Goal: Task Accomplishment & Management: Use online tool/utility

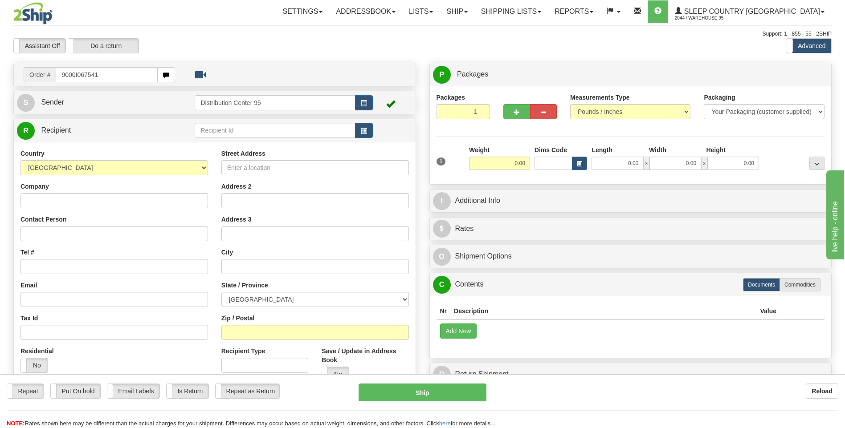
type input "9000I067541"
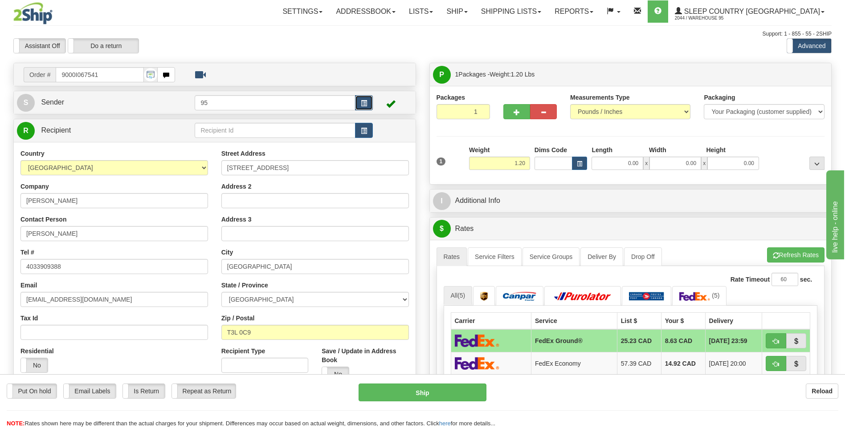
click at [361, 98] on button "button" at bounding box center [364, 102] width 18 height 15
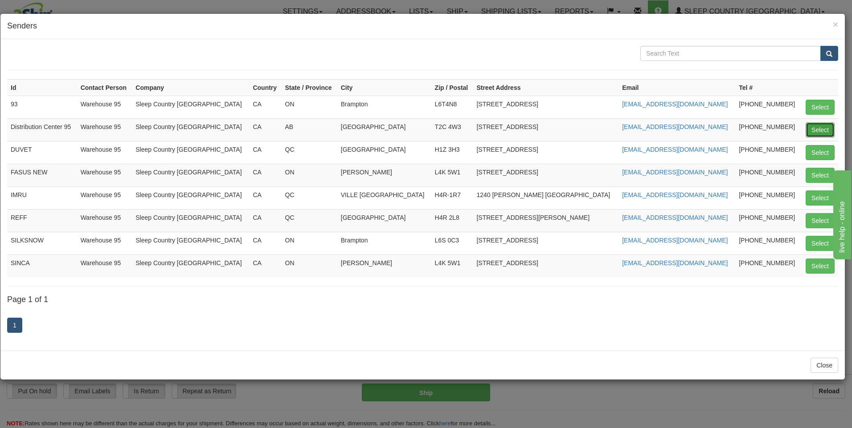
click at [812, 126] on button "Select" at bounding box center [819, 129] width 29 height 15
type input "Distribution Center 95"
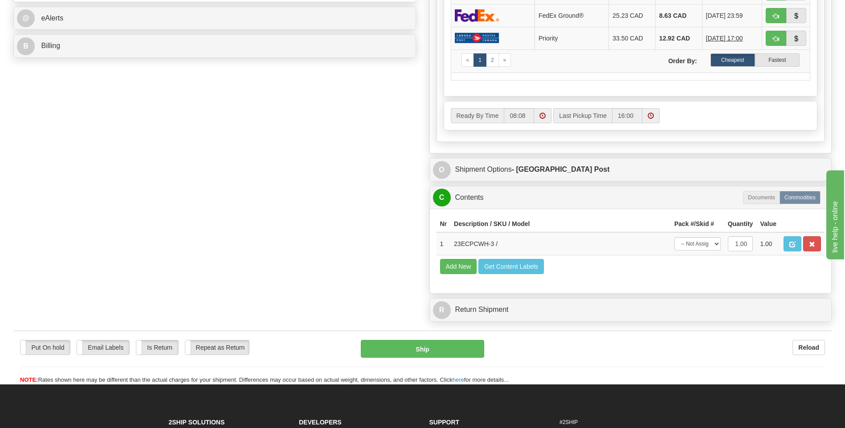
scroll to position [490, 0]
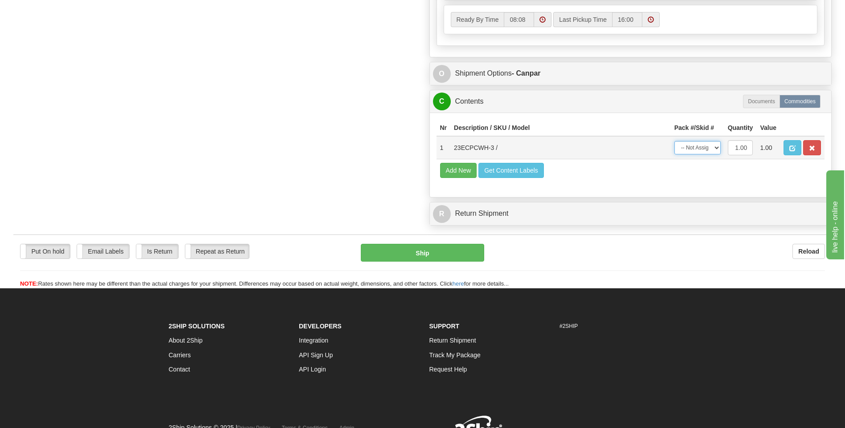
click at [694, 152] on select "-- Not Assigned -- Package 1" at bounding box center [697, 147] width 46 height 13
select select "0"
click at [674, 141] on select "-- Not Assigned -- Package 1" at bounding box center [697, 147] width 46 height 13
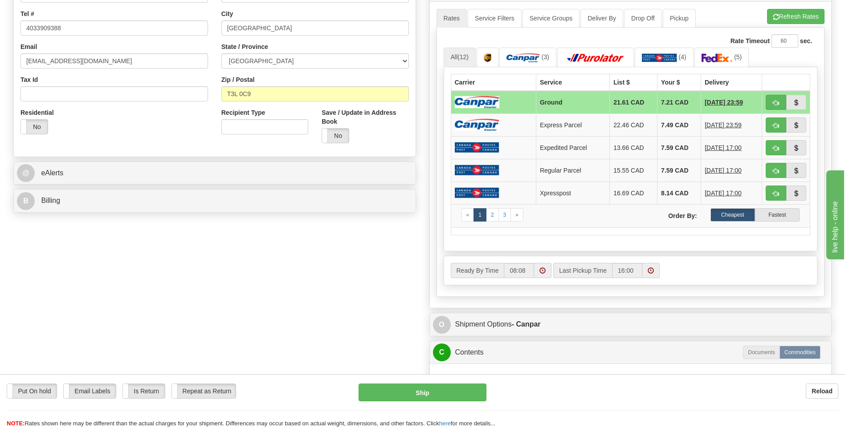
scroll to position [356, 0]
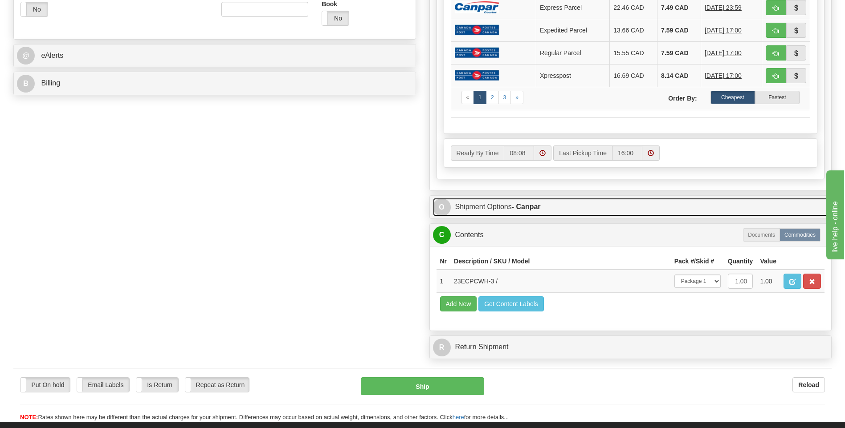
click at [508, 213] on link "O Shipment Options - Canpar" at bounding box center [630, 207] width 395 height 18
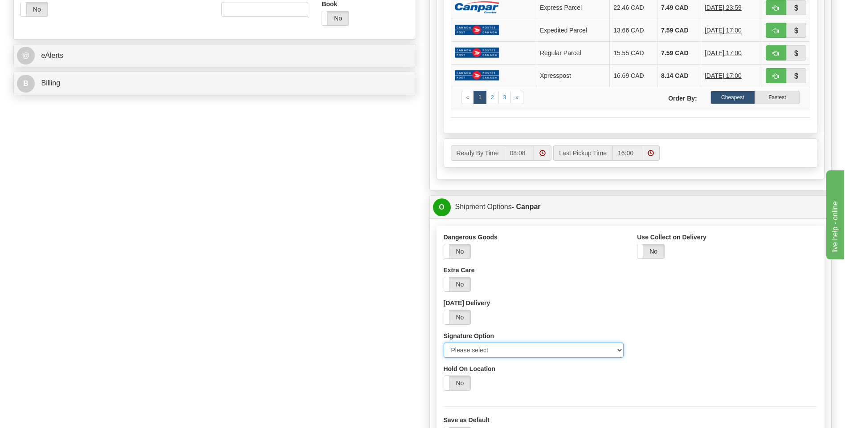
click at [468, 346] on select "Please select No Signature Required Signature Required Adult Signature" at bounding box center [534, 350] width 180 height 15
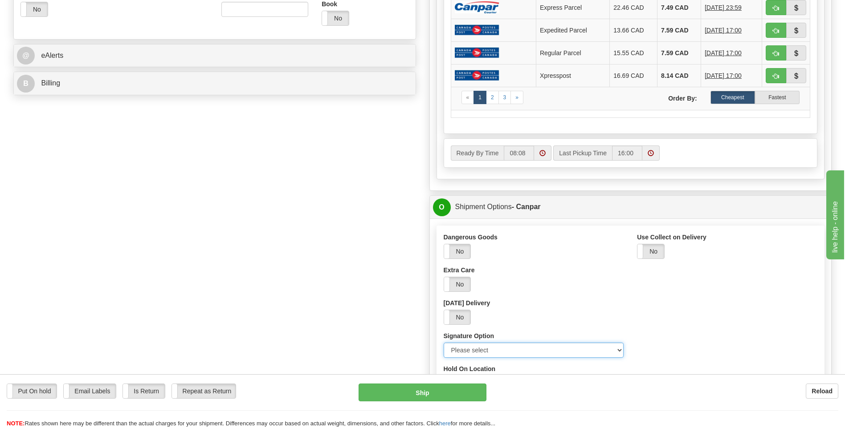
click at [483, 349] on select "Please select No Signature Required Signature Required Adult Signature" at bounding box center [534, 350] width 180 height 15
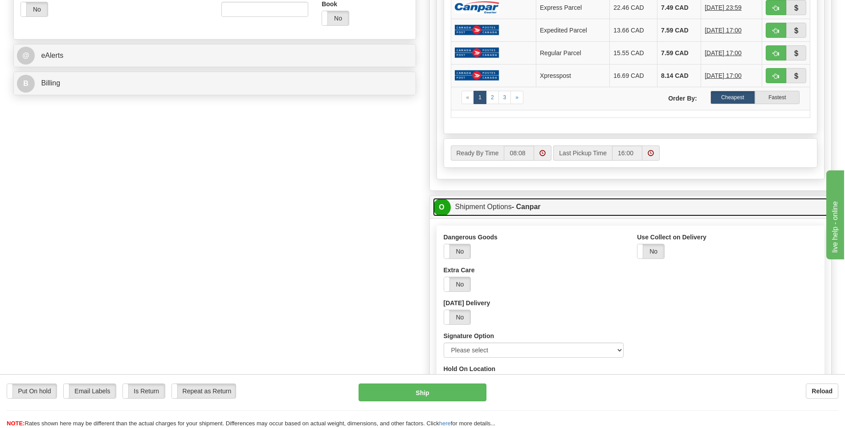
click at [479, 211] on link "O Shipment Options - Canpar" at bounding box center [630, 207] width 395 height 18
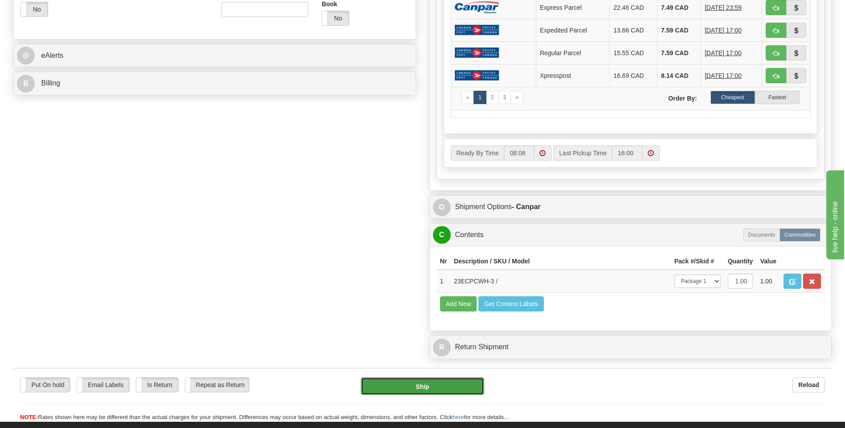
click at [453, 385] on button "Ship" at bounding box center [422, 387] width 123 height 18
type input "1"
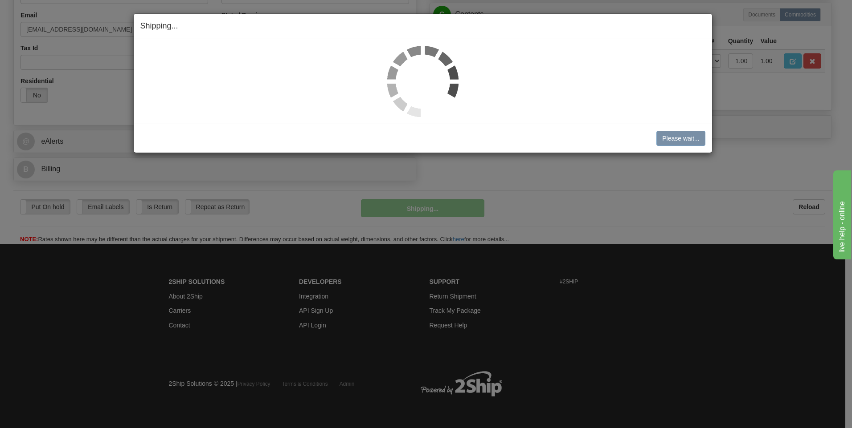
scroll to position [271, 0]
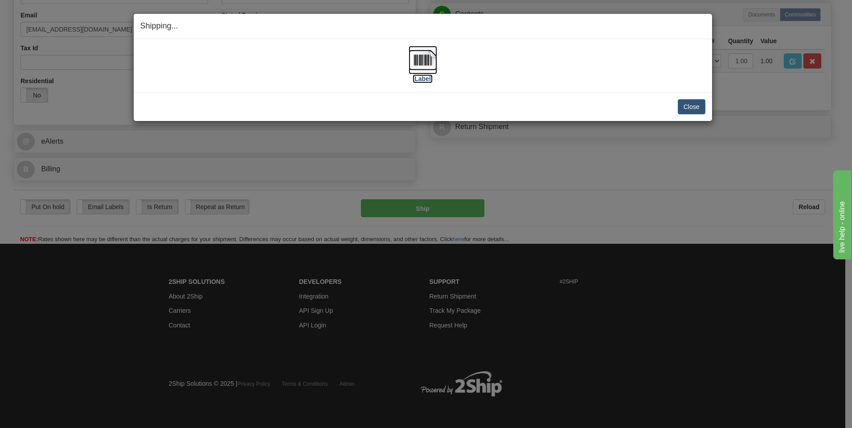
click at [427, 78] on label "[Label]" at bounding box center [422, 78] width 20 height 9
click at [691, 106] on button "Close" at bounding box center [691, 106] width 28 height 15
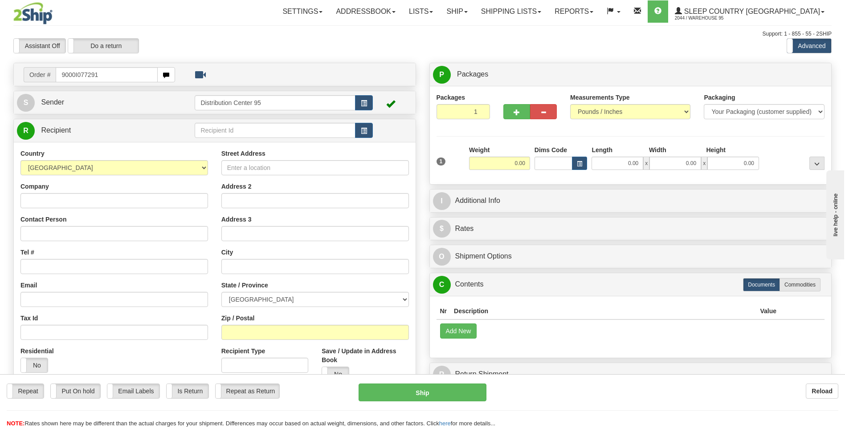
type input "9000I077291"
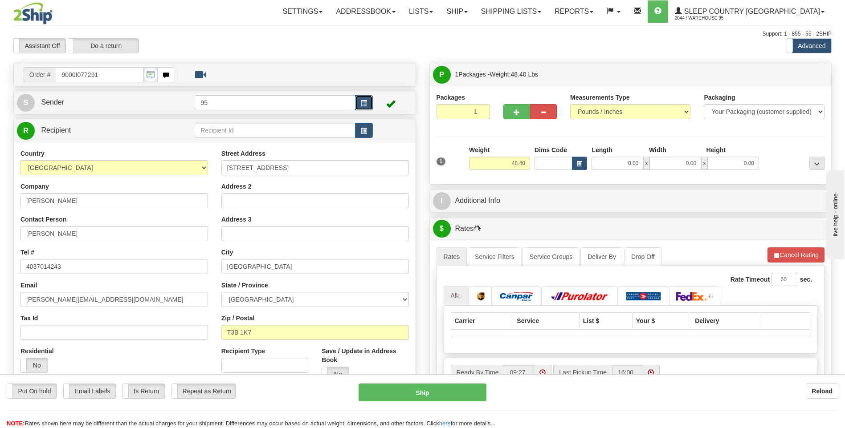
click at [358, 103] on button "button" at bounding box center [364, 102] width 18 height 15
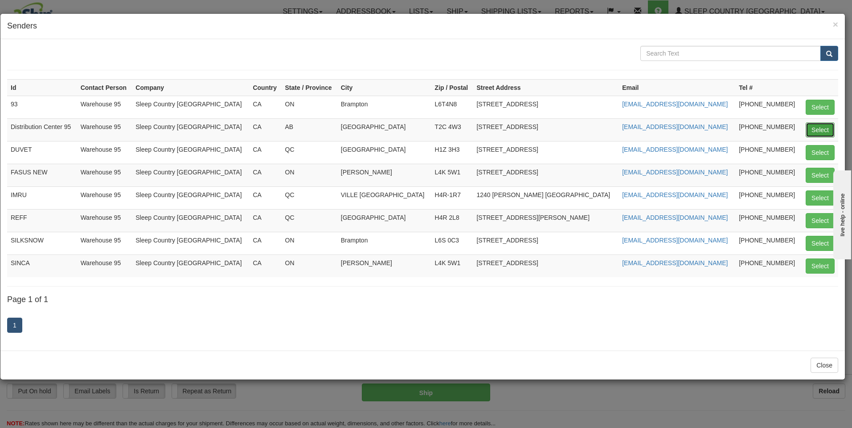
click at [824, 132] on button "Select" at bounding box center [819, 129] width 29 height 15
type input "Distribution Center 95"
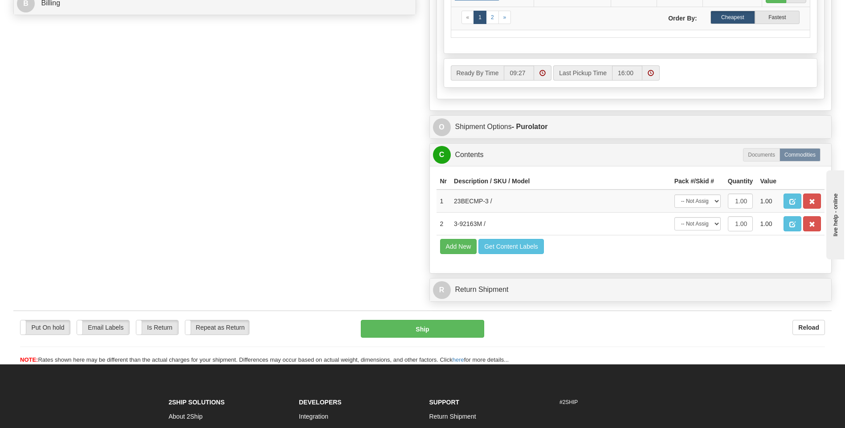
scroll to position [445, 0]
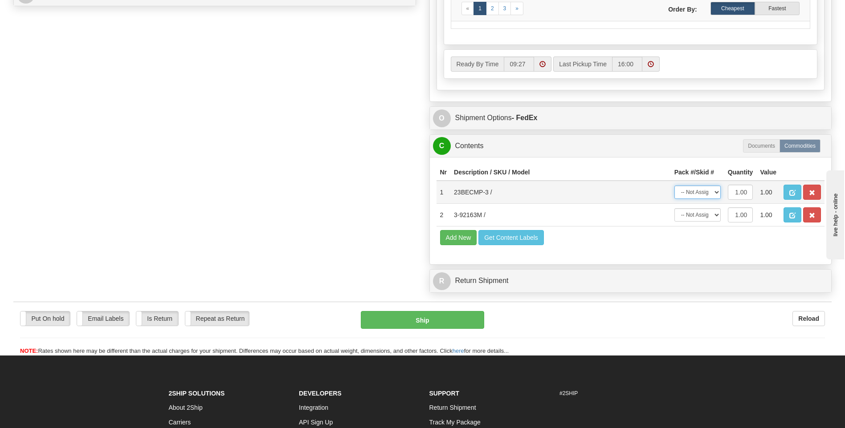
click at [705, 195] on select "-- Not Assigned -- Package 1" at bounding box center [697, 192] width 46 height 13
select select "0"
click at [674, 186] on select "-- Not Assigned -- Package 1" at bounding box center [697, 192] width 46 height 13
click at [705, 220] on select "-- Not Assigned -- Package 1" at bounding box center [697, 214] width 46 height 13
select select "0"
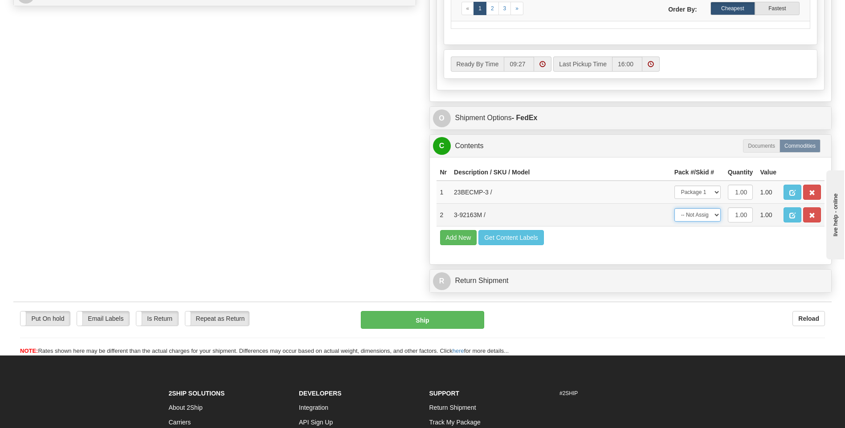
click at [674, 208] on select "-- Not Assigned -- Package 1" at bounding box center [697, 214] width 46 height 13
click at [705, 194] on select "-- Not Assigned -- Package 1" at bounding box center [697, 192] width 46 height 13
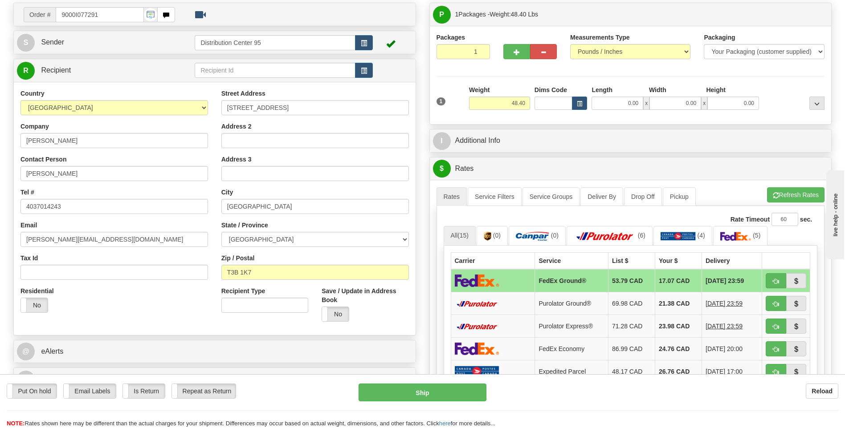
scroll to position [45, 0]
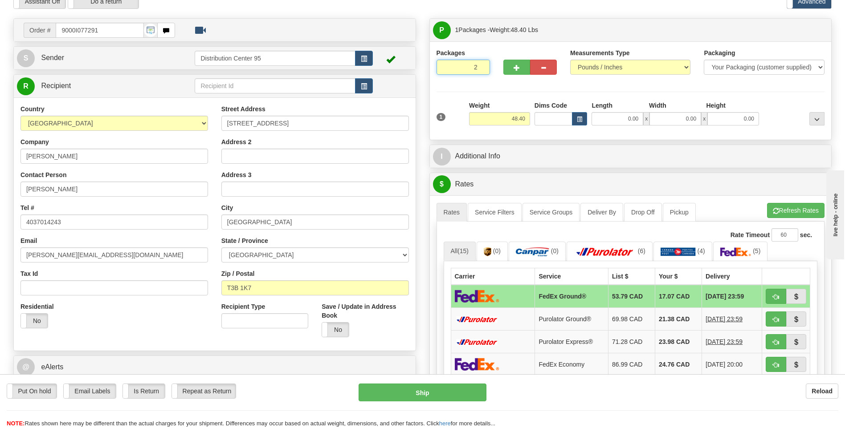
type input "2"
radio input "true"
click at [481, 65] on input "2" at bounding box center [462, 67] width 53 height 15
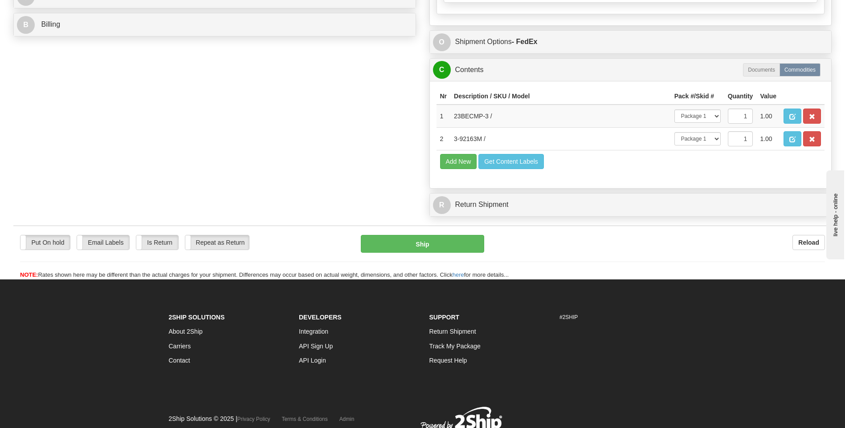
scroll to position [445, 0]
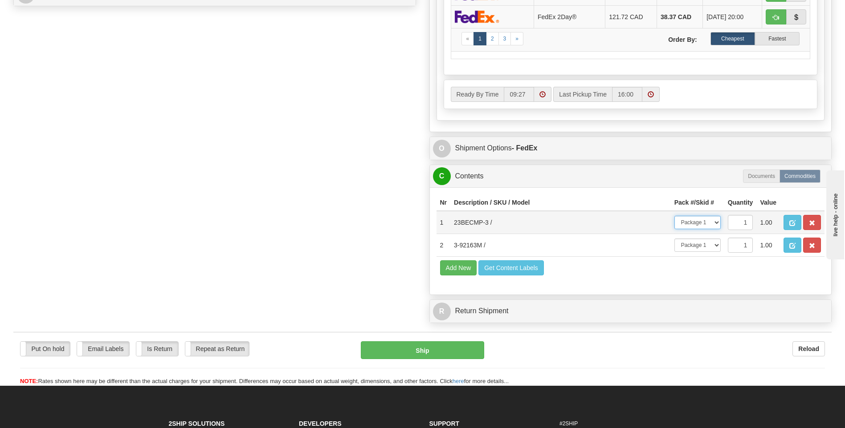
click at [707, 226] on select "-- Not Assigned -- Package 1 Package 2" at bounding box center [697, 222] width 46 height 13
select select "1"
click at [674, 216] on select "-- Not Assigned -- Package 1 Package 2" at bounding box center [697, 222] width 46 height 13
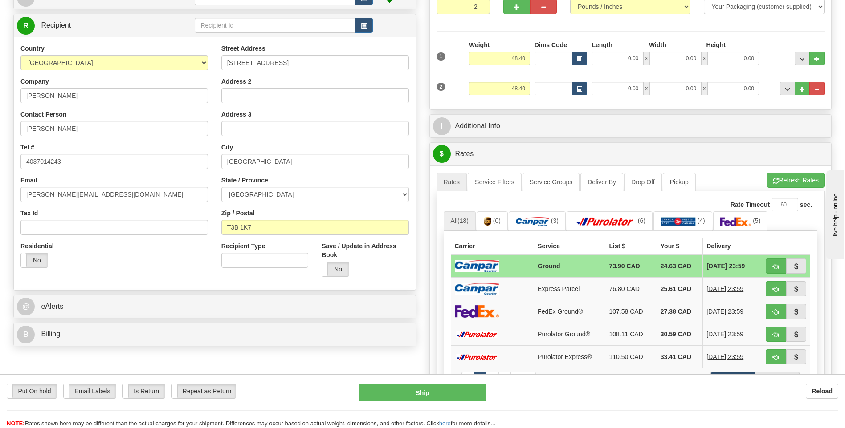
scroll to position [0, 0]
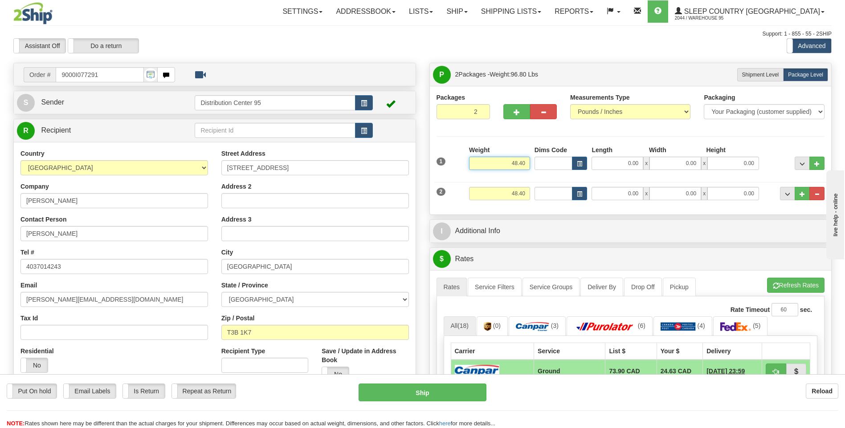
click at [524, 164] on input "48.40" at bounding box center [499, 163] width 61 height 13
type input "4"
click at [624, 194] on input "0.00" at bounding box center [617, 193] width 52 height 13
type input "2.00"
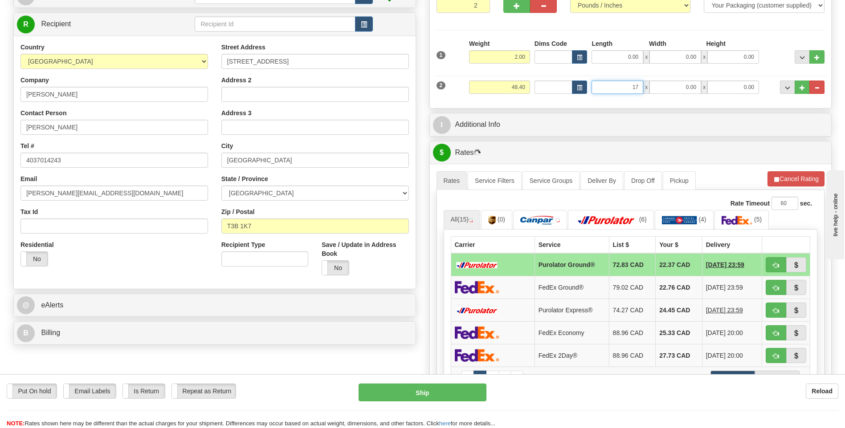
scroll to position [89, 0]
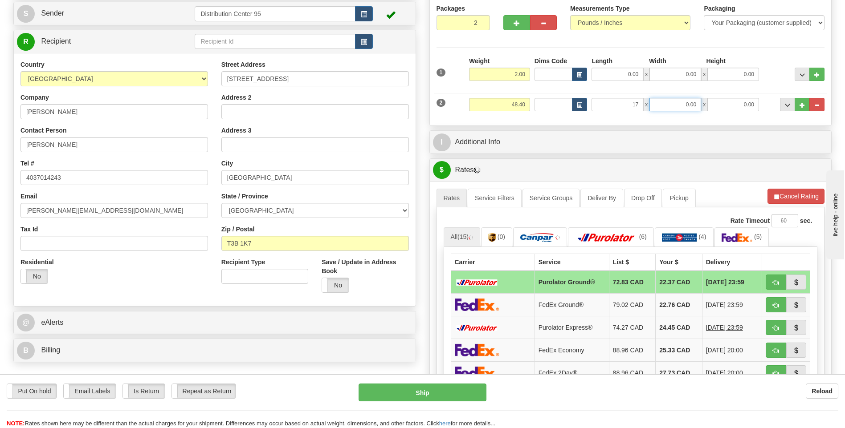
type input "17.00"
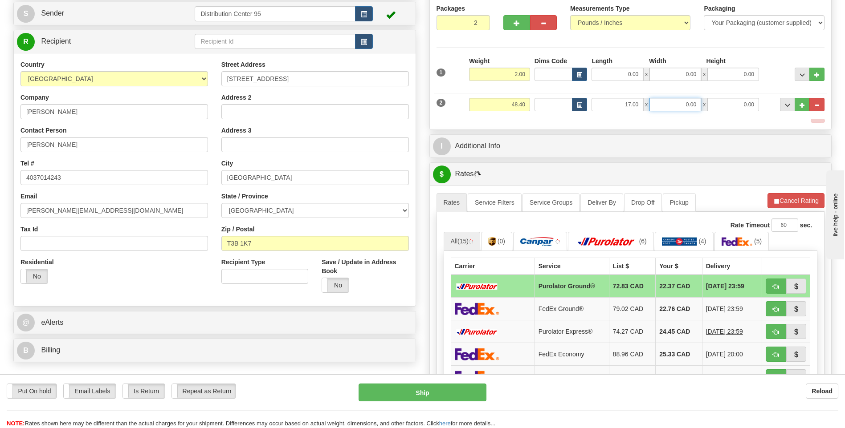
click at [680, 108] on input "0.00" at bounding box center [675, 104] width 52 height 13
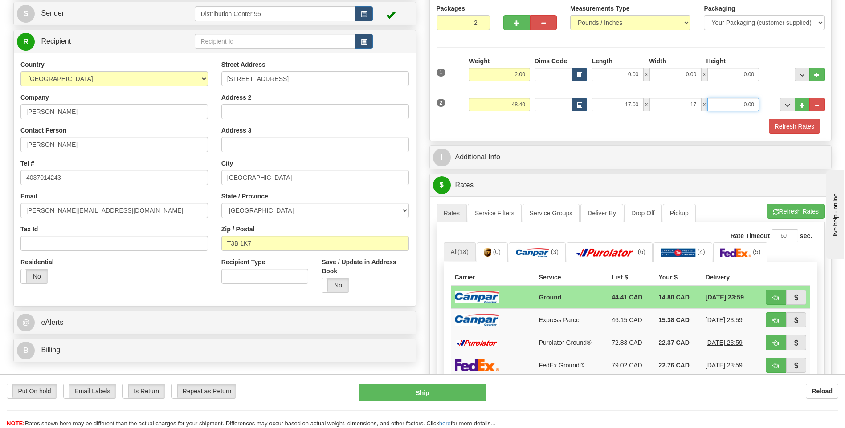
type input "17.00"
drag, startPoint x: 746, startPoint y: 104, endPoint x: 716, endPoint y: 119, distance: 33.7
click at [746, 104] on input "0.00" at bounding box center [733, 104] width 52 height 13
type input "41.00"
click at [566, 128] on div "Refresh Rates" at bounding box center [630, 126] width 393 height 15
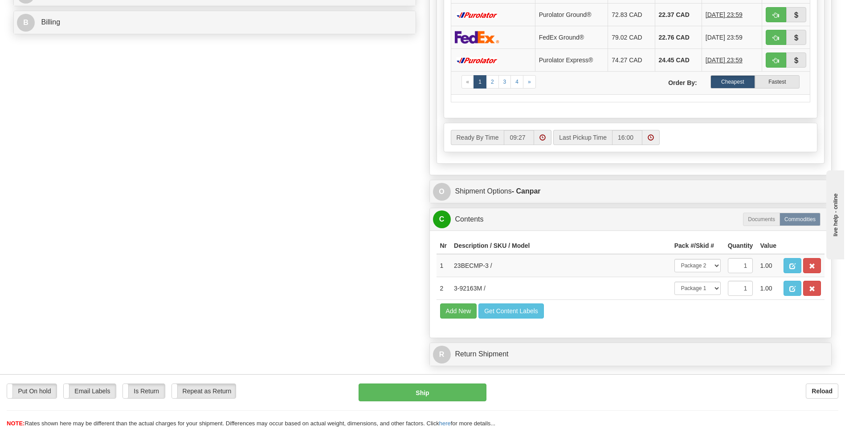
scroll to position [445, 0]
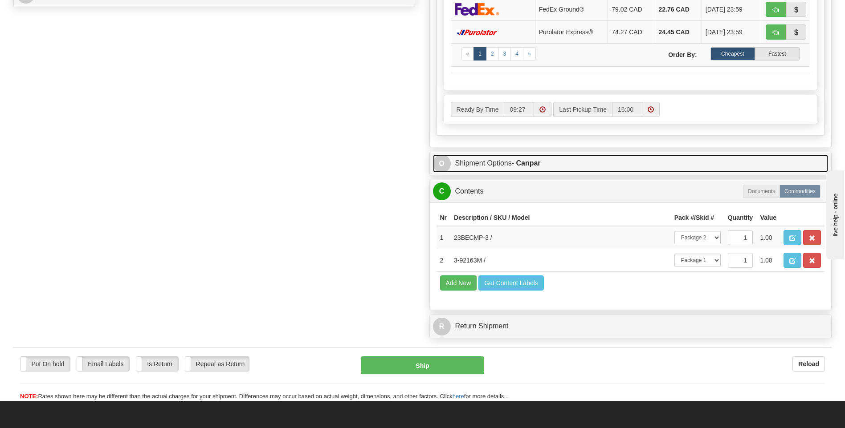
click at [531, 169] on link "O Shipment Options - Canpar" at bounding box center [630, 164] width 395 height 18
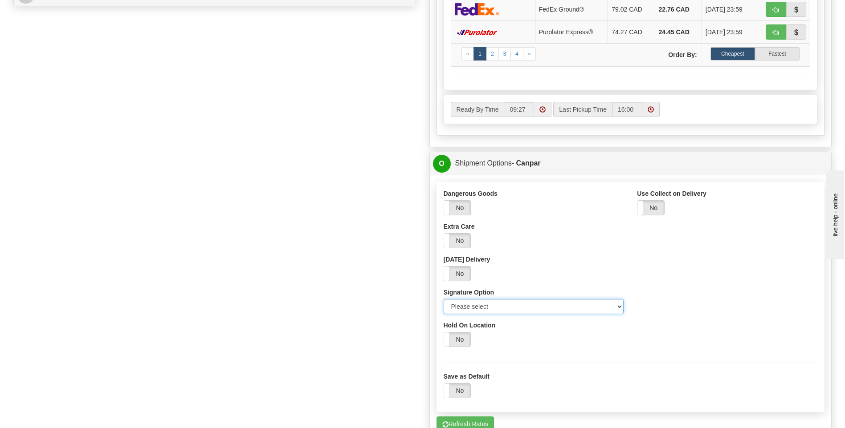
click at [534, 306] on select "Please select No Signature Required Signature Required Adult Signature" at bounding box center [534, 306] width 180 height 15
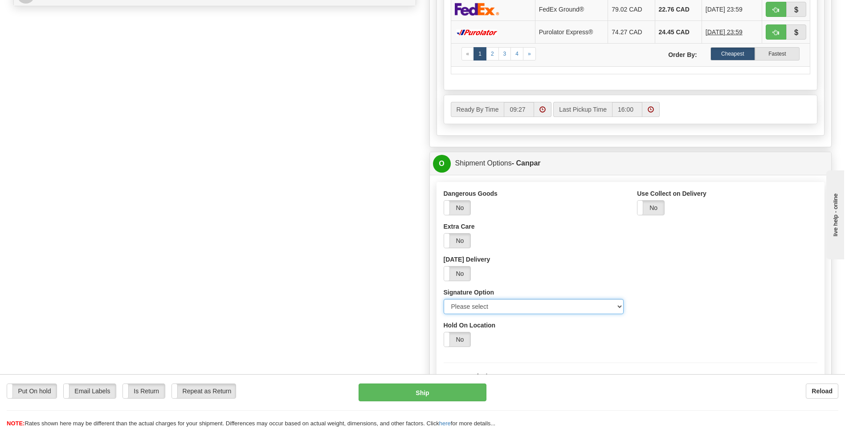
select select "2"
click at [444, 299] on select "Please select No Signature Required Signature Required Adult Signature" at bounding box center [534, 306] width 180 height 15
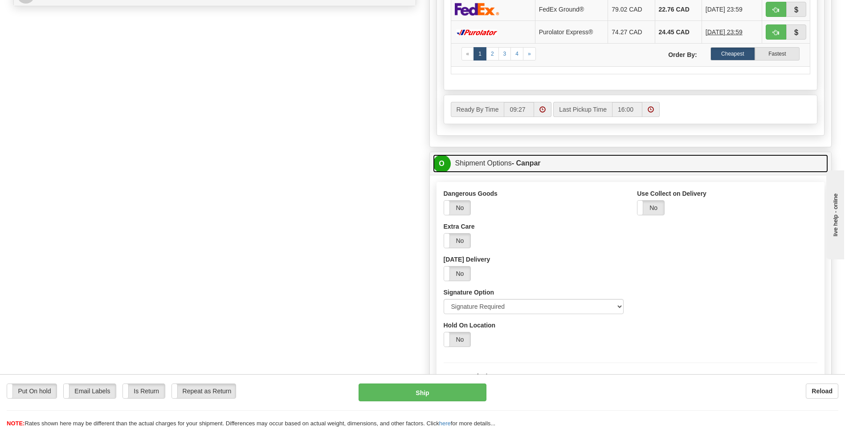
click at [529, 163] on strong "- Canpar" at bounding box center [526, 163] width 29 height 8
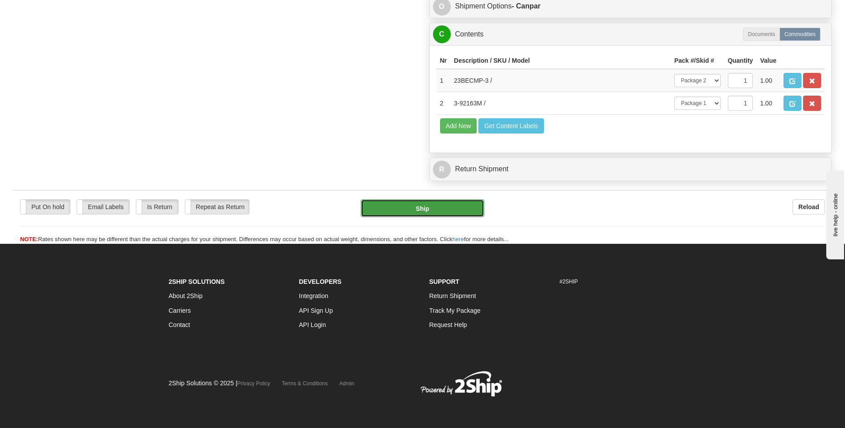
click at [469, 204] on button "Ship" at bounding box center [422, 209] width 123 height 18
type input "1"
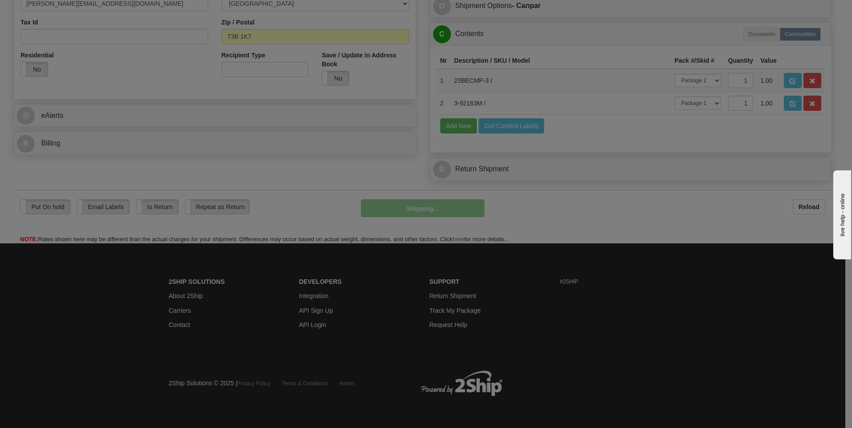
scroll to position [296, 0]
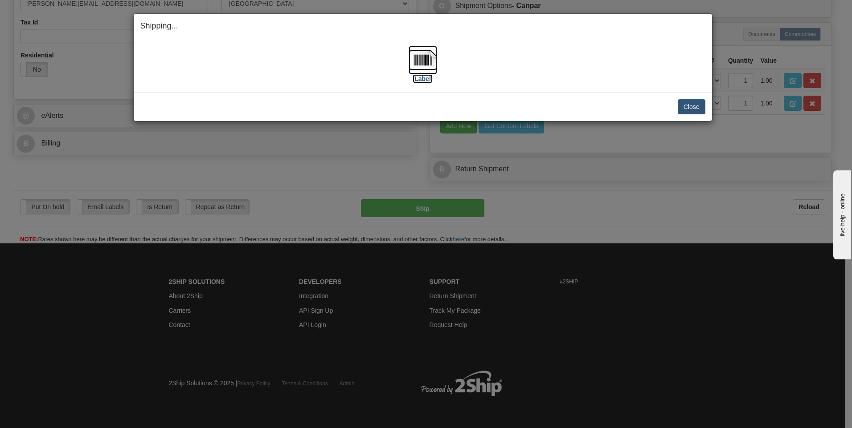
click at [424, 79] on label "[Label]" at bounding box center [422, 78] width 20 height 9
click at [696, 106] on button "Close" at bounding box center [691, 106] width 28 height 15
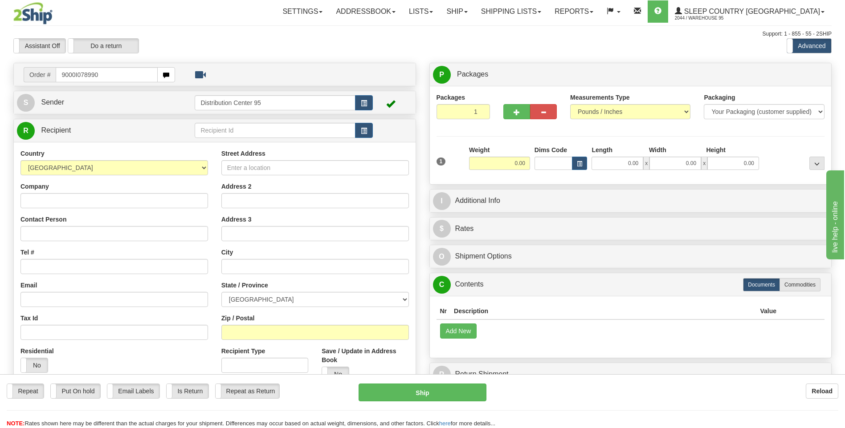
type input "9000I078990"
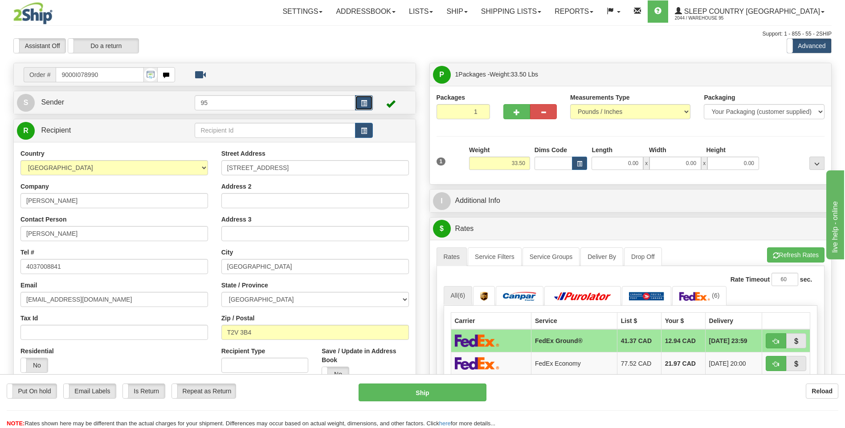
click at [361, 104] on span "button" at bounding box center [364, 104] width 6 height 6
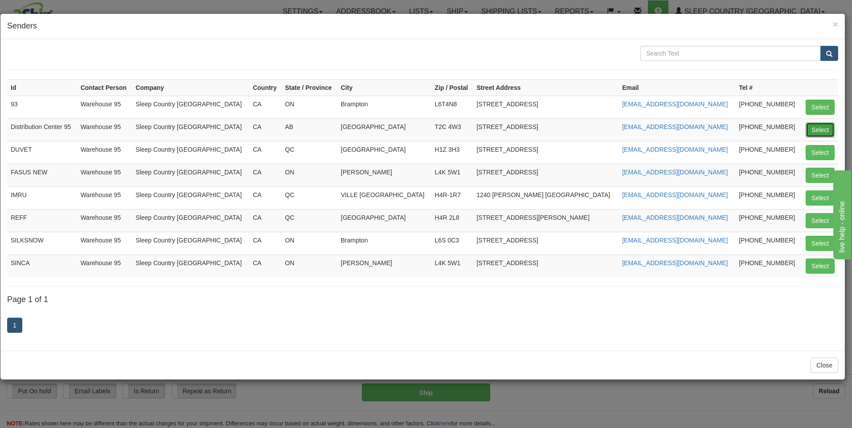
click at [820, 125] on button "Select" at bounding box center [819, 129] width 29 height 15
type input "Distribution Center 95"
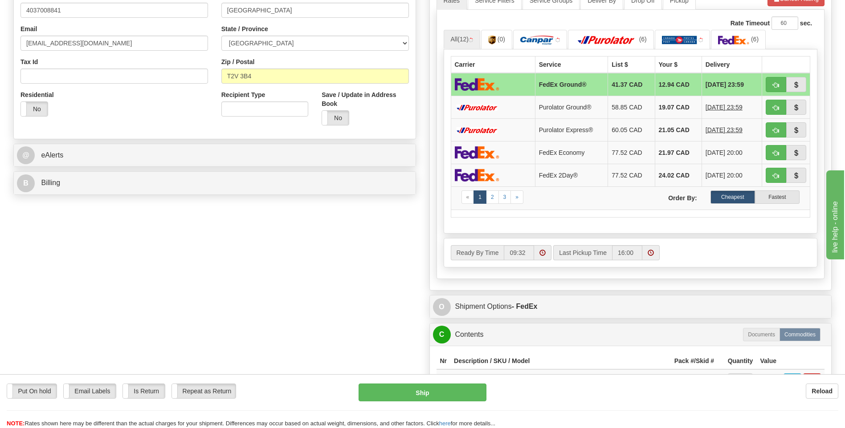
scroll to position [522, 0]
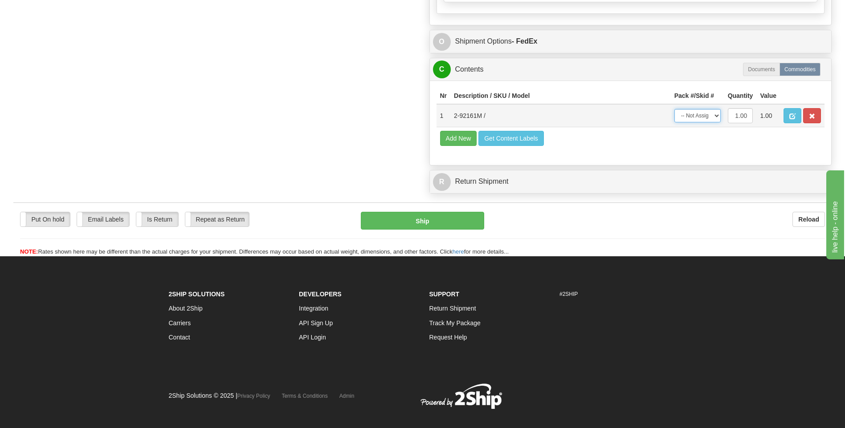
click at [695, 115] on select "-- Not Assigned -- Package 1" at bounding box center [697, 115] width 46 height 13
select select "0"
click at [674, 109] on select "-- Not Assigned -- Package 1" at bounding box center [697, 115] width 46 height 13
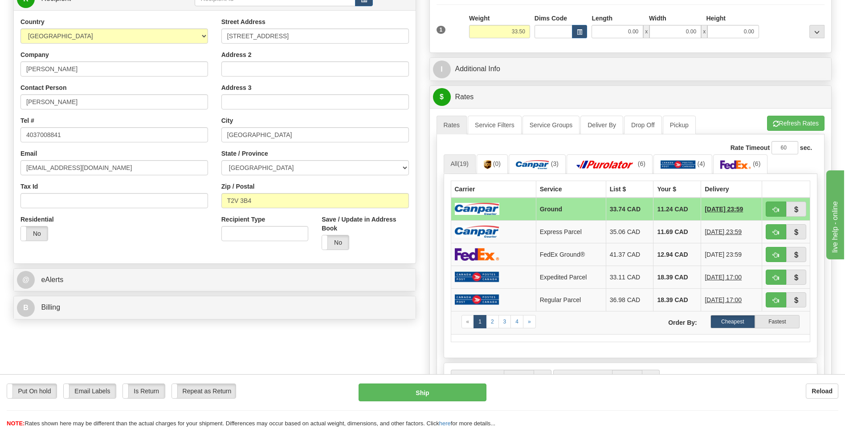
scroll to position [90, 0]
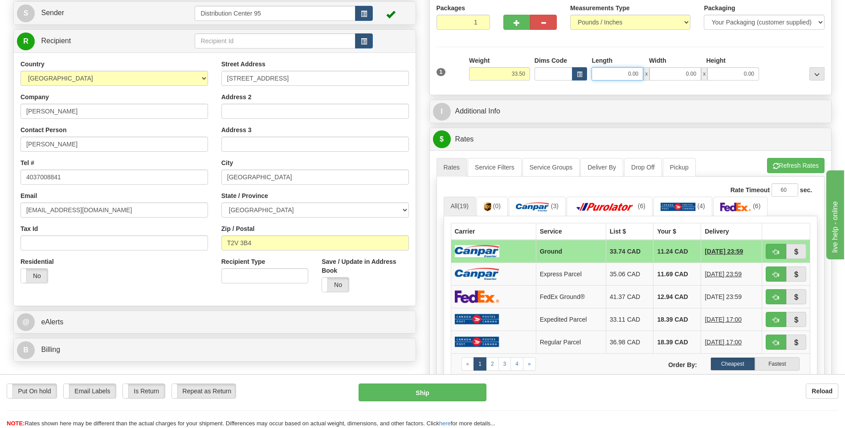
click at [618, 68] on input "0.00" at bounding box center [617, 73] width 52 height 13
type input "17.00"
click at [674, 72] on input "0.00" at bounding box center [675, 73] width 52 height 13
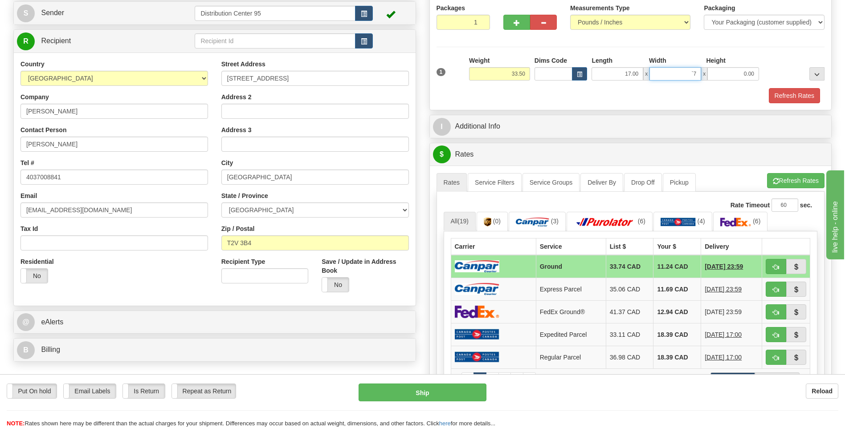
type input "`"
type input "17.00"
click at [733, 73] on input "0.00" at bounding box center [733, 73] width 52 height 13
type input "41.00"
click at [770, 53] on div "Packages 1 1 Measurements Type" at bounding box center [630, 54] width 388 height 100
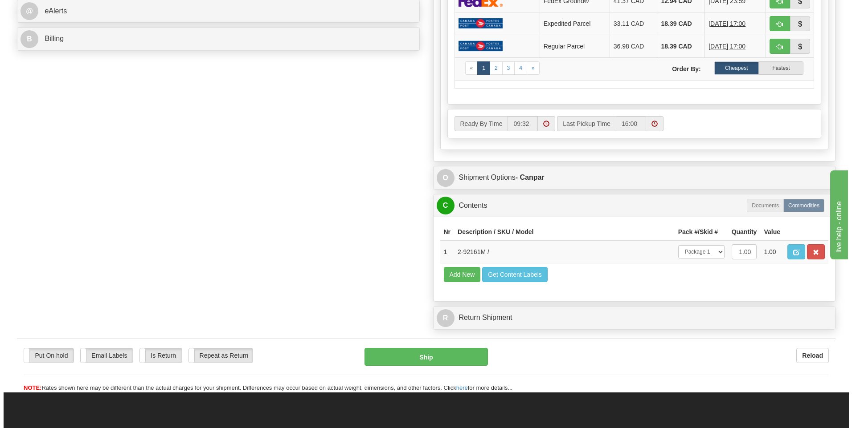
scroll to position [401, 0]
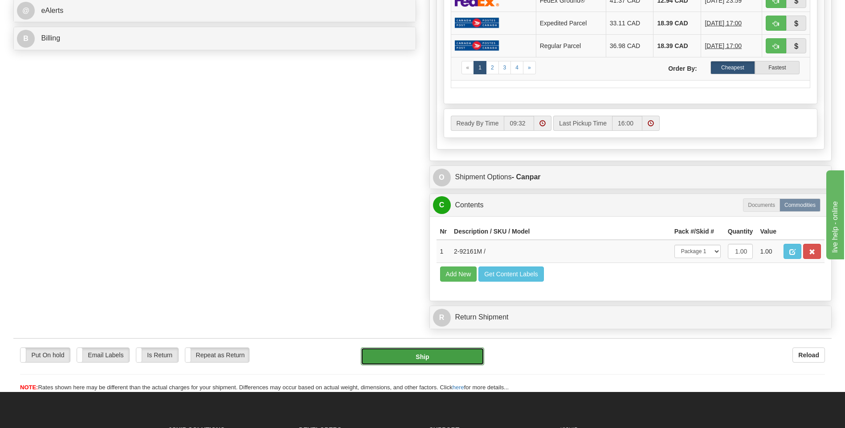
click at [424, 362] on button "Ship" at bounding box center [422, 357] width 123 height 18
type input "1"
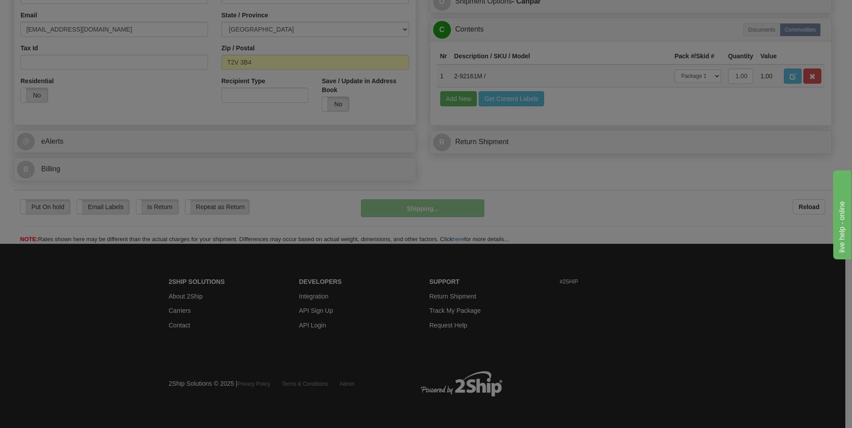
scroll to position [271, 0]
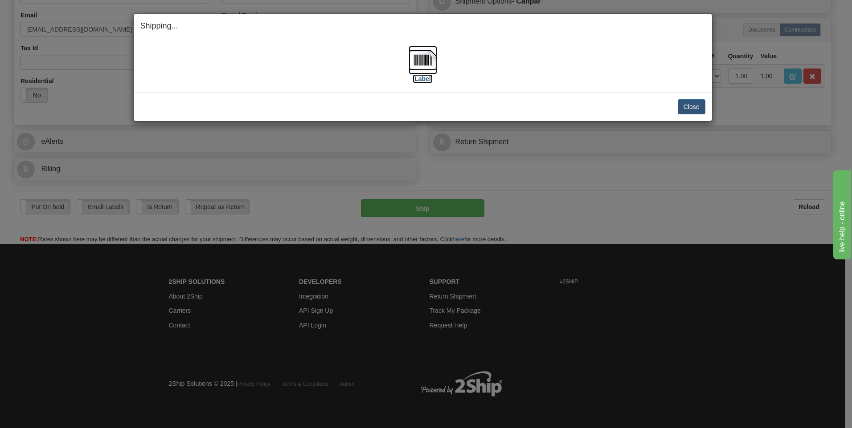
click at [429, 78] on label "[Label]" at bounding box center [422, 78] width 20 height 9
click at [683, 110] on button "Close" at bounding box center [691, 106] width 28 height 15
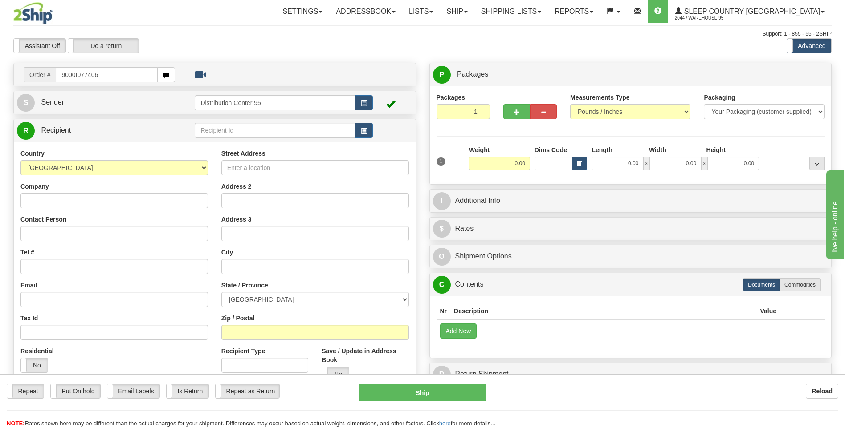
type input "9000I077406"
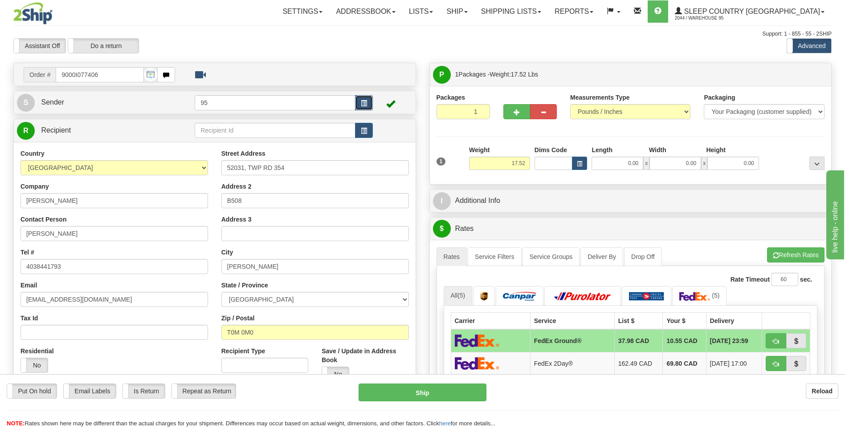
click at [367, 102] on button "button" at bounding box center [364, 102] width 18 height 15
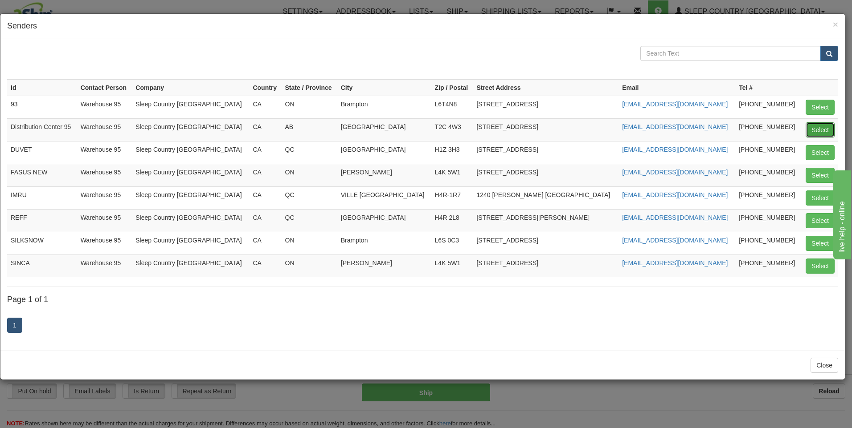
click at [822, 126] on button "Select" at bounding box center [819, 129] width 29 height 15
type input "Distribution Center 95"
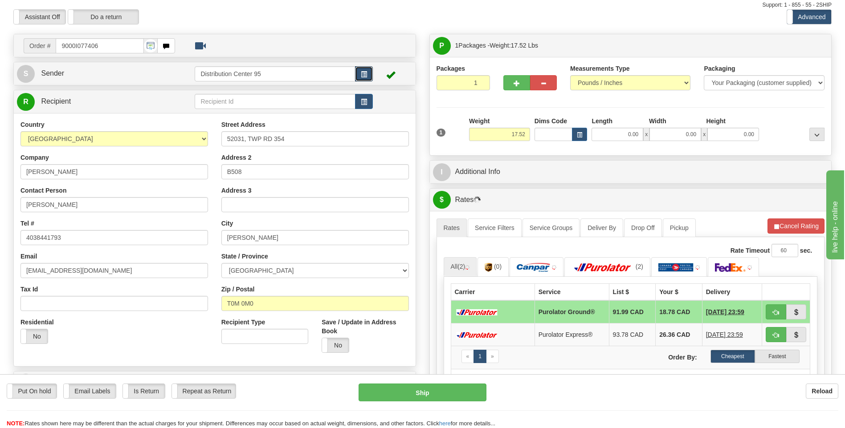
scroll to position [45, 0]
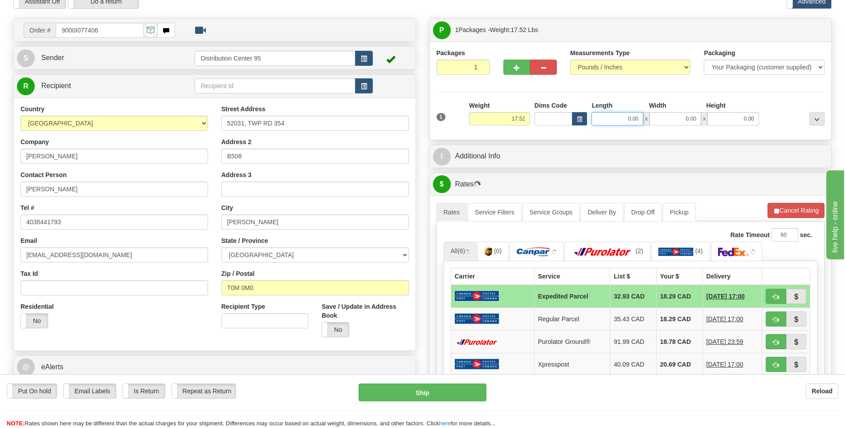
click at [606, 119] on input "0.00" at bounding box center [617, 118] width 52 height 13
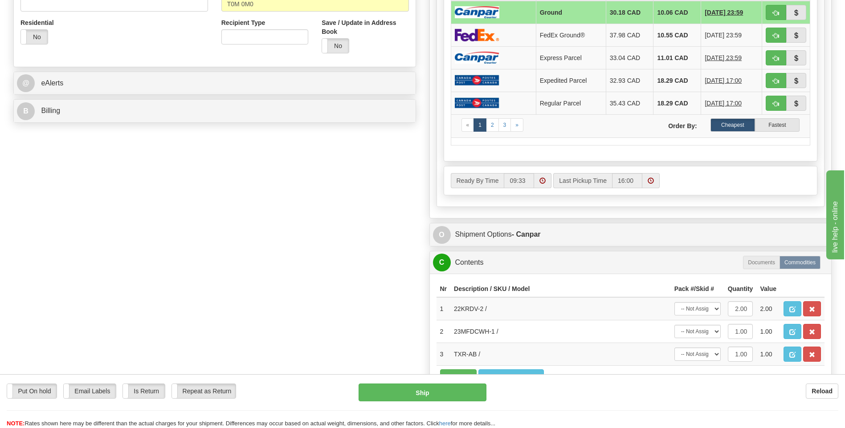
scroll to position [490, 0]
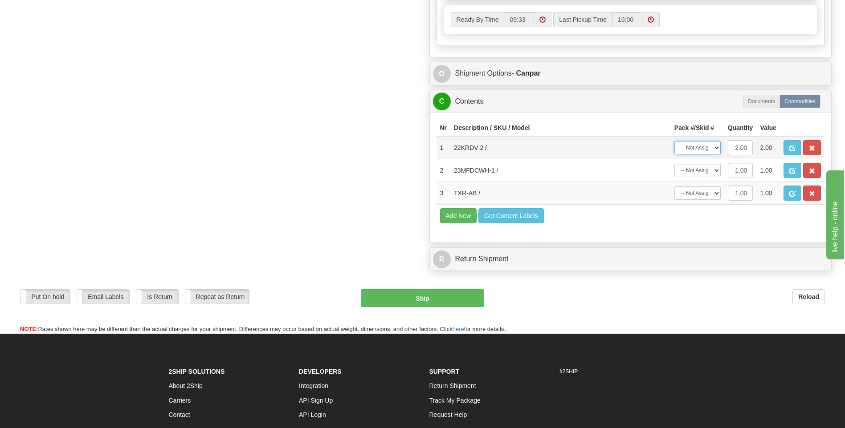
type input "0.00"
click at [705, 145] on select "-- Not Assigned -- Package 1" at bounding box center [697, 147] width 46 height 13
select select "0"
click at [674, 141] on select "-- Not Assigned -- Package 1" at bounding box center [697, 147] width 46 height 13
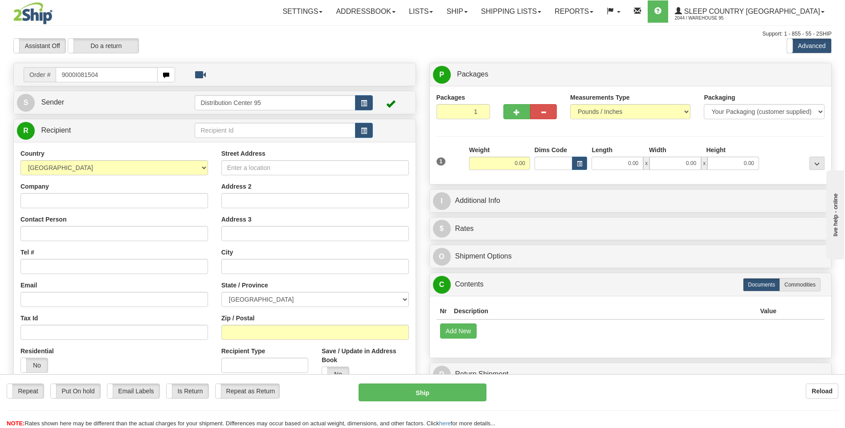
type input "9000I081504"
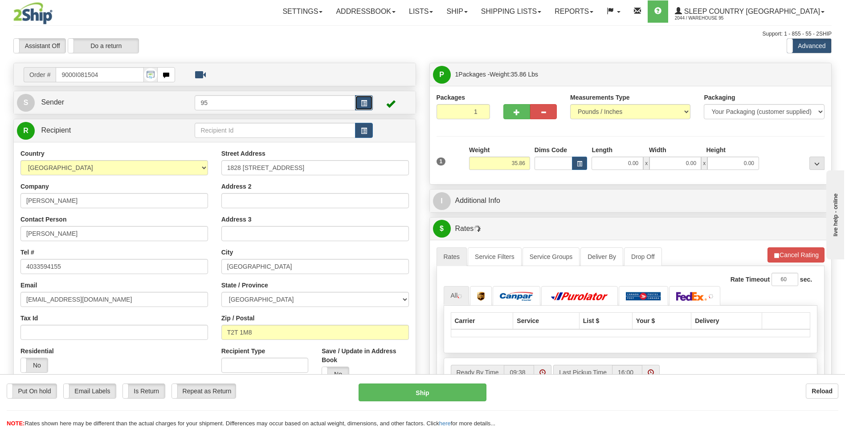
click at [364, 109] on button "button" at bounding box center [364, 102] width 18 height 15
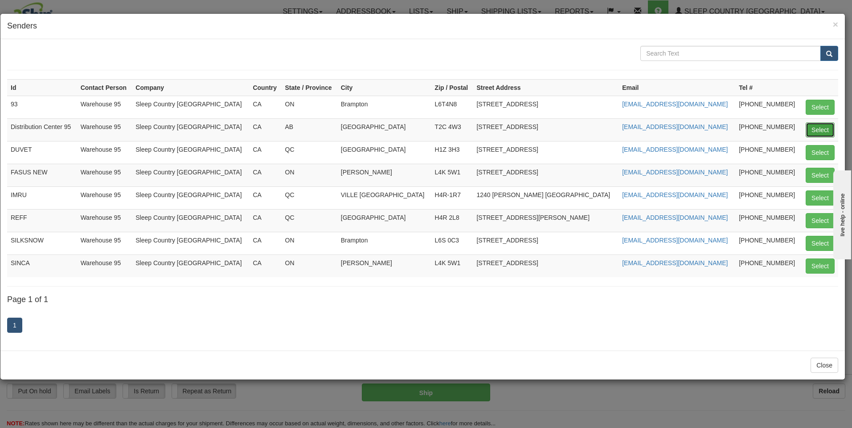
click at [821, 128] on button "Select" at bounding box center [819, 129] width 29 height 15
type input "Distribution Center 95"
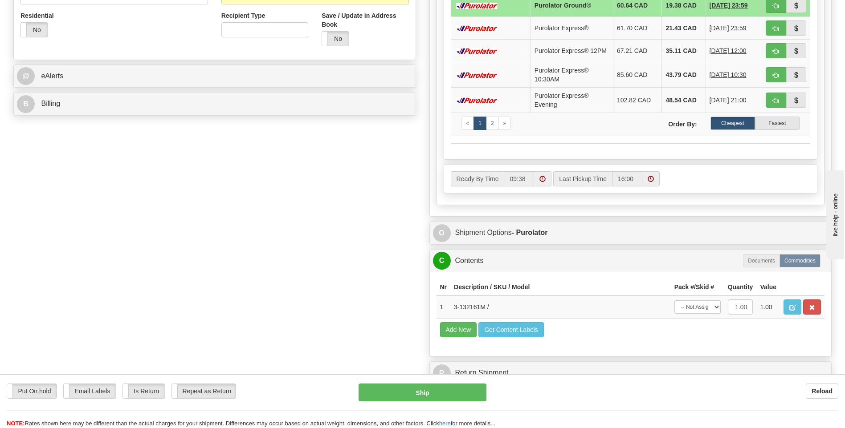
scroll to position [356, 0]
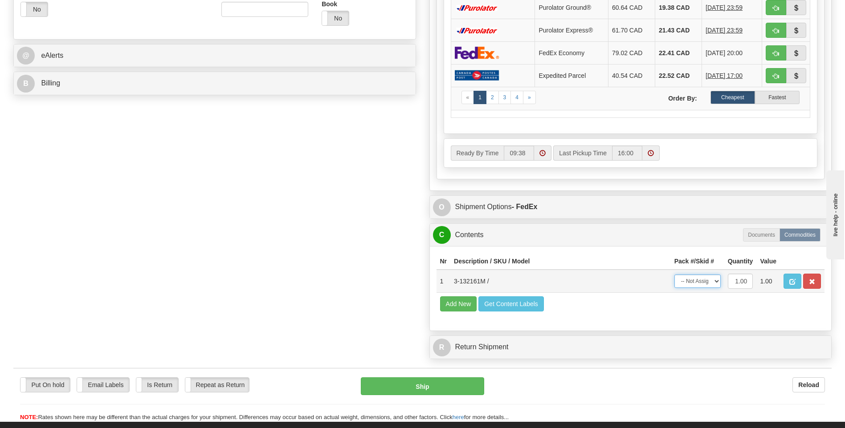
click at [704, 281] on select "-- Not Assigned -- Package 1" at bounding box center [697, 281] width 46 height 13
select select "0"
click at [674, 275] on select "-- Not Assigned -- Package 1" at bounding box center [697, 281] width 46 height 13
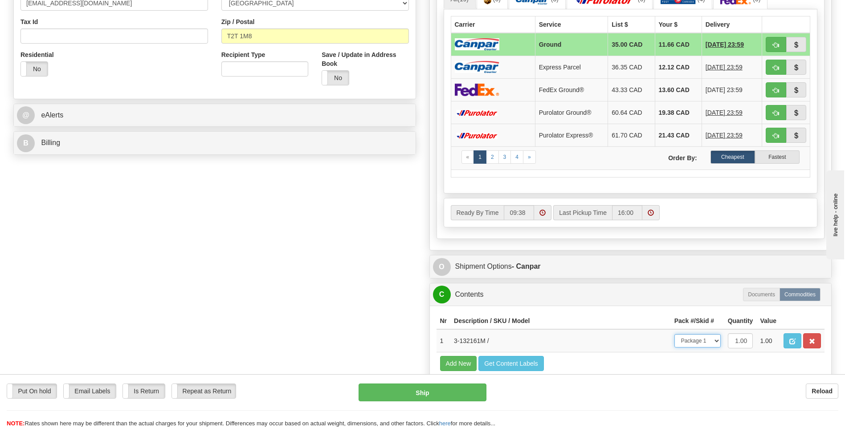
scroll to position [312, 0]
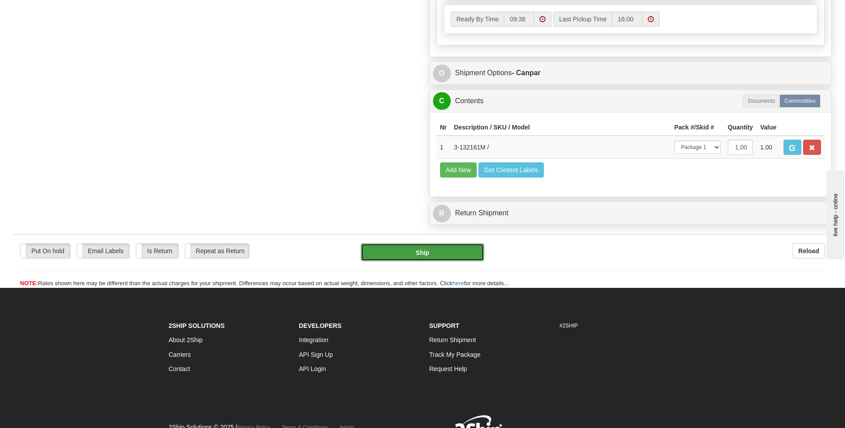
click at [433, 253] on button "Ship" at bounding box center [422, 253] width 123 height 18
type input "1"
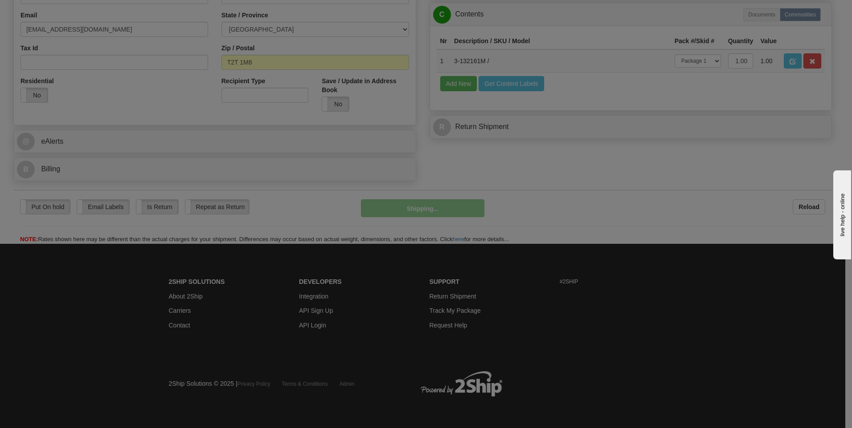
scroll to position [271, 0]
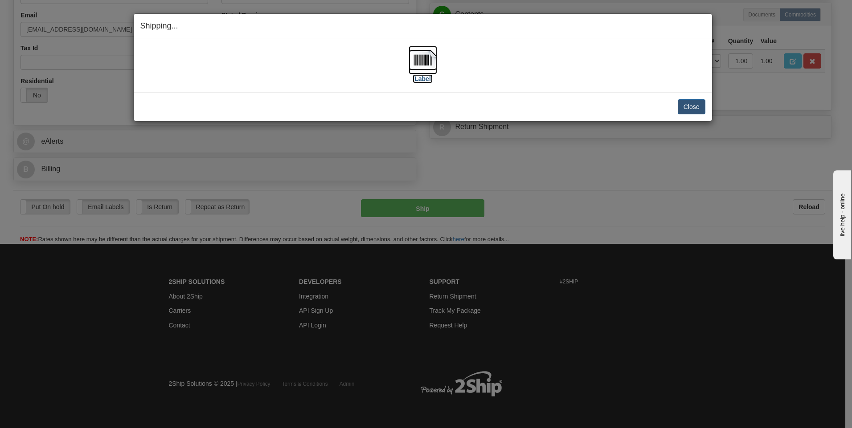
click at [428, 82] on label "[Label]" at bounding box center [422, 78] width 20 height 9
click at [689, 100] on button "Close" at bounding box center [691, 106] width 28 height 15
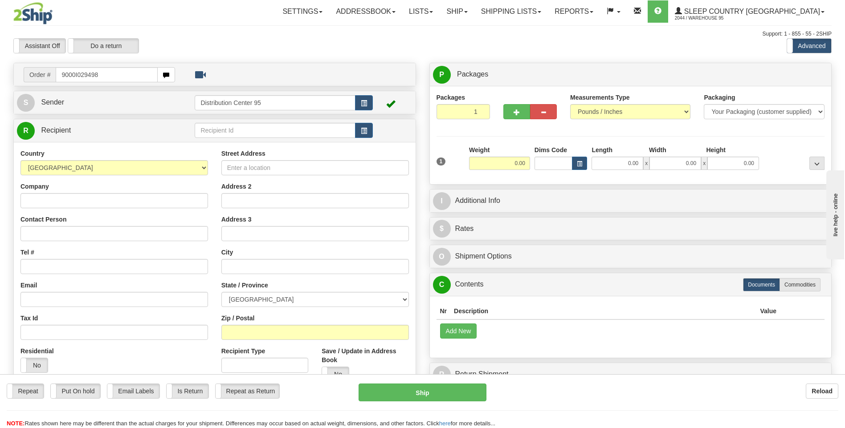
type input "9000I029498"
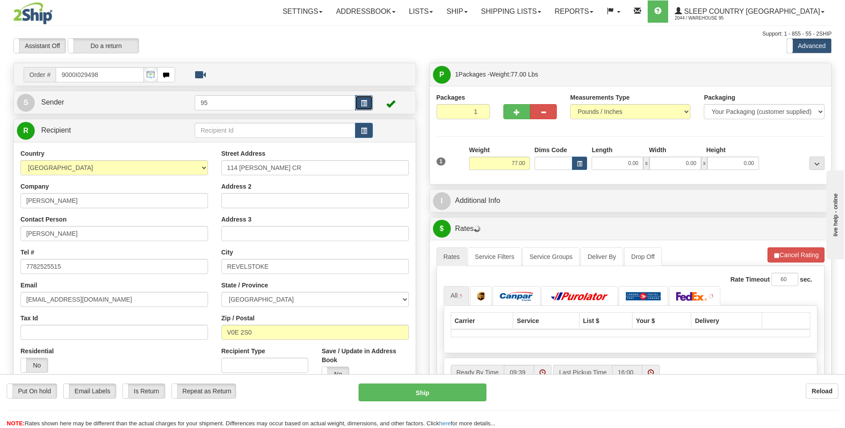
click at [366, 98] on button "button" at bounding box center [364, 102] width 18 height 15
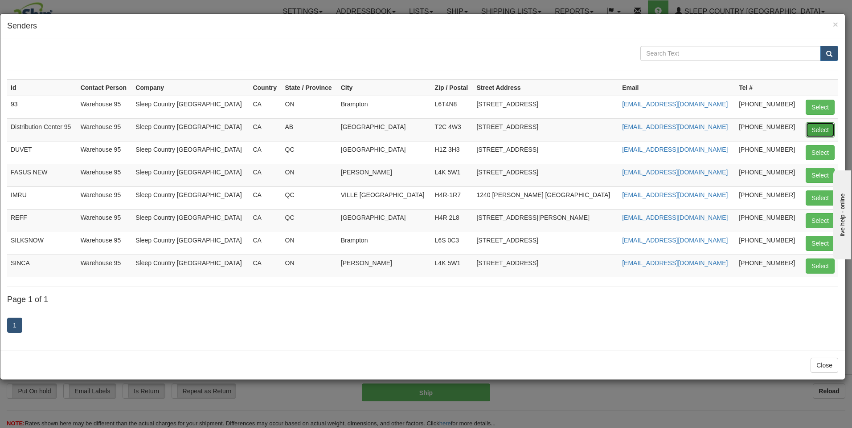
click at [829, 126] on button "Select" at bounding box center [819, 129] width 29 height 15
type input "Distribution Center 95"
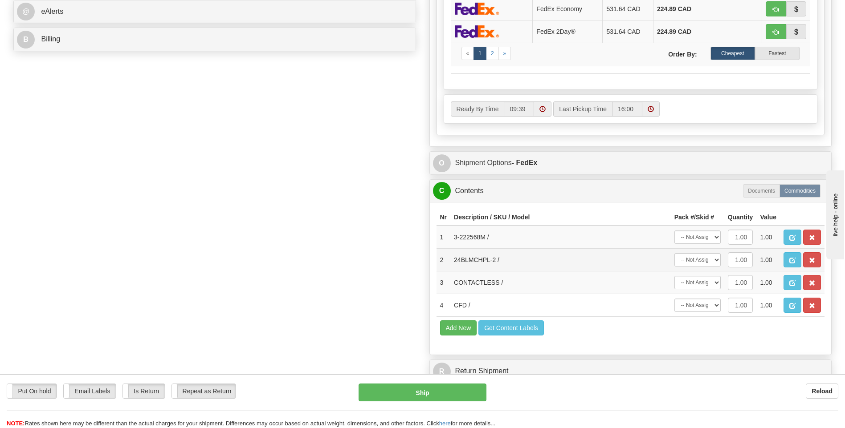
scroll to position [401, 0]
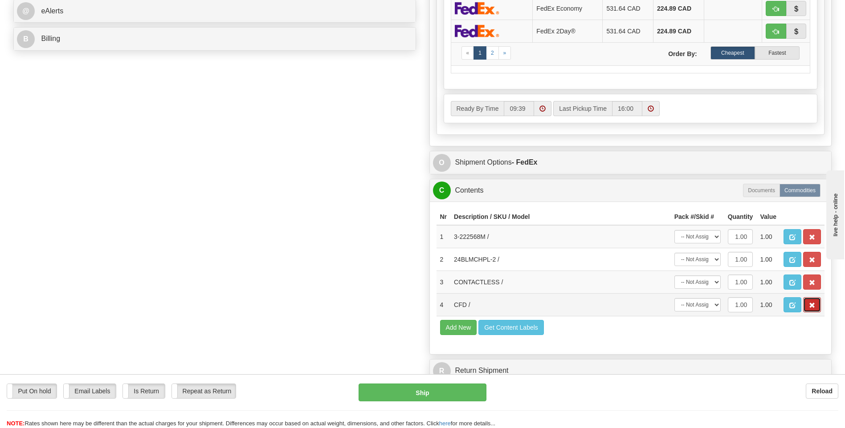
click at [817, 301] on button "button" at bounding box center [812, 304] width 18 height 15
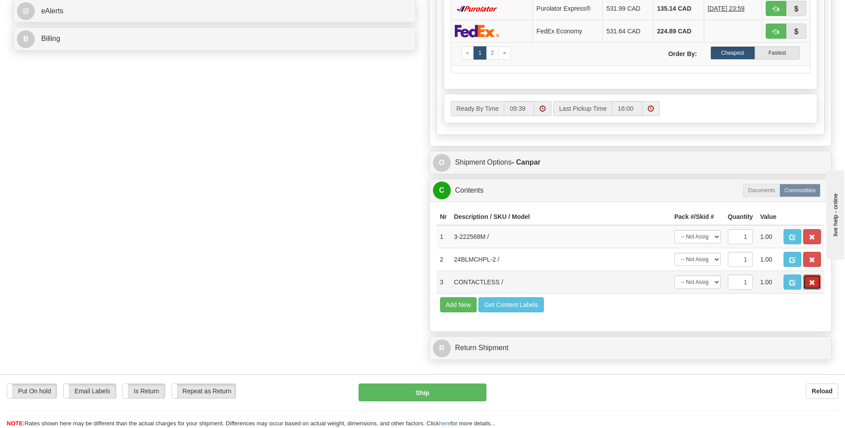
click at [815, 285] on button "button" at bounding box center [812, 282] width 18 height 15
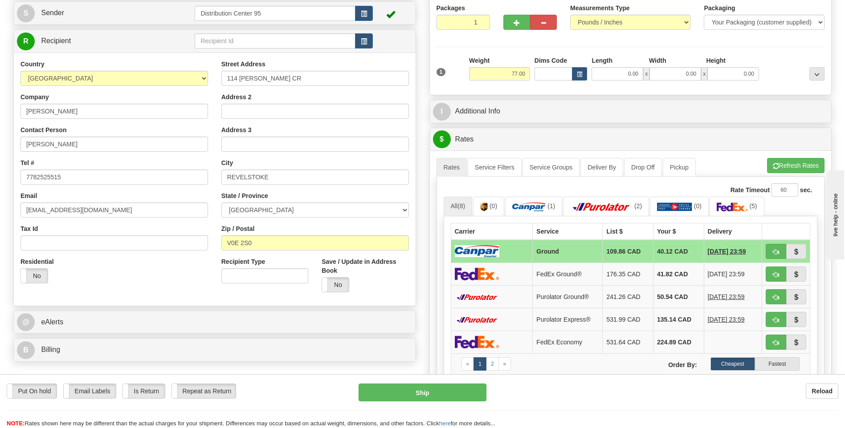
scroll to position [89, 0]
type input "2"
radio input "true"
click at [481, 20] on input "2" at bounding box center [462, 22] width 53 height 15
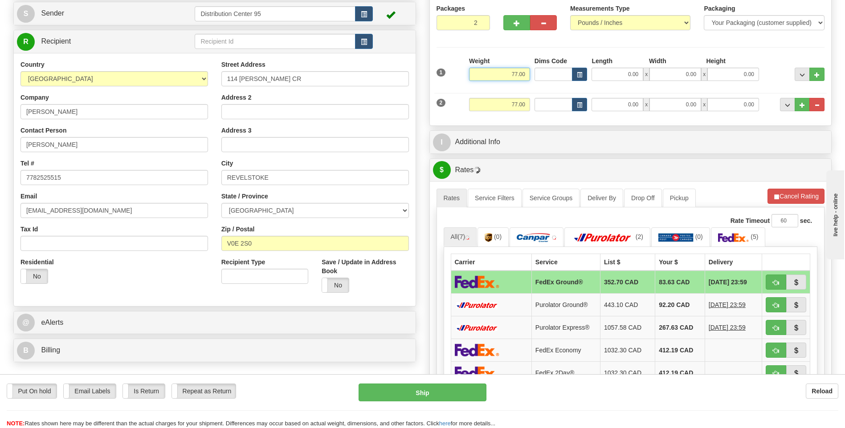
click at [524, 74] on input "77.00" at bounding box center [499, 74] width 61 height 13
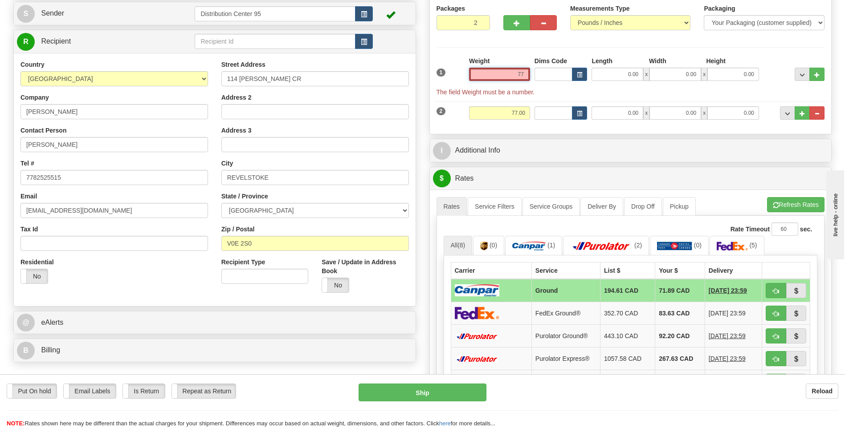
type input "7"
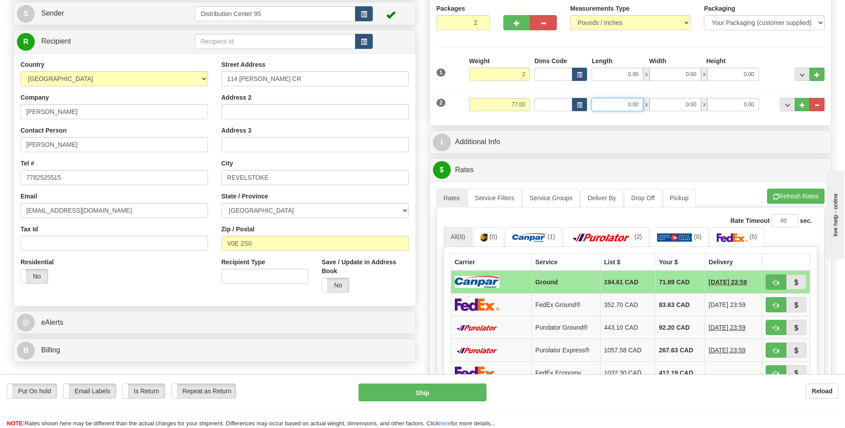
type input "2.00"
click at [628, 106] on input "0.00" at bounding box center [617, 104] width 52 height 13
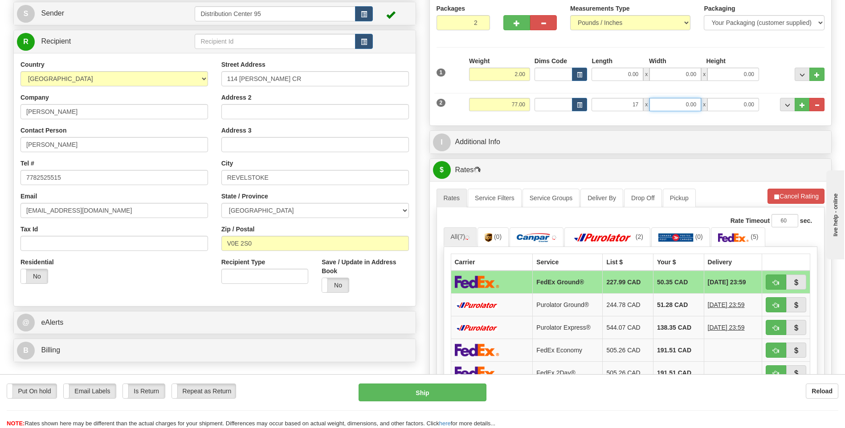
type input "17.00"
click at [675, 99] on input "0.00" at bounding box center [675, 104] width 52 height 13
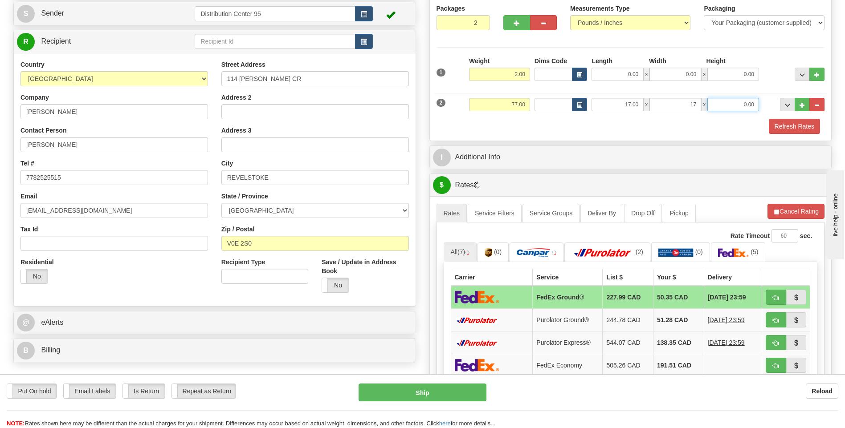
type input "17.00"
click at [730, 109] on input "0.00" at bounding box center [733, 104] width 52 height 13
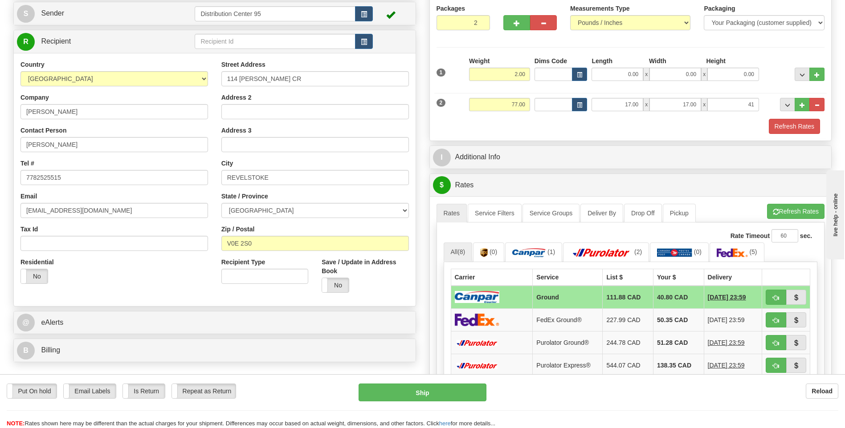
type input "41.00"
click at [749, 119] on div "Refresh Rates" at bounding box center [630, 126] width 393 height 15
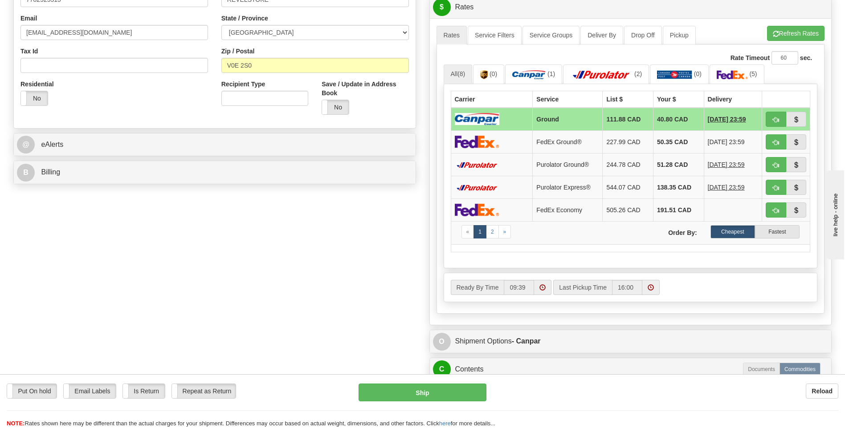
scroll to position [490, 0]
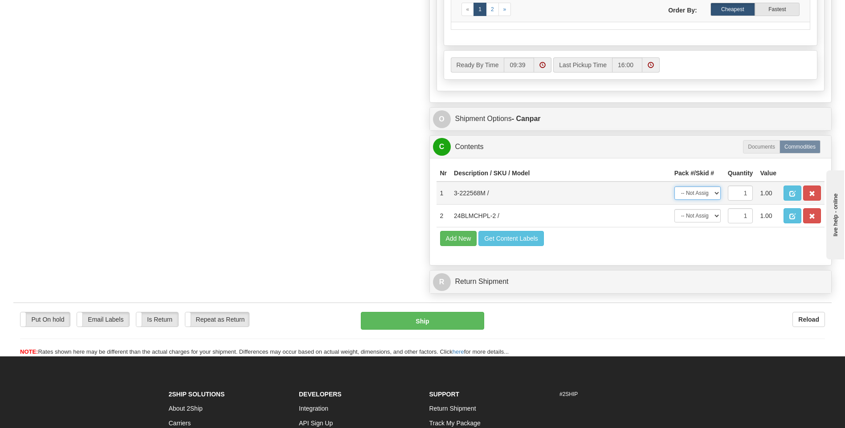
click at [703, 190] on select "-- Not Assigned -- Package 1 Package 2" at bounding box center [697, 193] width 46 height 13
select select "1"
click at [674, 187] on select "-- Not Assigned -- Package 1 Package 2" at bounding box center [697, 193] width 46 height 13
click at [699, 219] on select "-- Not Assigned -- Package 1 Package 2" at bounding box center [697, 215] width 46 height 13
select select "0"
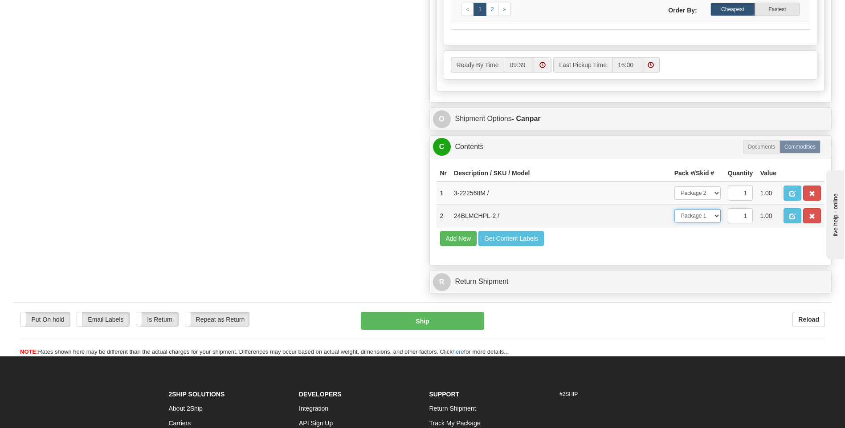
click at [674, 209] on select "-- Not Assigned -- Package 1 Package 2" at bounding box center [697, 215] width 46 height 13
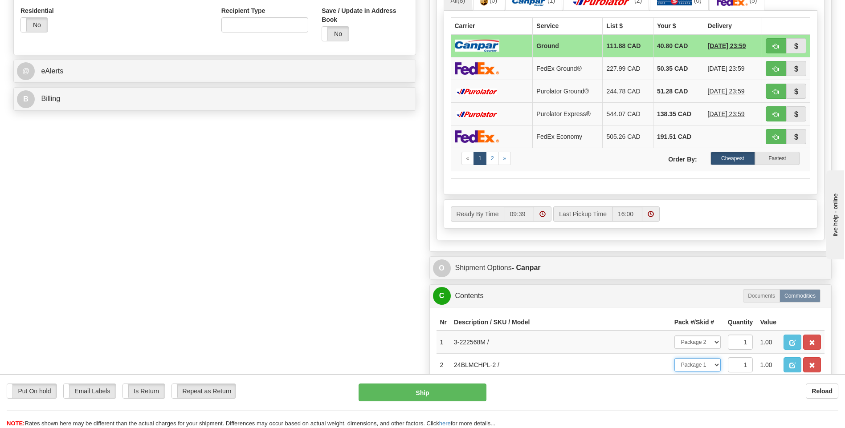
scroll to position [356, 0]
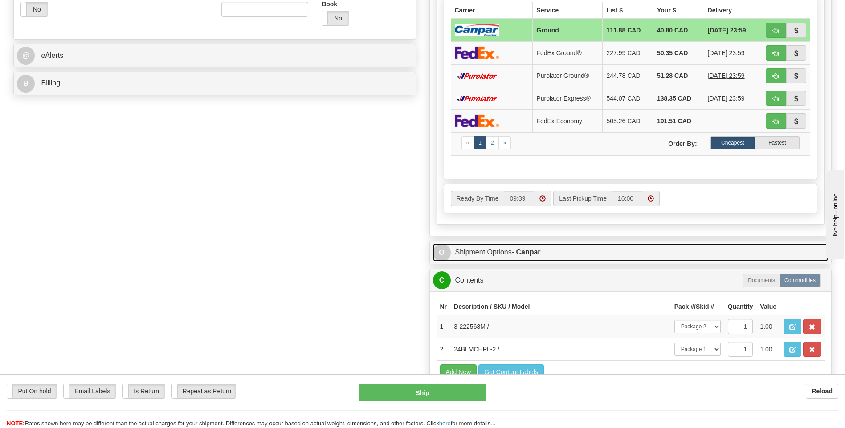
click at [510, 258] on link "O Shipment Options - Canpar" at bounding box center [630, 253] width 395 height 18
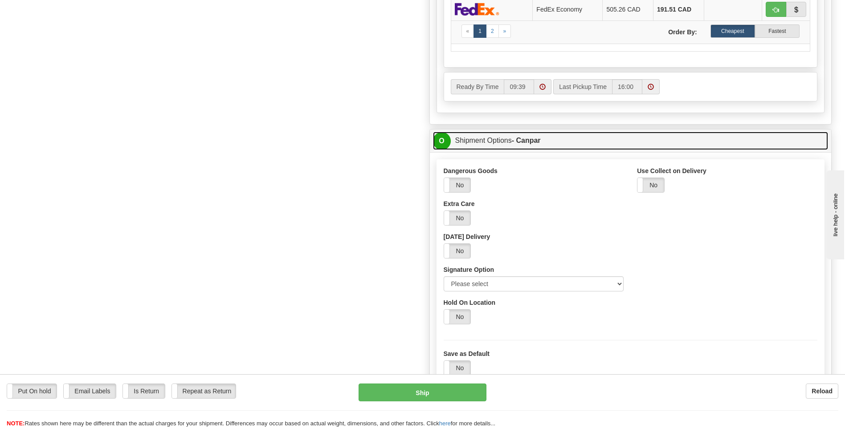
scroll to position [490, 0]
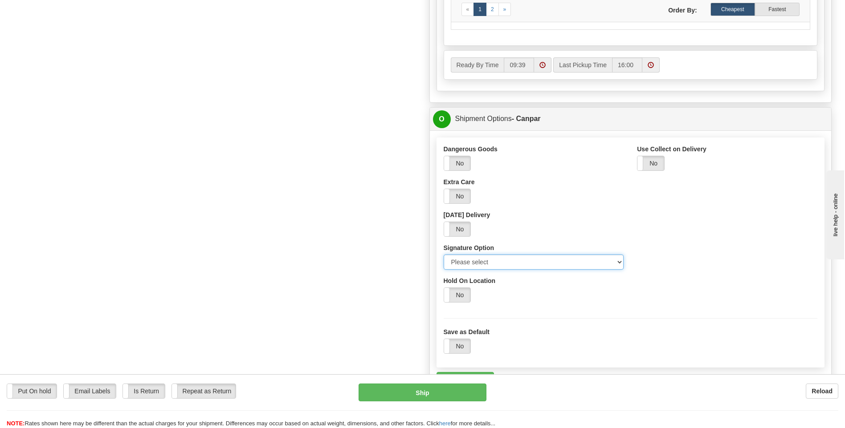
click at [500, 259] on select "Please select No Signature Required Signature Required Adult Signature" at bounding box center [534, 262] width 180 height 15
select select "2"
click at [444, 255] on select "Please select No Signature Required Signature Required Adult Signature" at bounding box center [534, 262] width 180 height 15
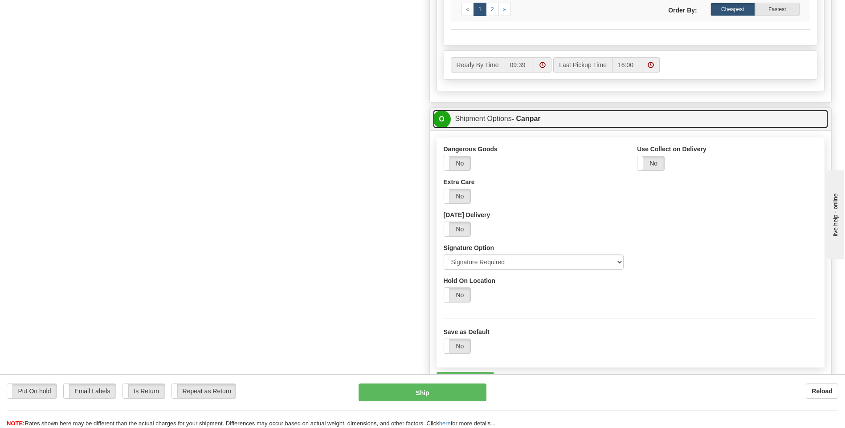
click at [504, 117] on link "O Shipment Options - Canpar" at bounding box center [630, 119] width 395 height 18
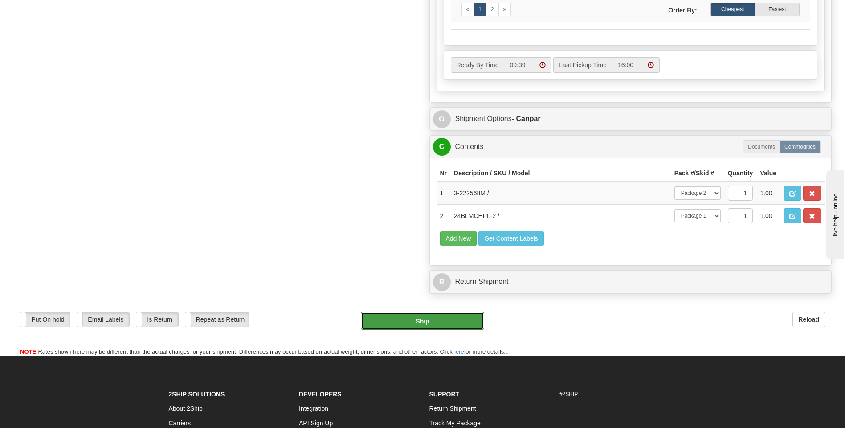
click at [430, 319] on button "Ship" at bounding box center [422, 321] width 123 height 18
type input "1"
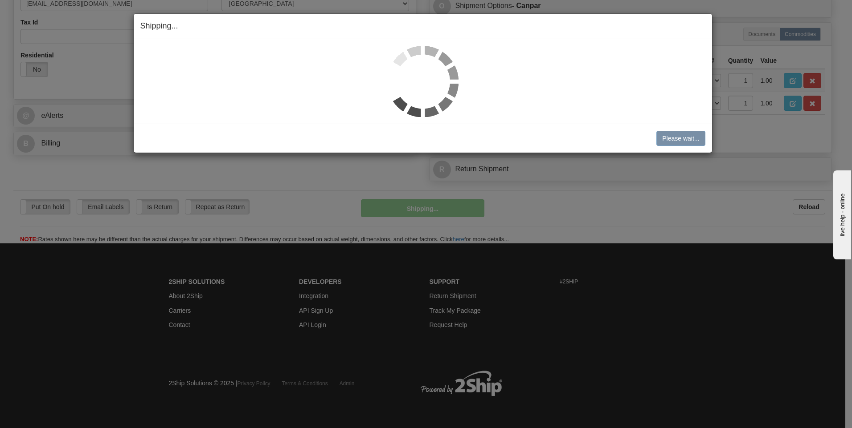
scroll to position [296, 0]
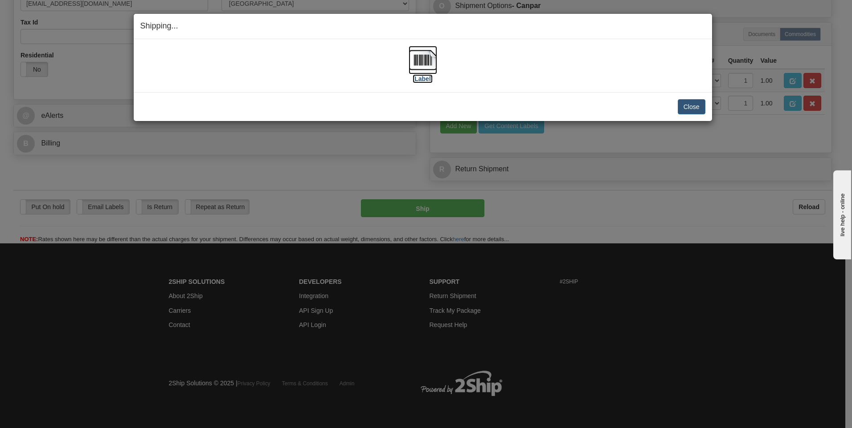
click at [425, 77] on label "[Label]" at bounding box center [422, 78] width 20 height 9
click at [691, 102] on button "Close" at bounding box center [691, 106] width 28 height 15
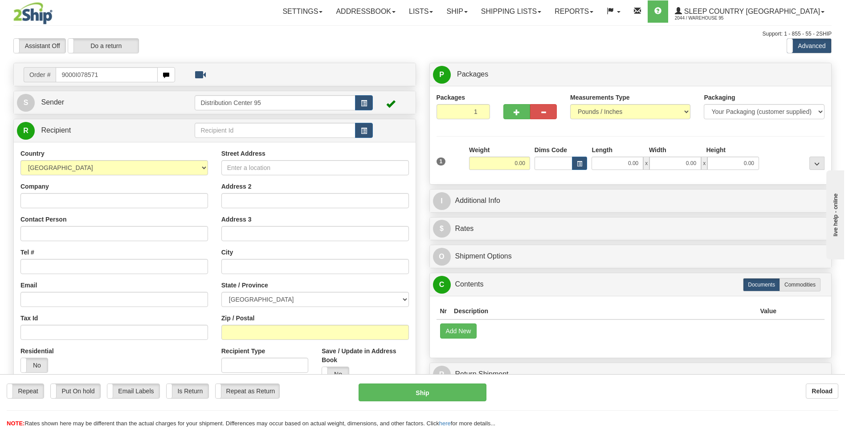
type input "9000I078571"
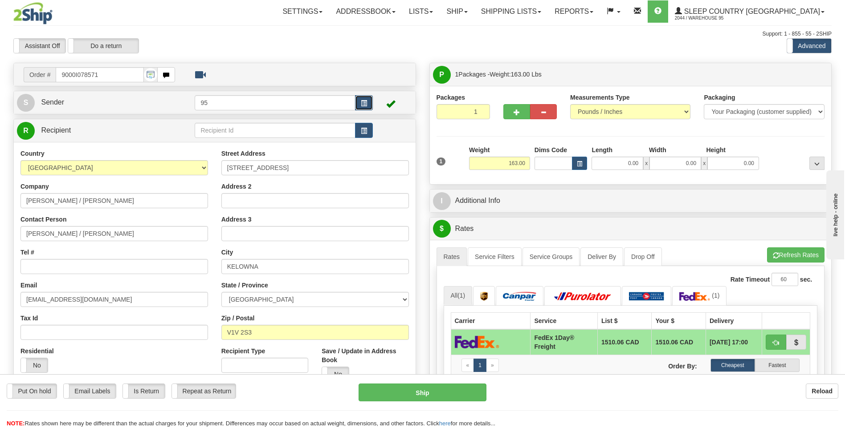
click at [361, 102] on span "button" at bounding box center [364, 104] width 6 height 6
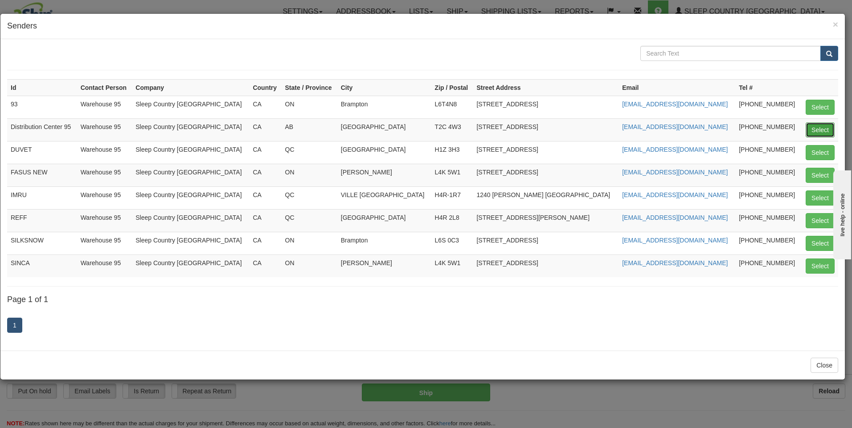
click at [826, 133] on button "Select" at bounding box center [819, 129] width 29 height 15
type input "Distribution Center 95"
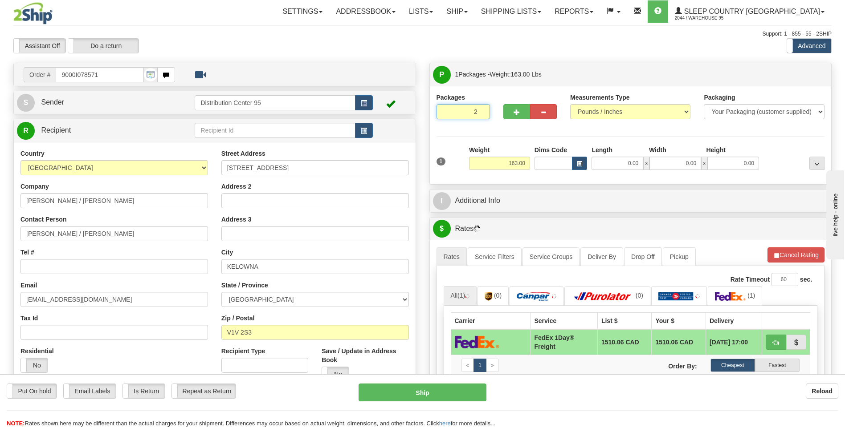
type input "2"
radio input "true"
click at [481, 109] on input "2" at bounding box center [462, 111] width 53 height 15
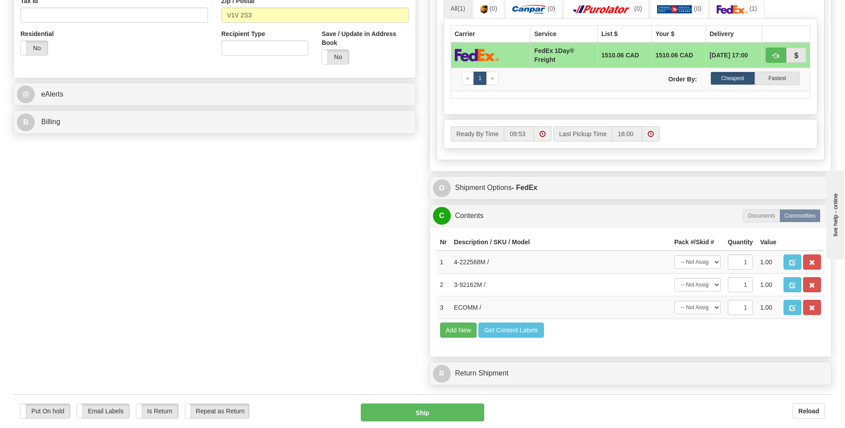
scroll to position [445, 0]
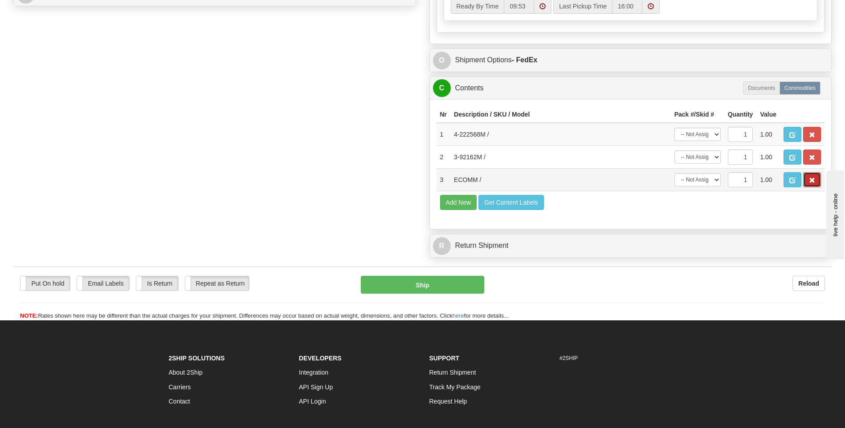
click at [810, 179] on span "button" at bounding box center [812, 181] width 6 height 6
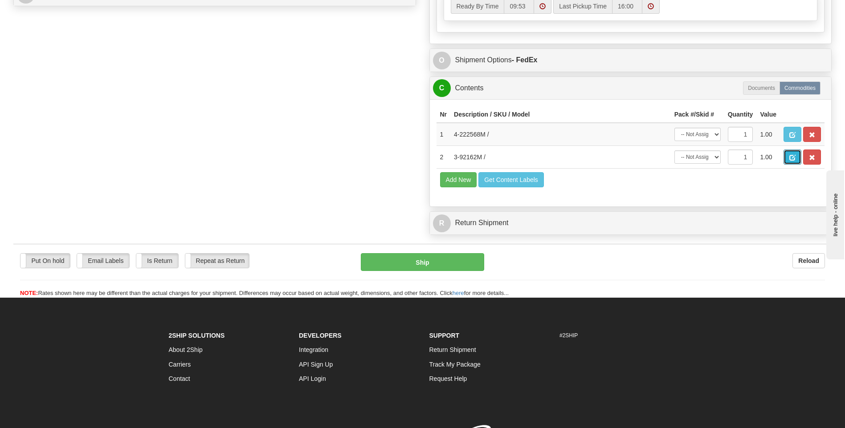
click at [789, 153] on button "button" at bounding box center [792, 157] width 18 height 15
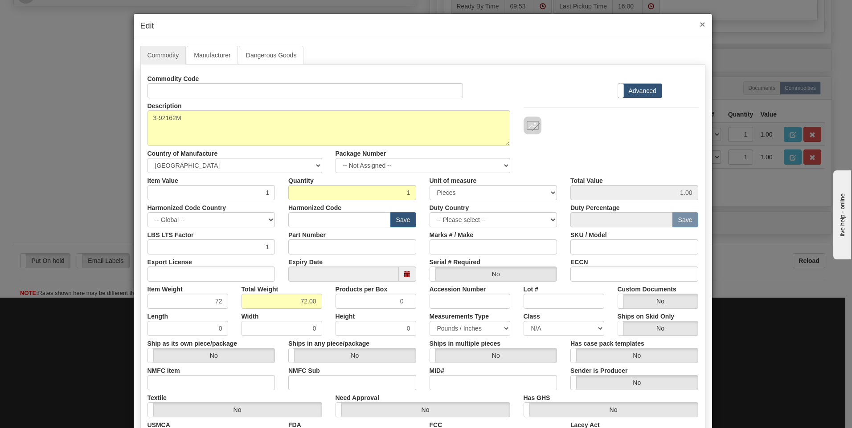
click at [699, 25] on span "×" at bounding box center [701, 24] width 5 height 10
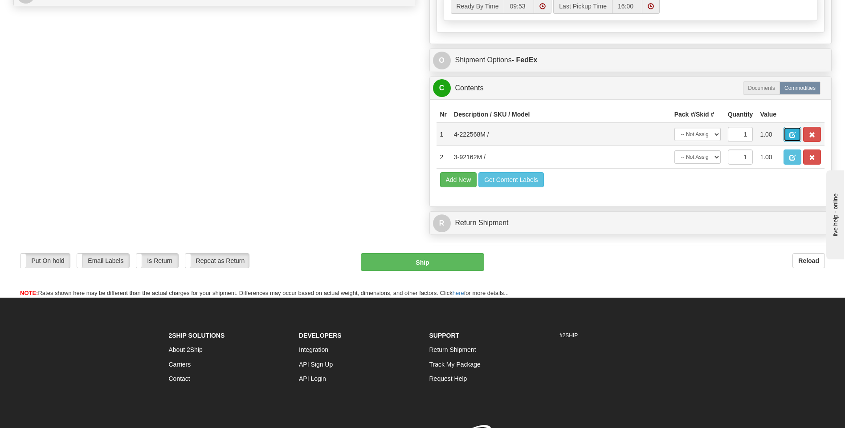
click at [790, 132] on span "button" at bounding box center [792, 135] width 6 height 6
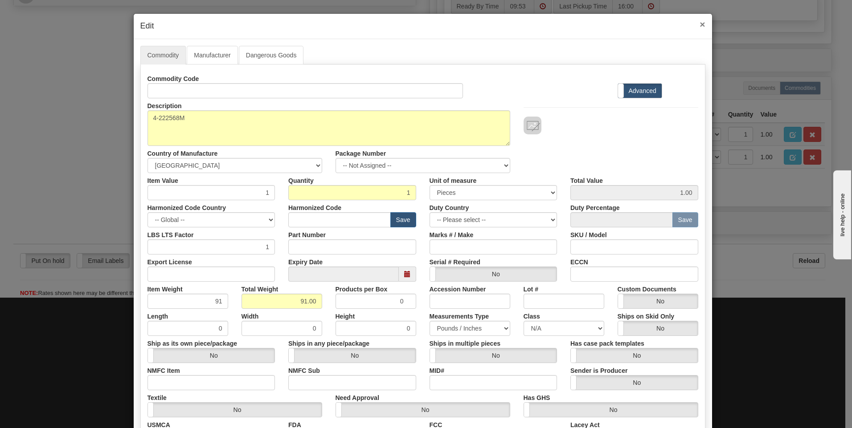
click at [699, 22] on span "×" at bounding box center [701, 24] width 5 height 10
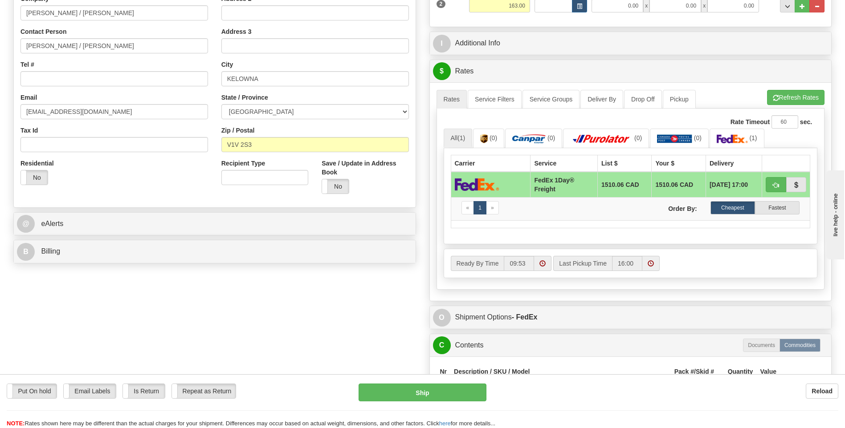
scroll to position [10, 0]
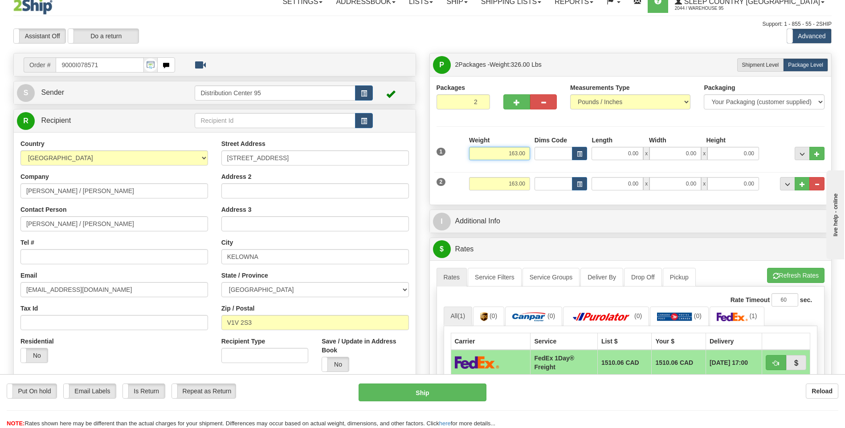
click at [525, 151] on input "163.00" at bounding box center [499, 153] width 61 height 13
type input "1"
click at [524, 187] on input "163.00" at bounding box center [499, 183] width 61 height 13
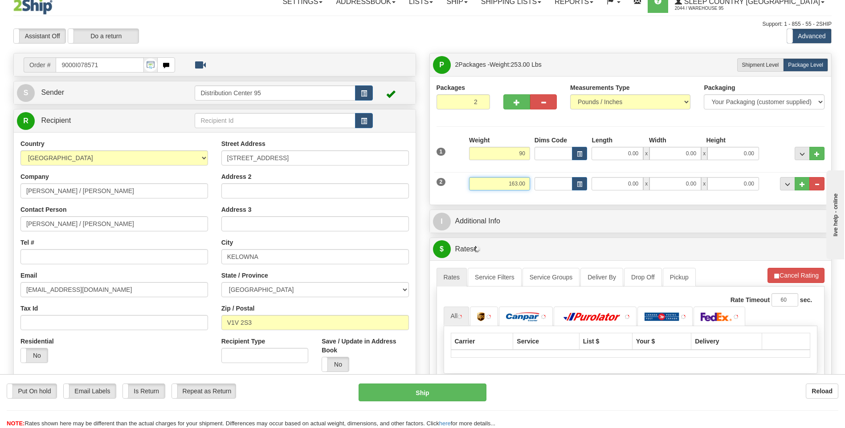
type input "90.00"
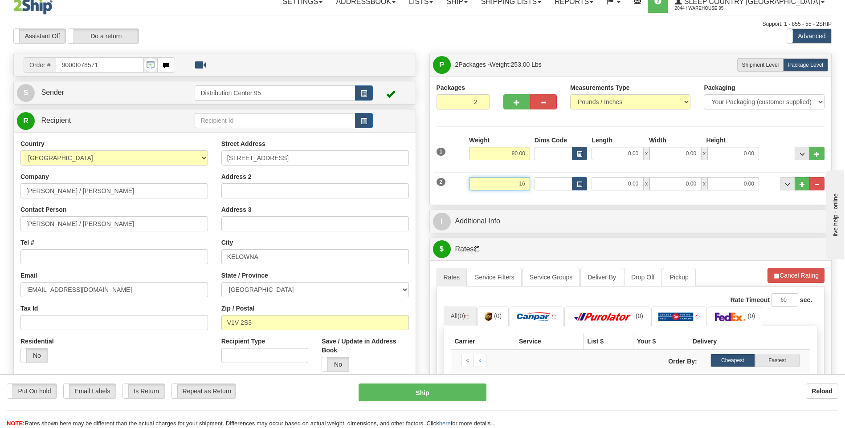
type input "1"
type input "70.00"
click at [626, 152] on input "0.00" at bounding box center [617, 153] width 52 height 13
type input "17.00"
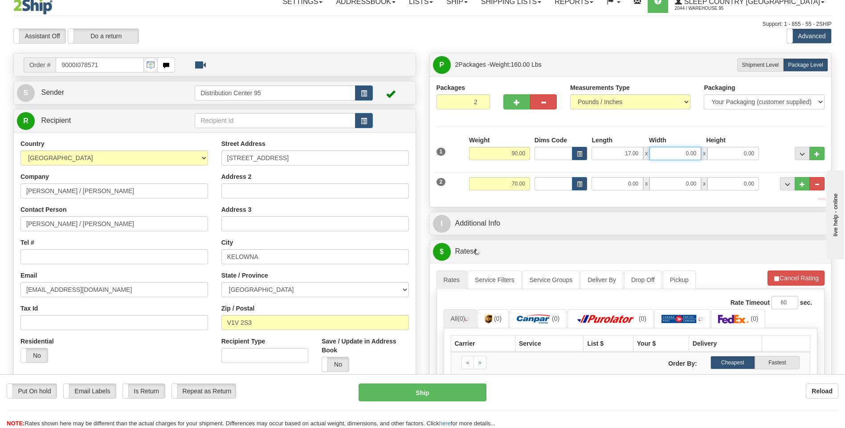
click at [662, 151] on input "0.00" at bounding box center [675, 153] width 52 height 13
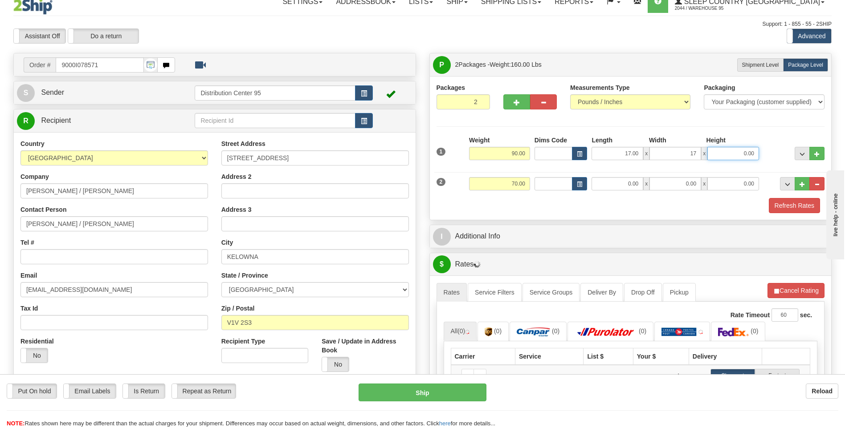
type input "17.00"
click at [736, 159] on input "0.00" at bounding box center [733, 153] width 52 height 13
type input "41.00"
click at [739, 130] on div "Packages 2 2 Measurements Type" at bounding box center [630, 148] width 388 height 130
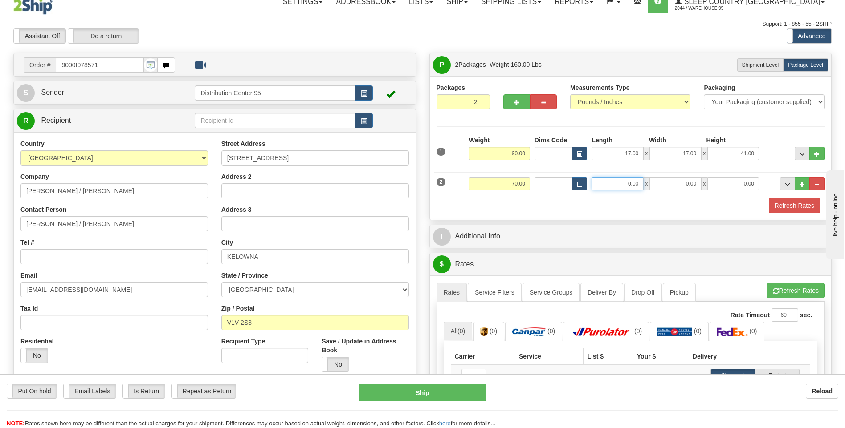
click at [620, 183] on input "0.00" at bounding box center [617, 183] width 52 height 13
type input "17.00"
click at [678, 183] on input "0.00" at bounding box center [675, 183] width 52 height 13
type input "17.00"
click at [727, 190] on input "0.00" at bounding box center [733, 183] width 52 height 13
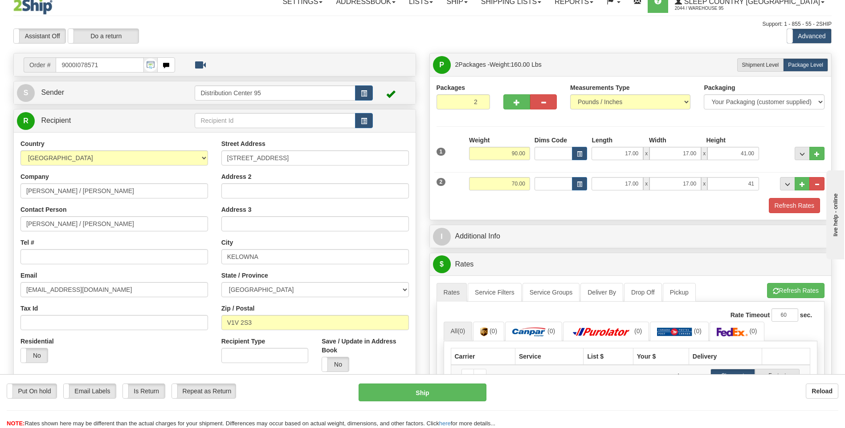
type input "41.00"
click at [752, 171] on div "2 Weight 70.00 Dims Code Length Width Height" at bounding box center [630, 183] width 393 height 30
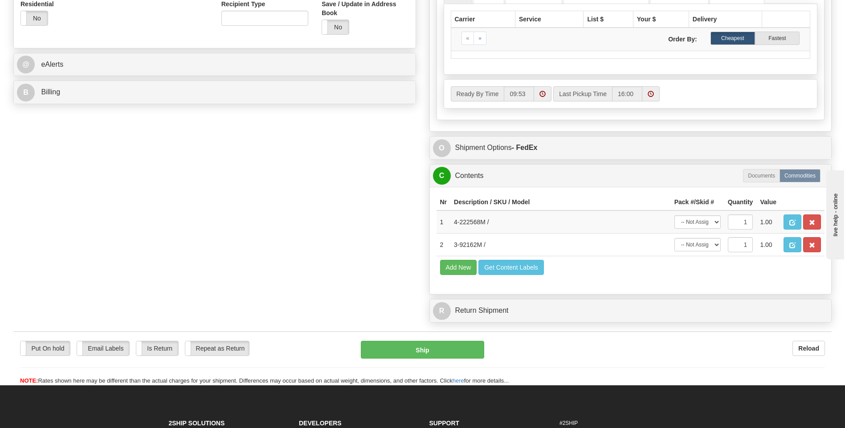
scroll to position [366, 0]
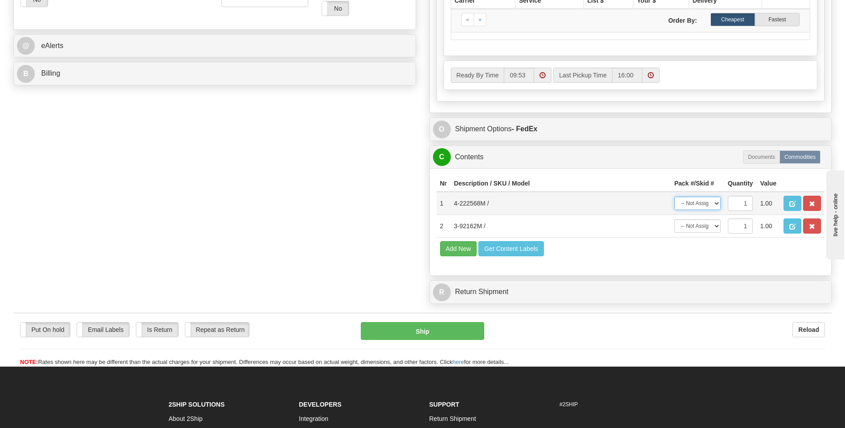
click at [691, 202] on select "-- Not Assigned -- Package 1 Package 2" at bounding box center [697, 203] width 46 height 13
select select "0"
click at [674, 197] on select "-- Not Assigned -- Package 1 Package 2" at bounding box center [697, 203] width 46 height 13
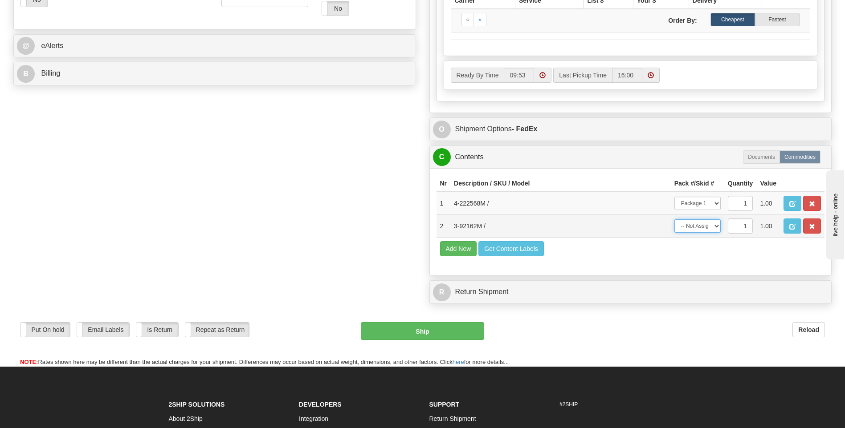
click at [695, 230] on select "-- Not Assigned -- Package 1 Package 2" at bounding box center [697, 226] width 46 height 13
select select "1"
click at [674, 220] on select "-- Not Assigned -- Package 1 Package 2" at bounding box center [697, 226] width 46 height 13
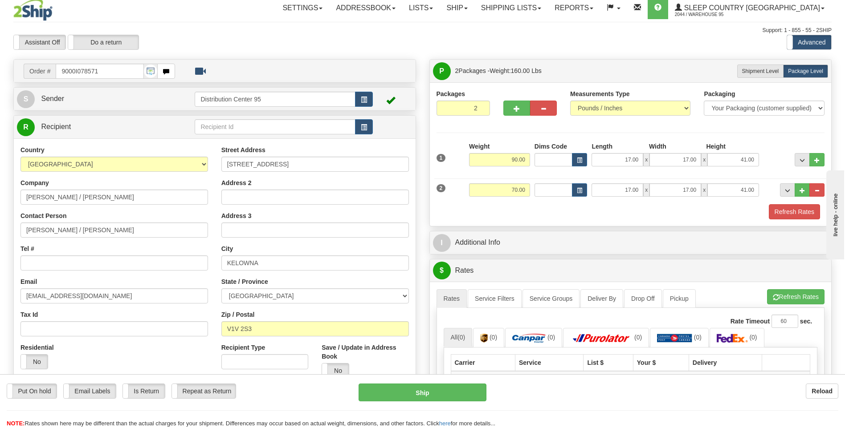
scroll to position [0, 0]
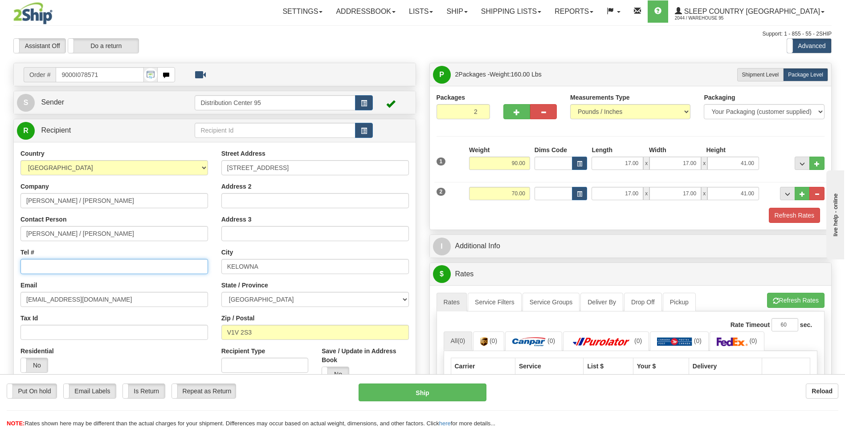
click at [89, 274] on input "Tel #" at bounding box center [113, 266] width 187 height 15
drag, startPoint x: 105, startPoint y: 77, endPoint x: 61, endPoint y: 72, distance: 44.0
click at [61, 72] on input "9000I078571" at bounding box center [100, 74] width 88 height 15
click at [37, 268] on input "Tel #" at bounding box center [113, 266] width 187 height 15
paste input "[PHONE_NUMBER]"
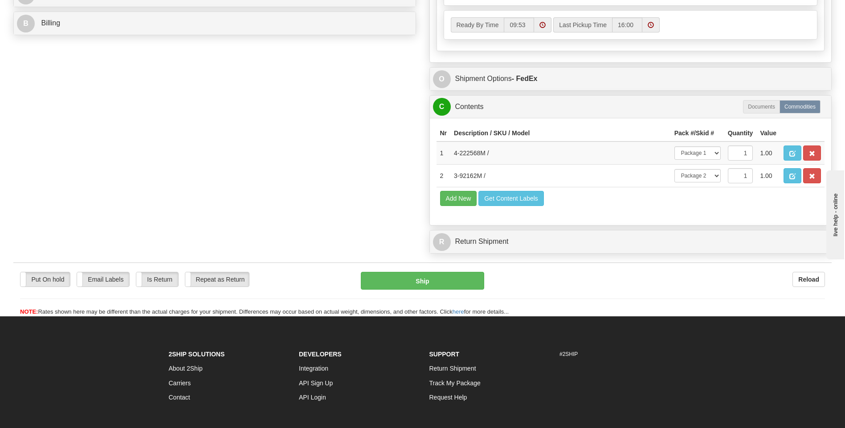
scroll to position [445, 0]
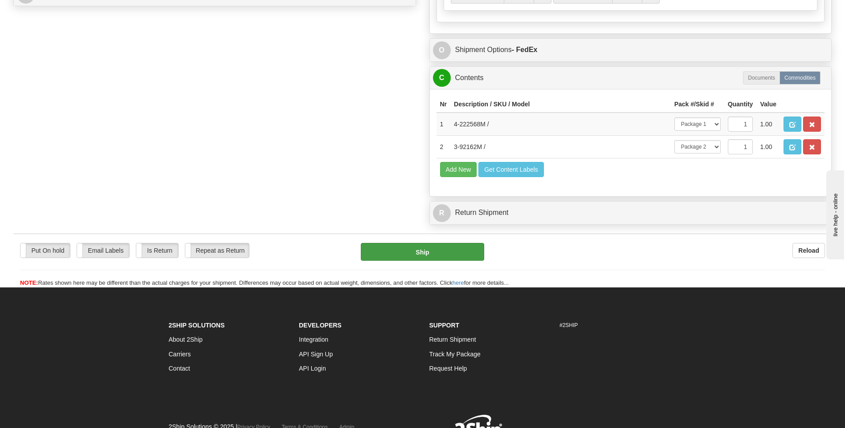
type input "[PHONE_NUMBER]"
click at [433, 254] on button "Ship" at bounding box center [422, 252] width 123 height 18
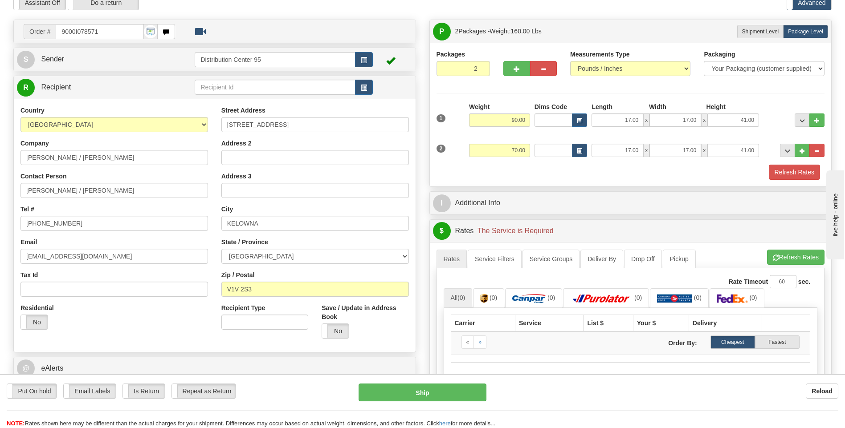
scroll to position [45, 0]
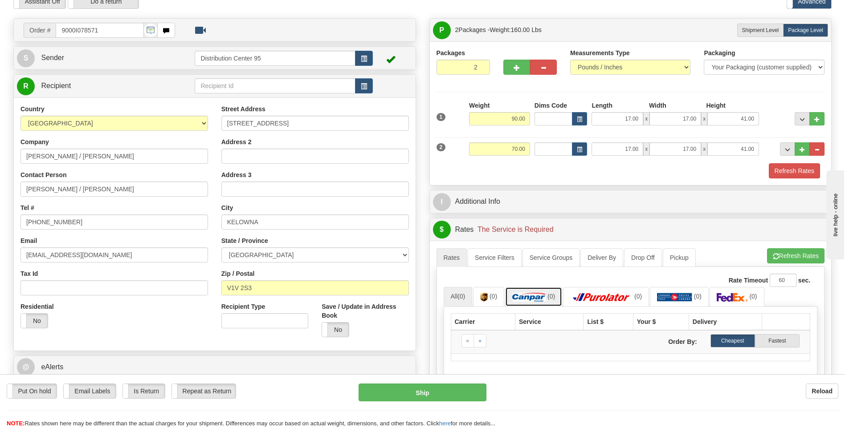
click at [536, 294] on img at bounding box center [528, 297] width 33 height 9
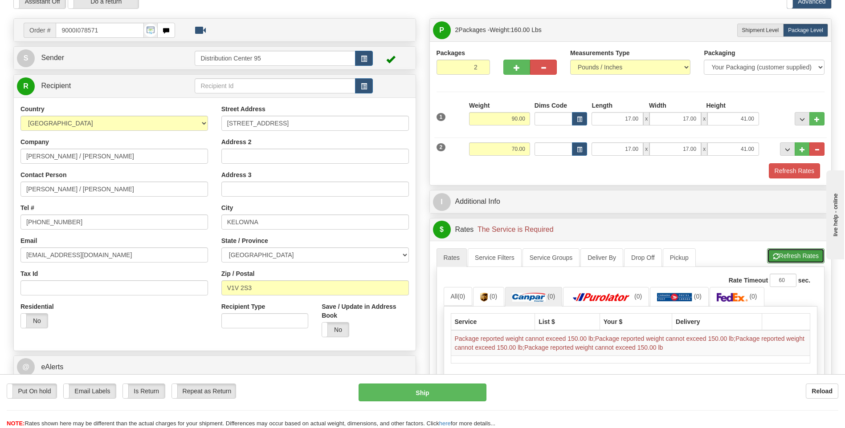
click at [794, 253] on button "Refresh Rates" at bounding box center [795, 256] width 57 height 15
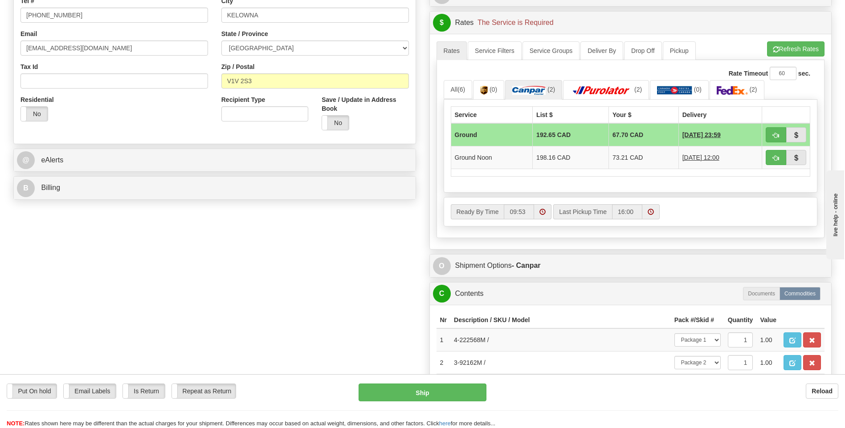
scroll to position [267, 0]
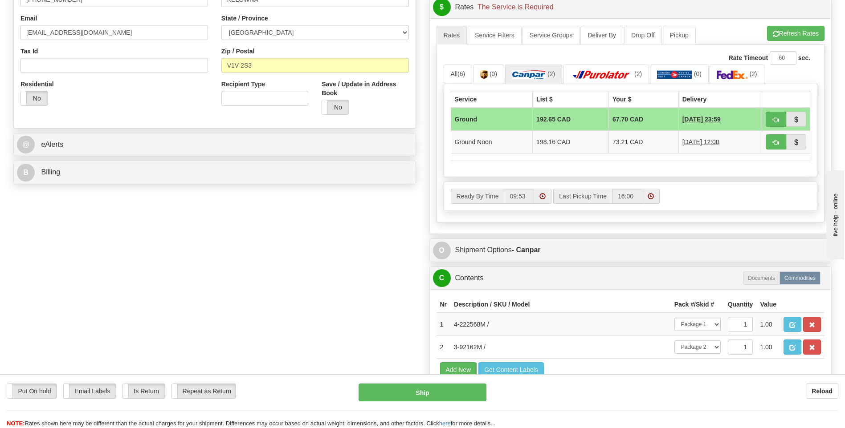
click at [513, 118] on td "Ground" at bounding box center [492, 119] width 82 height 23
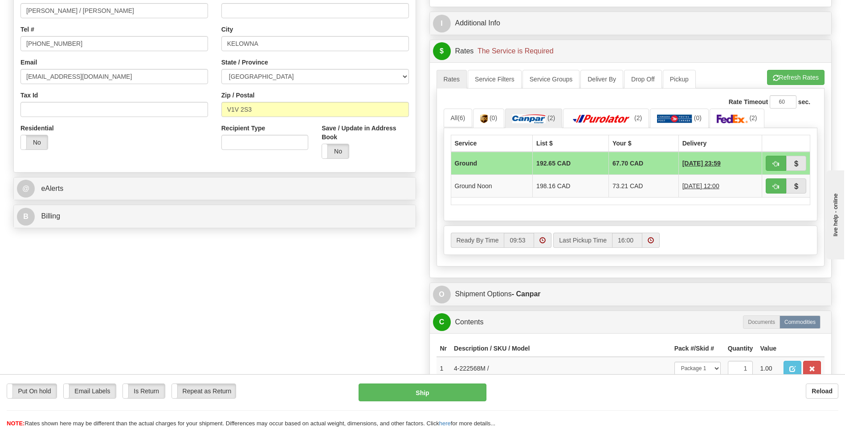
scroll to position [223, 0]
click at [540, 120] on img at bounding box center [528, 119] width 33 height 9
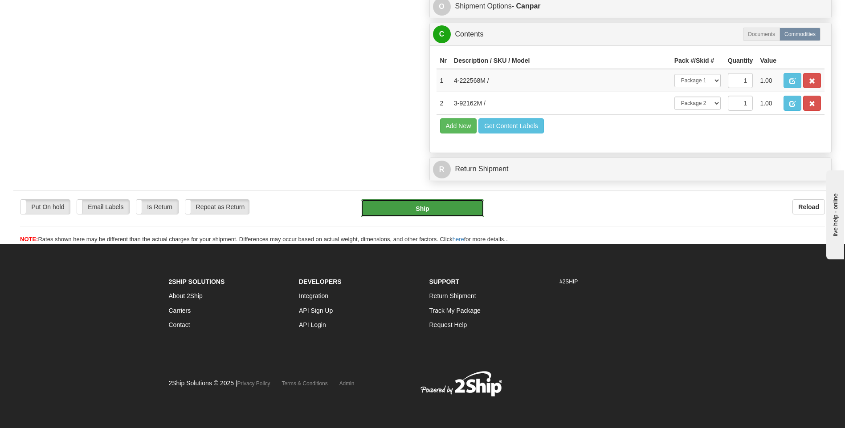
click at [448, 201] on button "Ship" at bounding box center [422, 209] width 123 height 18
type input "1"
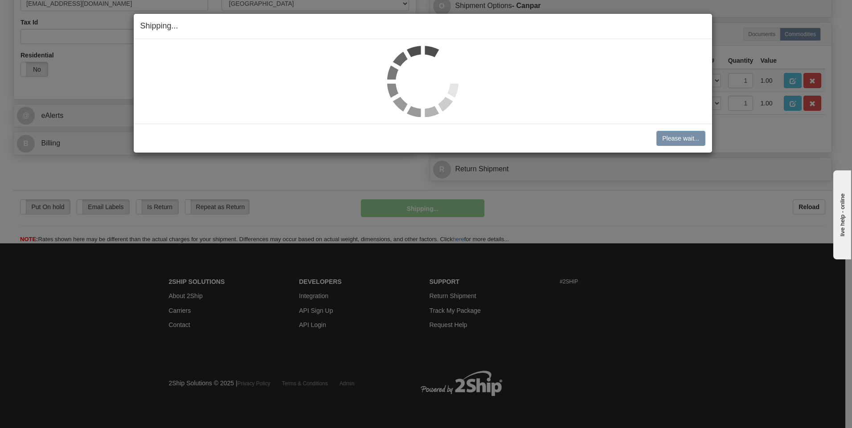
scroll to position [296, 0]
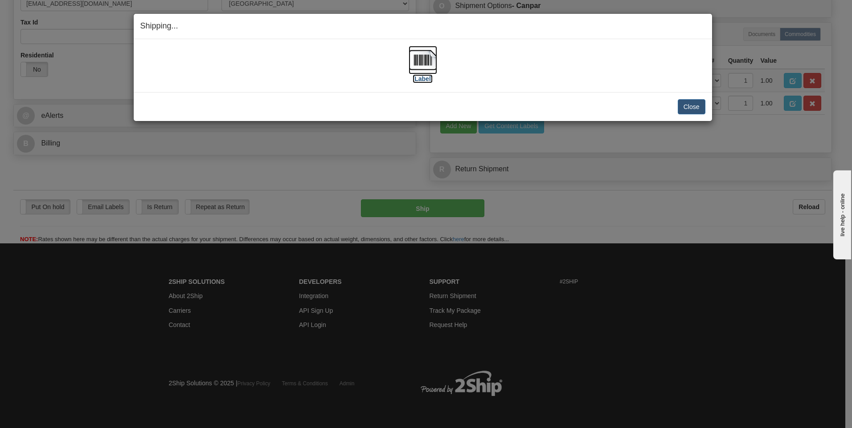
click at [421, 76] on label "[Label]" at bounding box center [422, 78] width 20 height 9
click at [697, 106] on button "Close" at bounding box center [691, 106] width 28 height 15
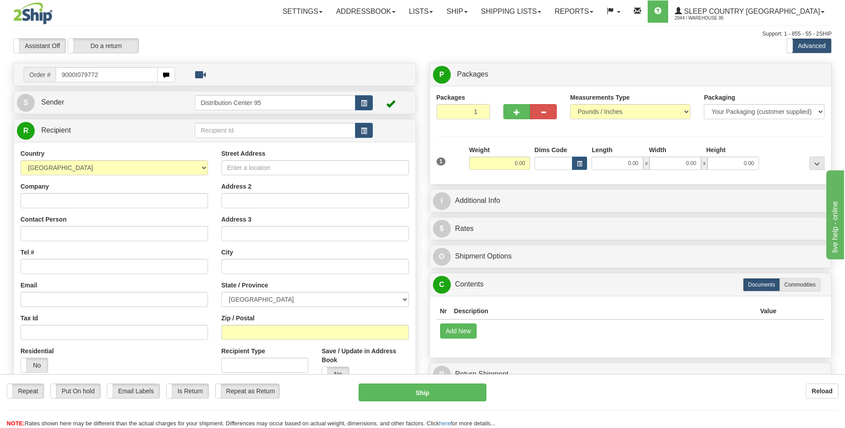
type input "9000I079772"
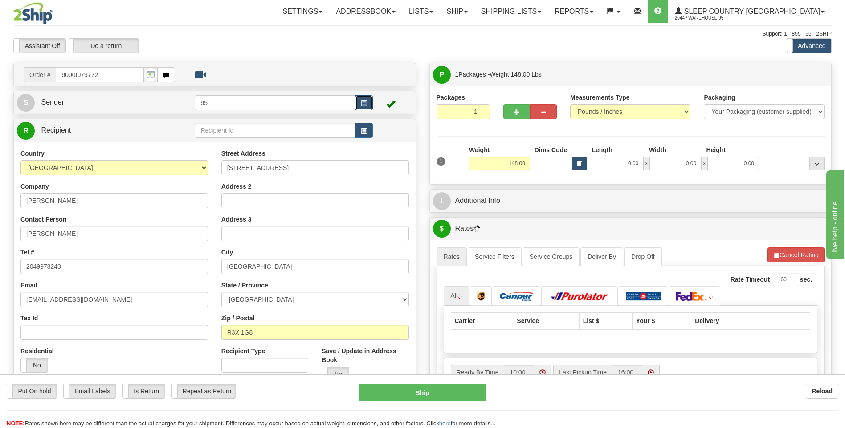
click at [361, 102] on span "button" at bounding box center [364, 104] width 6 height 6
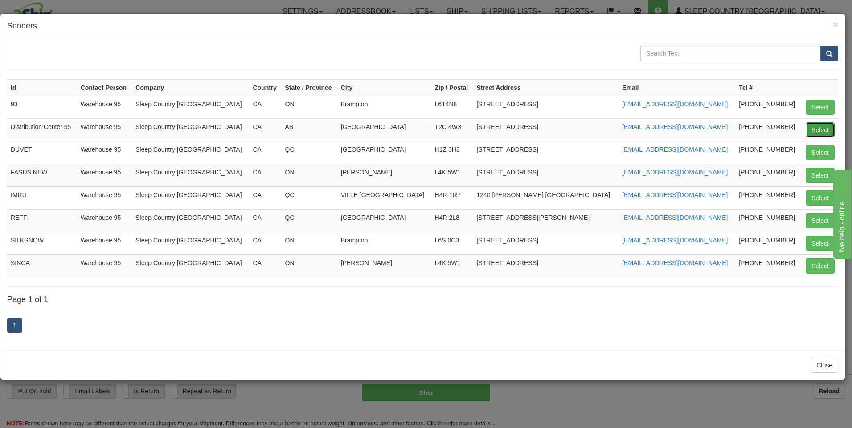
click at [820, 124] on button "Select" at bounding box center [819, 129] width 29 height 15
type input "Distribution Center 95"
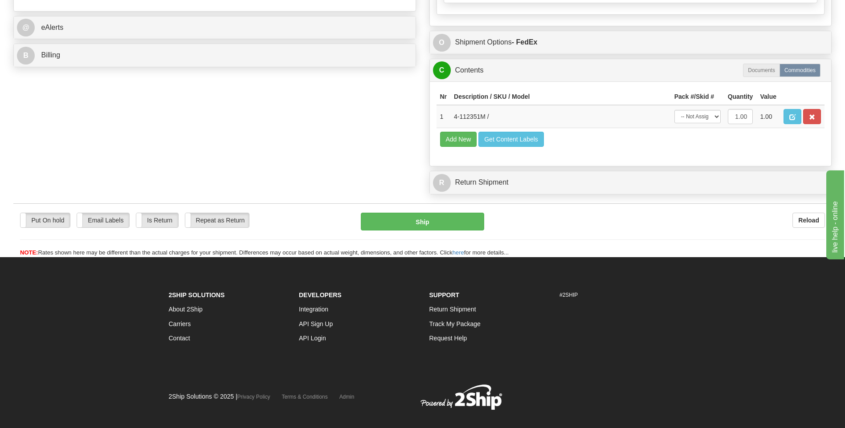
scroll to position [398, 0]
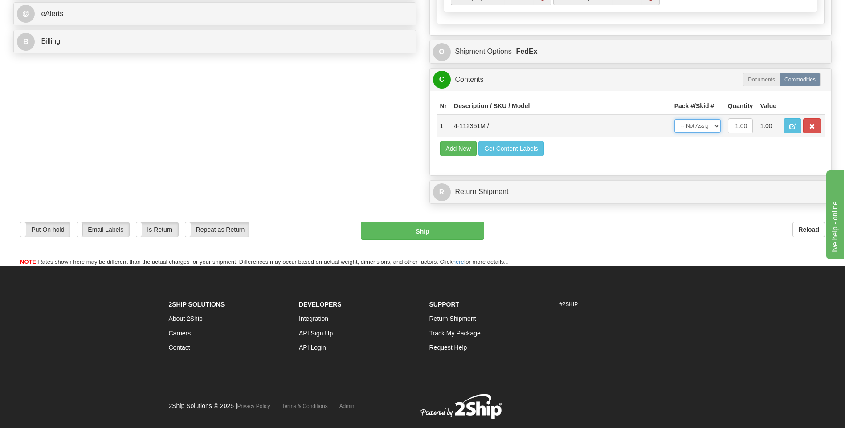
click at [706, 130] on select "-- Not Assigned -- Package 1" at bounding box center [697, 125] width 46 height 13
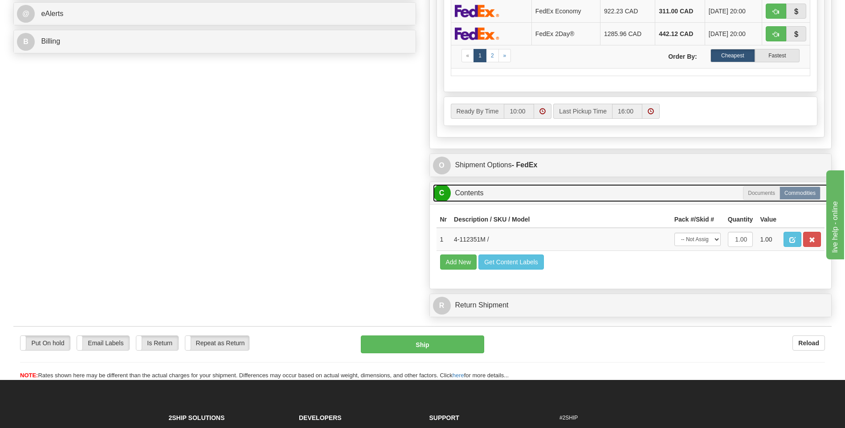
click at [697, 196] on link "C Contents" at bounding box center [630, 193] width 395 height 18
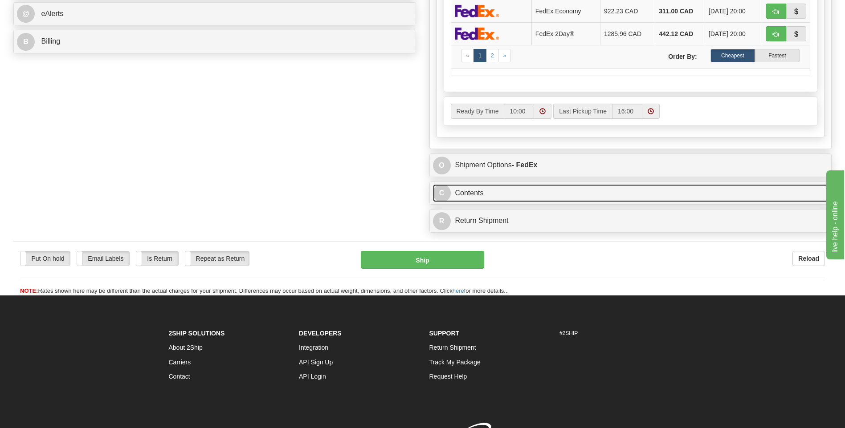
click at [699, 196] on link "C Contents" at bounding box center [630, 193] width 395 height 18
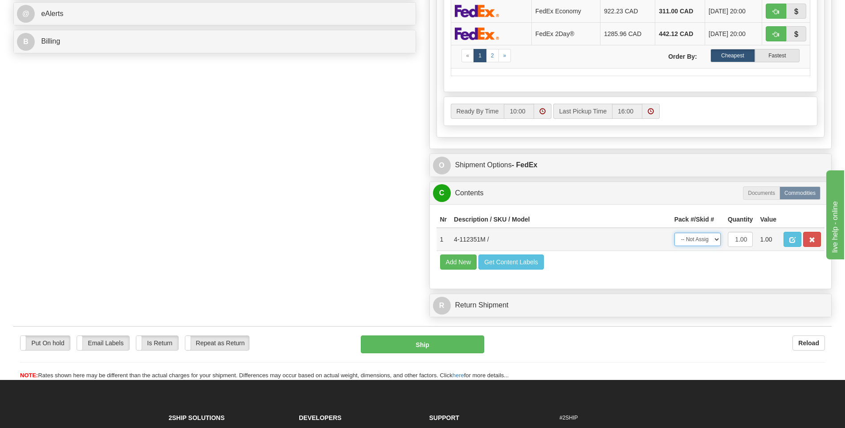
click at [704, 239] on select "-- Not Assigned -- Package 1" at bounding box center [697, 239] width 46 height 13
select select "0"
click at [674, 233] on select "-- Not Assigned -- Package 1" at bounding box center [697, 239] width 46 height 13
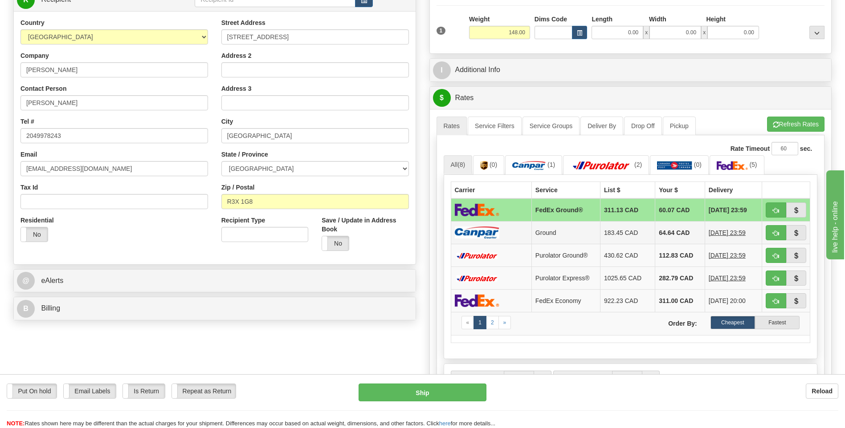
click at [534, 229] on td "Ground" at bounding box center [565, 232] width 69 height 23
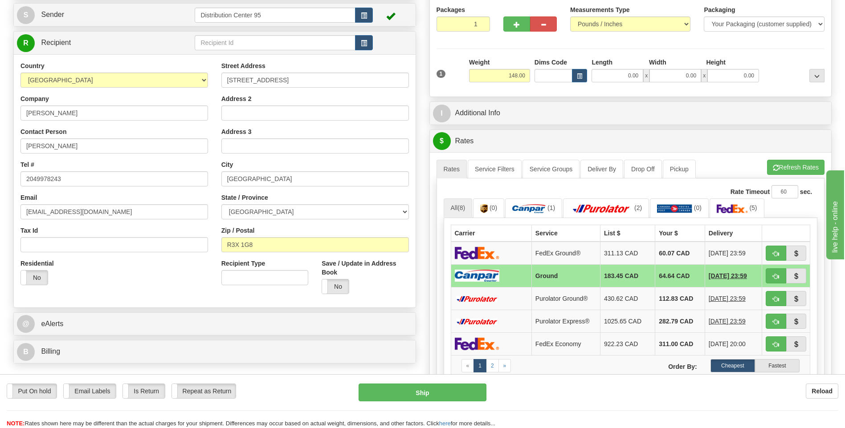
scroll to position [86, 0]
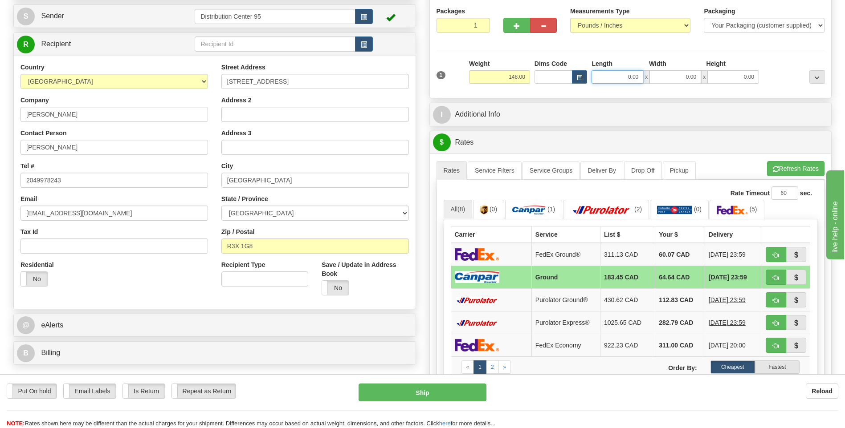
click at [615, 80] on input "0.00" at bounding box center [617, 76] width 52 height 13
type input "17.00"
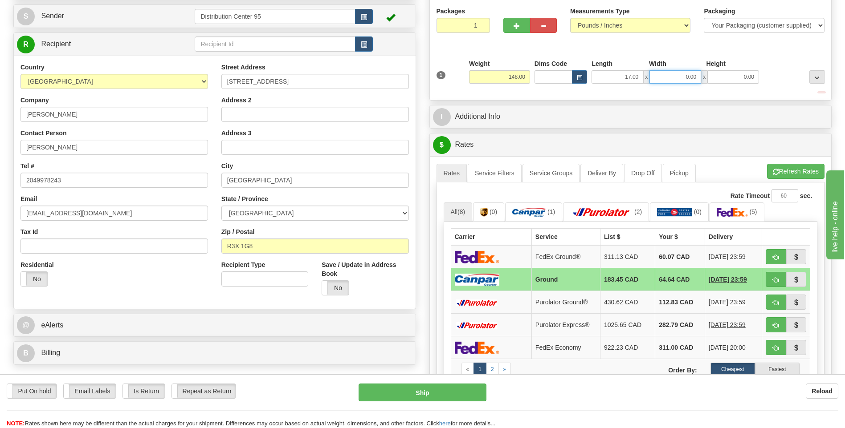
click at [693, 79] on input "0.00" at bounding box center [675, 76] width 52 height 13
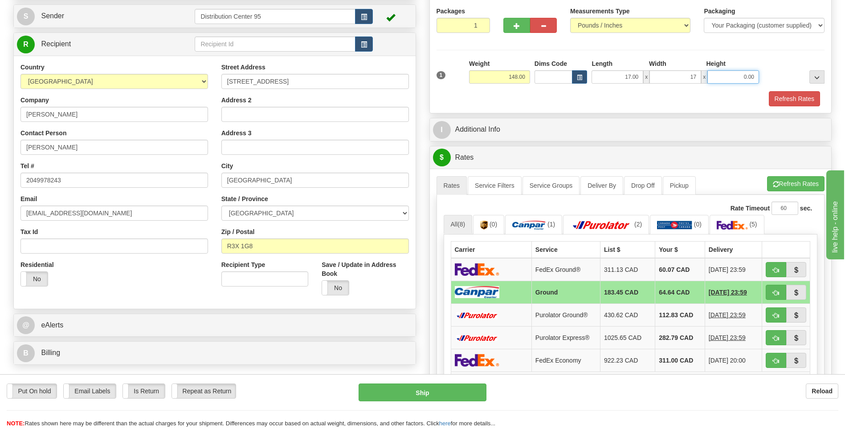
type input "17.00"
click at [742, 76] on input "0.00" at bounding box center [733, 76] width 52 height 13
type input "42.00"
click at [760, 54] on div "Packages 1 1 Measurements Type" at bounding box center [630, 57] width 388 height 100
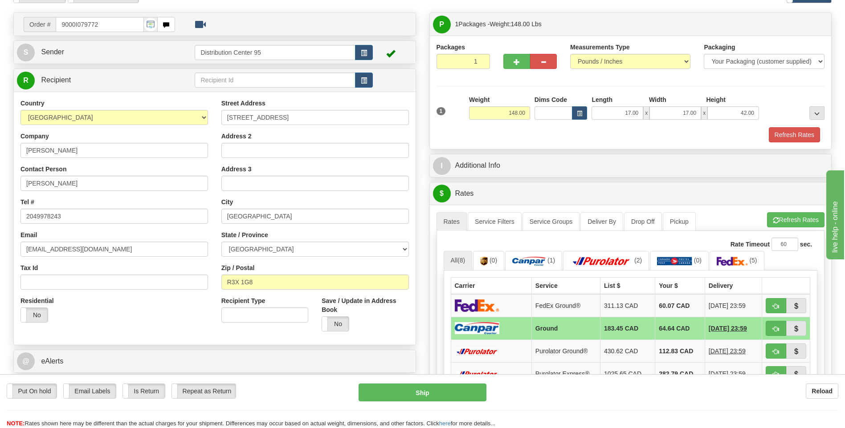
scroll to position [42, 0]
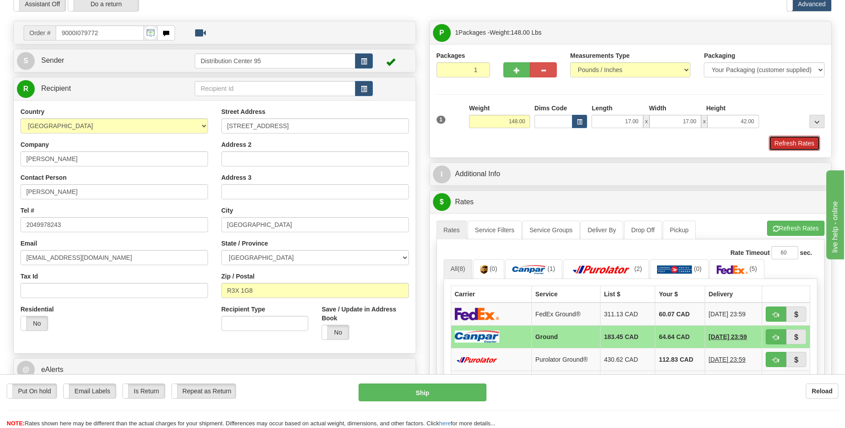
click at [787, 143] on button "Refresh Rates" at bounding box center [794, 143] width 51 height 15
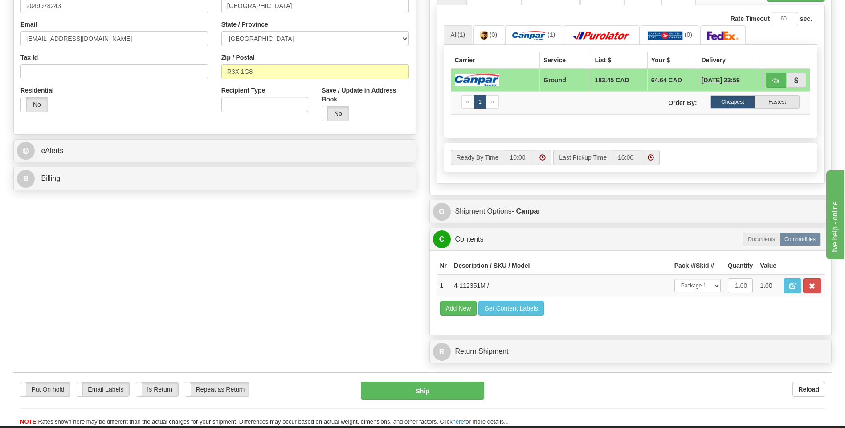
scroll to position [265, 0]
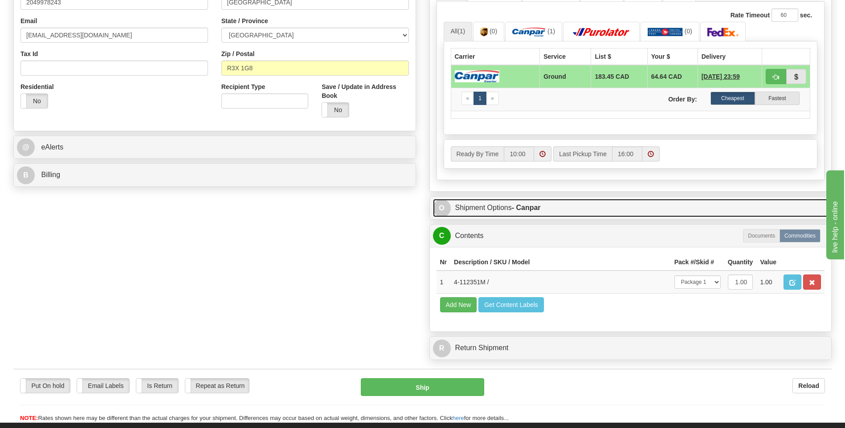
click at [500, 209] on link "O Shipment Options - Canpar" at bounding box center [630, 208] width 395 height 18
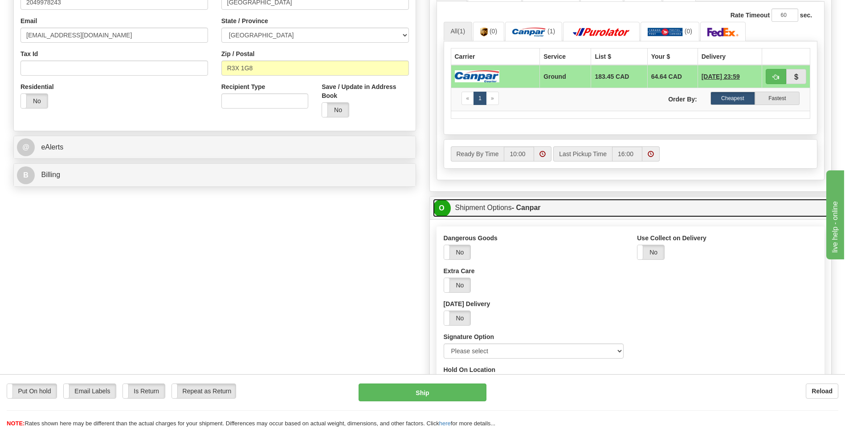
scroll to position [443, 0]
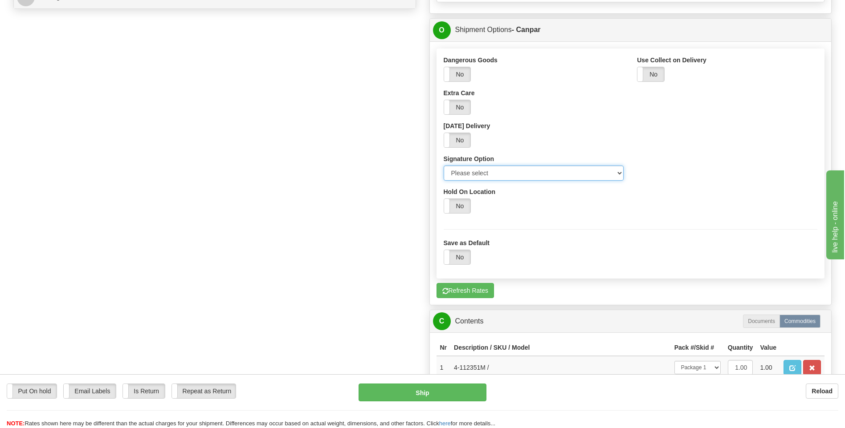
click at [496, 169] on select "Please select No Signature Required Signature Required Adult Signature" at bounding box center [534, 173] width 180 height 15
select select "2"
click at [444, 166] on select "Please select No Signature Required Signature Required Adult Signature" at bounding box center [534, 173] width 180 height 15
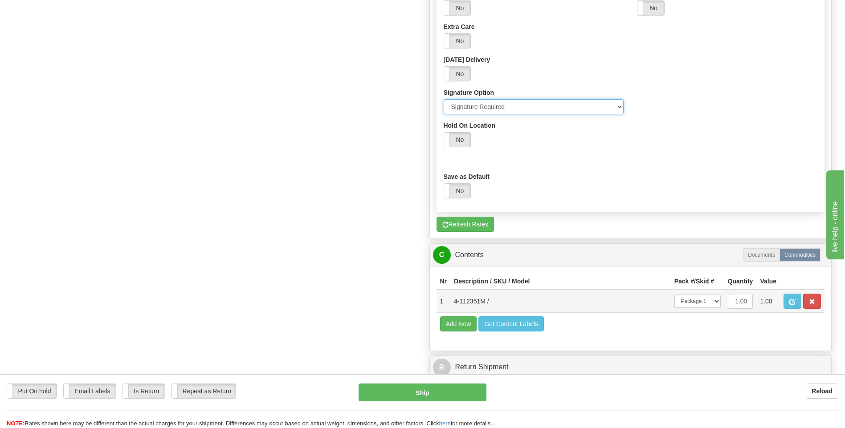
scroll to position [532, 0]
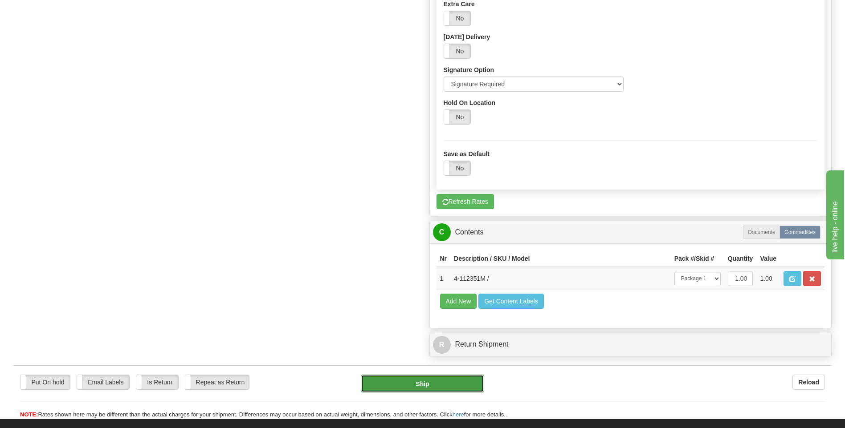
click at [446, 377] on button "Ship" at bounding box center [422, 384] width 123 height 18
type input "1"
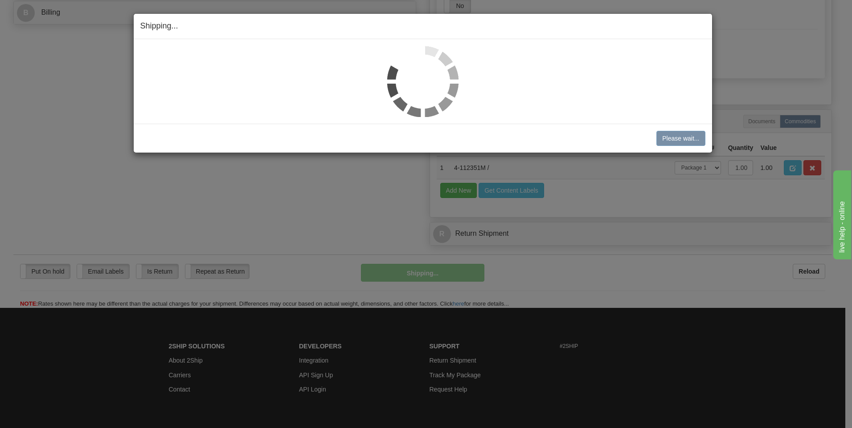
scroll to position [316, 0]
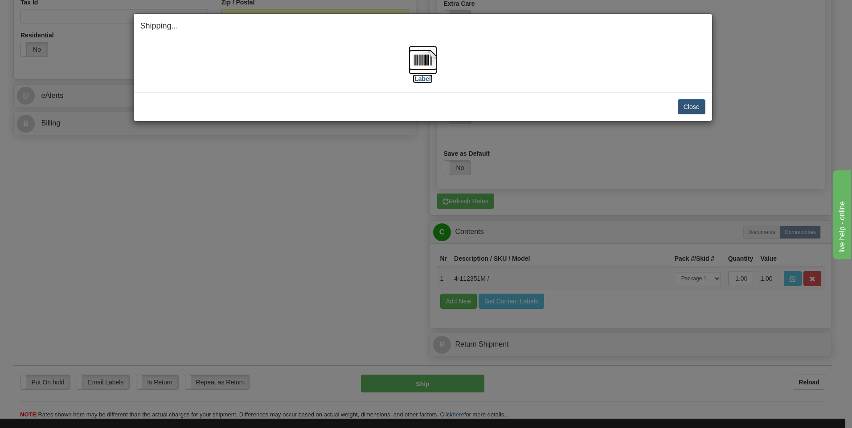
click at [424, 79] on label "[Label]" at bounding box center [422, 78] width 20 height 9
click at [699, 103] on button "Close" at bounding box center [691, 106] width 28 height 15
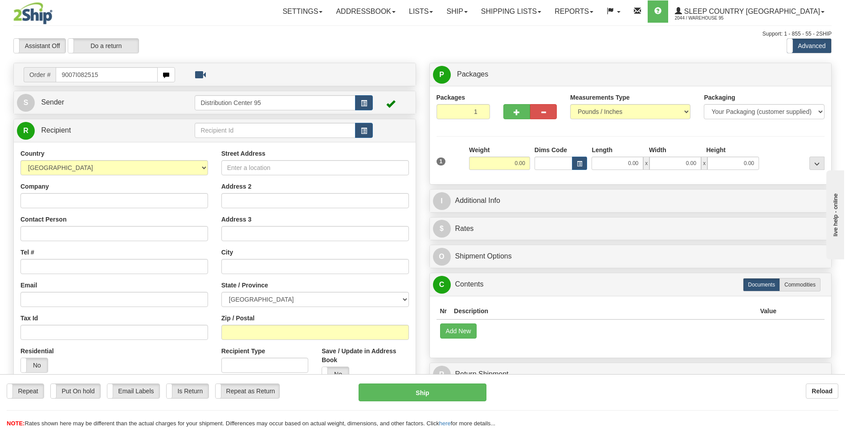
type input "9007I082515"
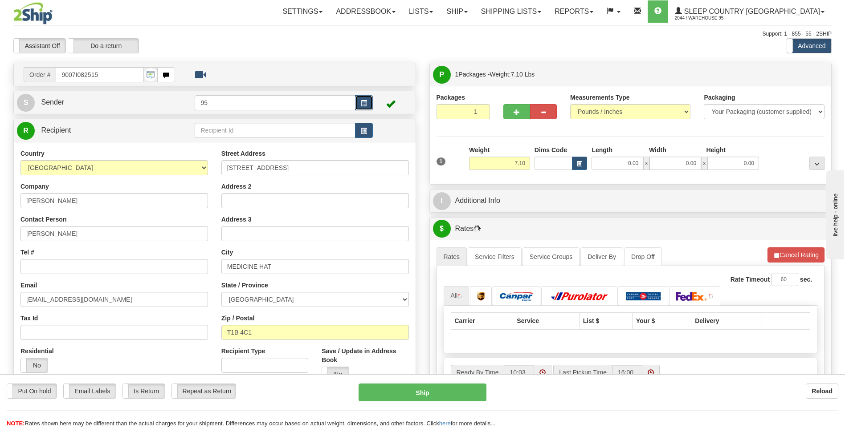
click at [364, 102] on span "button" at bounding box center [364, 104] width 6 height 6
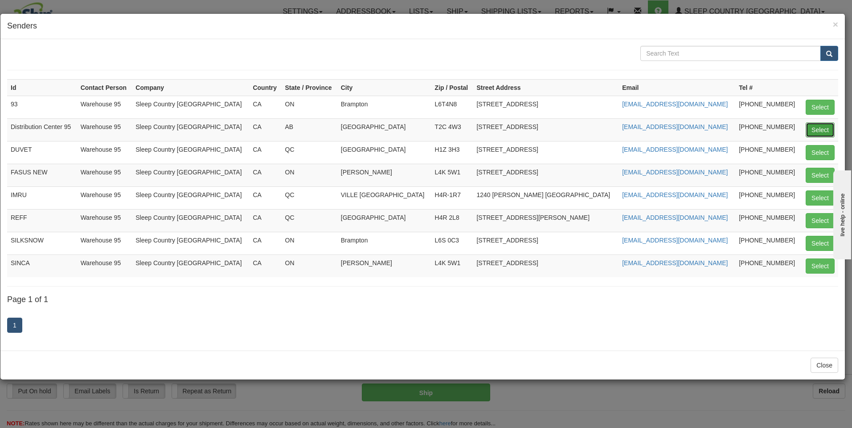
click at [809, 128] on button "Select" at bounding box center [819, 129] width 29 height 15
type input "Distribution Center 95"
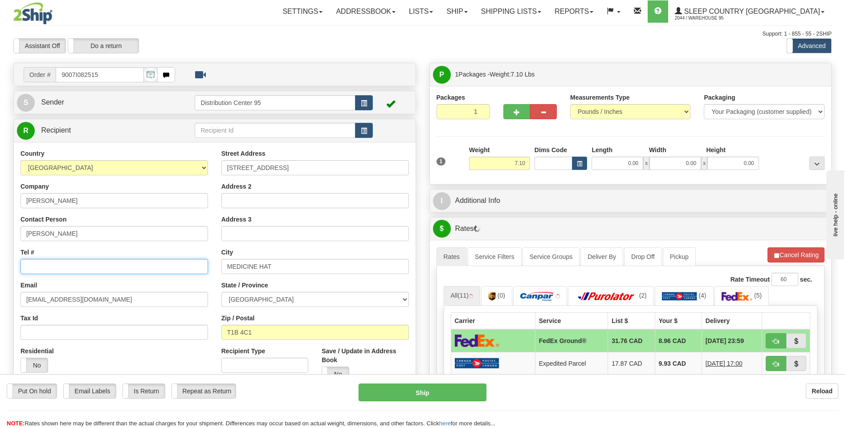
click at [102, 268] on input "Tel #" at bounding box center [113, 266] width 187 height 15
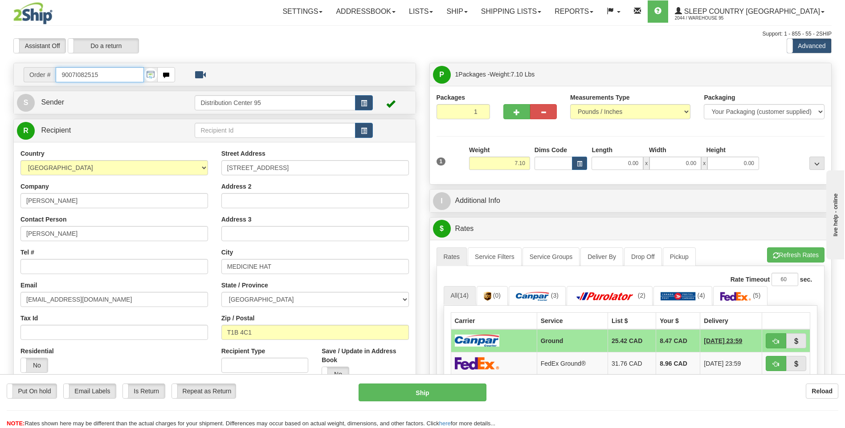
drag, startPoint x: 109, startPoint y: 76, endPoint x: 61, endPoint y: 75, distance: 47.7
click at [61, 75] on input "9007I082515" at bounding box center [100, 74] width 88 height 15
click at [44, 270] on input "Tel #" at bounding box center [113, 266] width 187 height 15
paste input "403 581-9525"
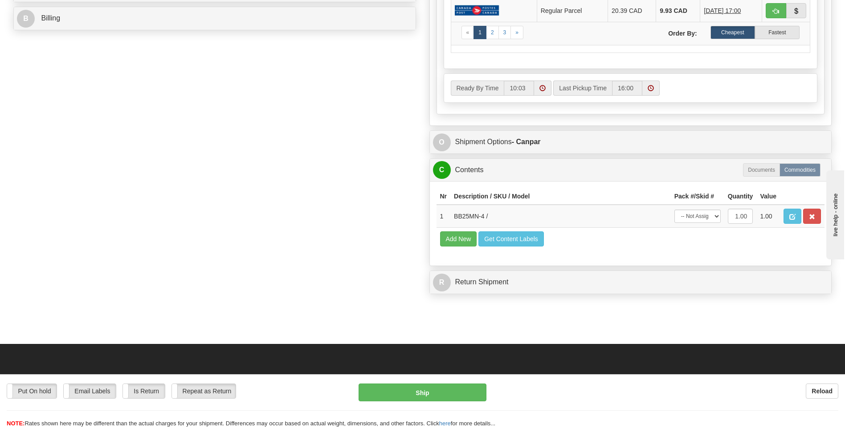
scroll to position [445, 0]
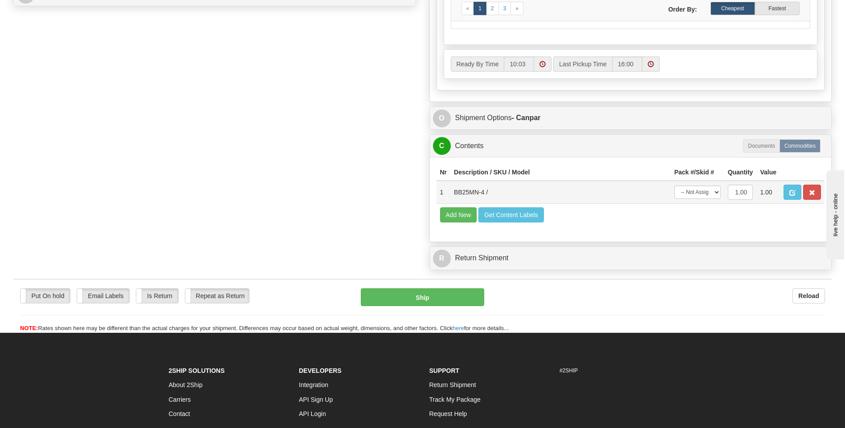
type input "403 581-9525"
click at [698, 192] on select "-- Not Assigned -- Package 1" at bounding box center [697, 192] width 46 height 13
select select "0"
click at [674, 186] on select "-- Not Assigned -- Package 1" at bounding box center [697, 192] width 46 height 13
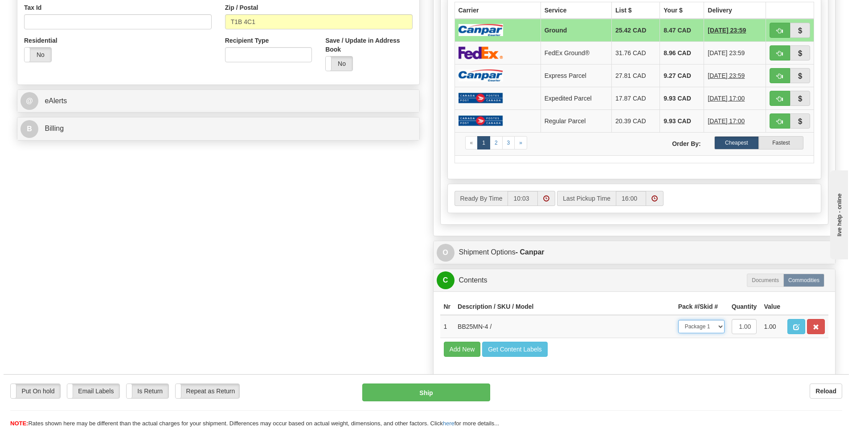
scroll to position [267, 0]
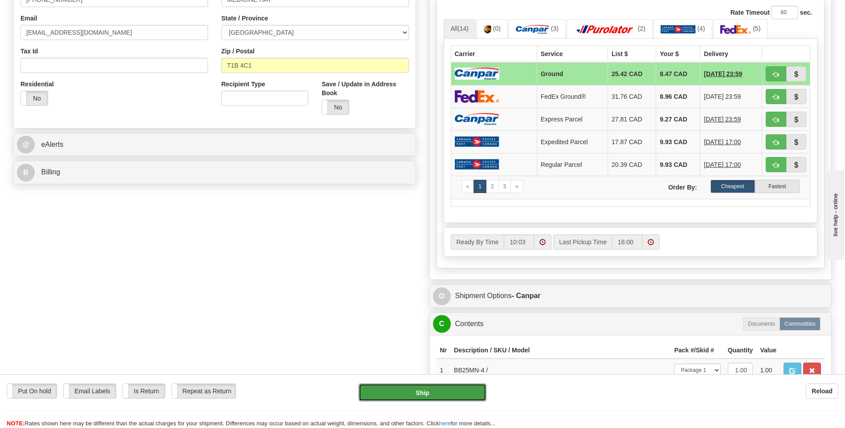
click at [439, 390] on button "Ship" at bounding box center [422, 393] width 127 height 18
type input "1"
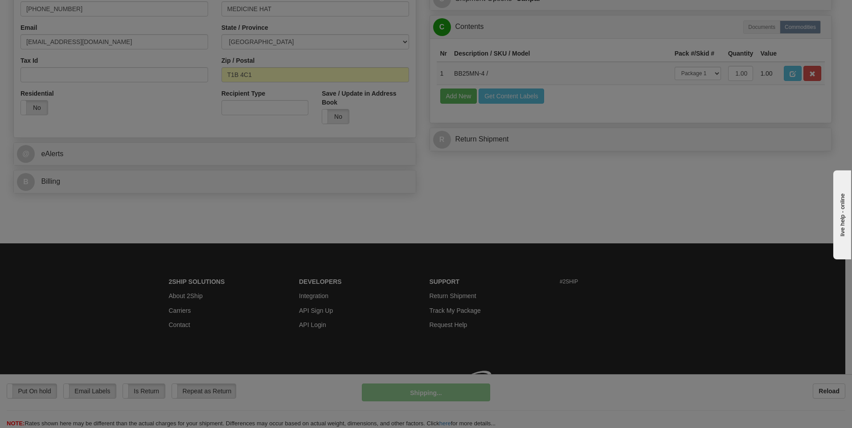
scroll to position [258, 0]
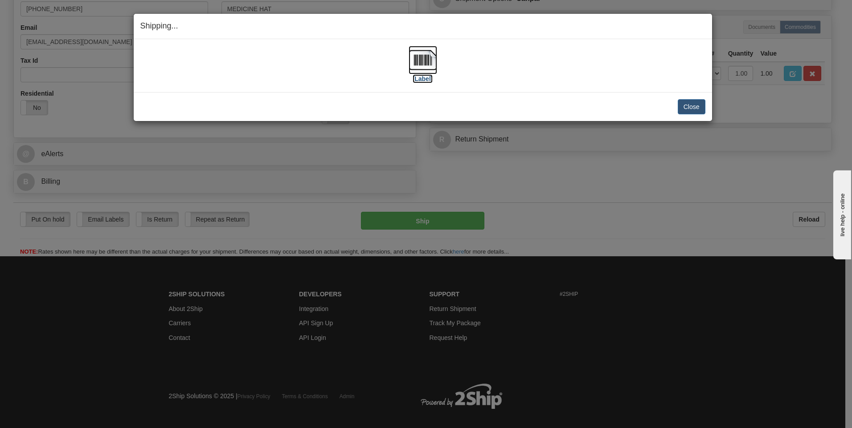
click at [426, 74] on label "[Label]" at bounding box center [422, 78] width 20 height 9
click at [697, 107] on button "Close" at bounding box center [691, 106] width 28 height 15
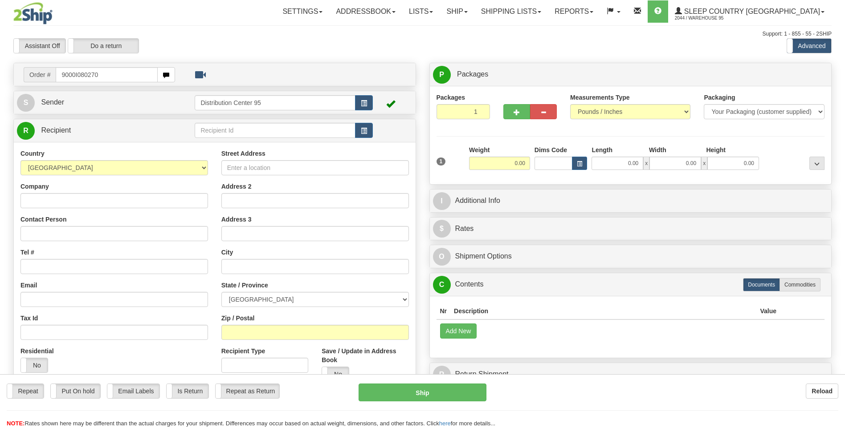
type input "9000I080270"
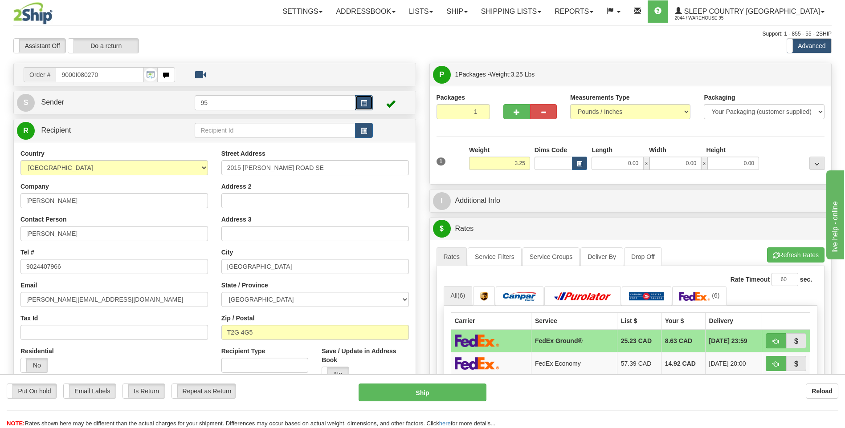
click at [357, 106] on button "button" at bounding box center [364, 102] width 18 height 15
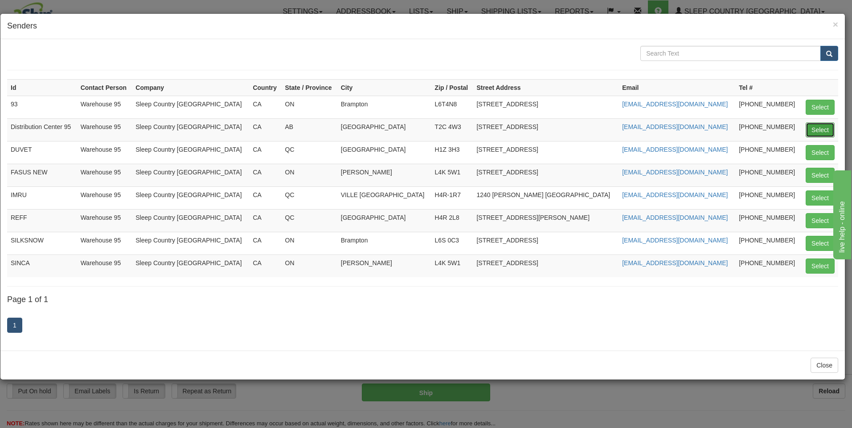
click at [823, 127] on button "Select" at bounding box center [819, 129] width 29 height 15
type input "Distribution Center 95"
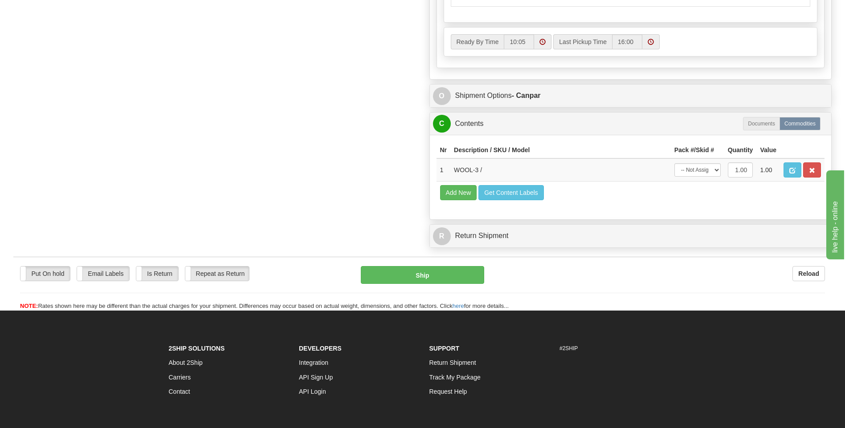
scroll to position [490, 0]
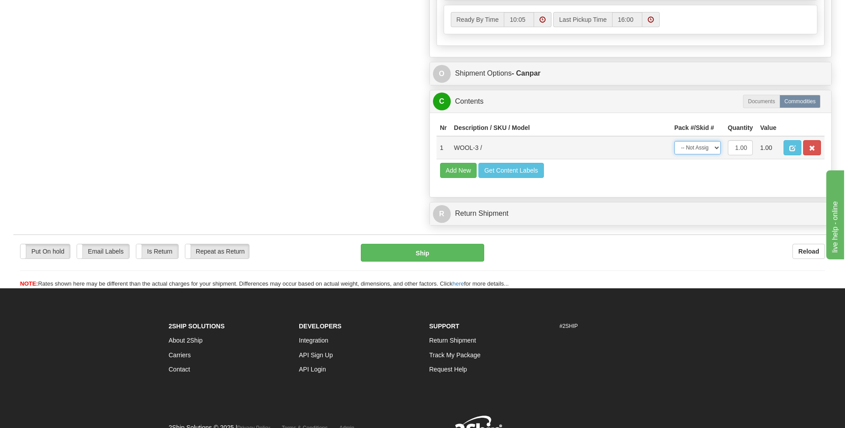
click at [699, 147] on select "-- Not Assigned -- Package 1" at bounding box center [697, 147] width 46 height 13
select select "0"
click at [674, 141] on select "-- Not Assigned -- Package 1" at bounding box center [697, 147] width 46 height 13
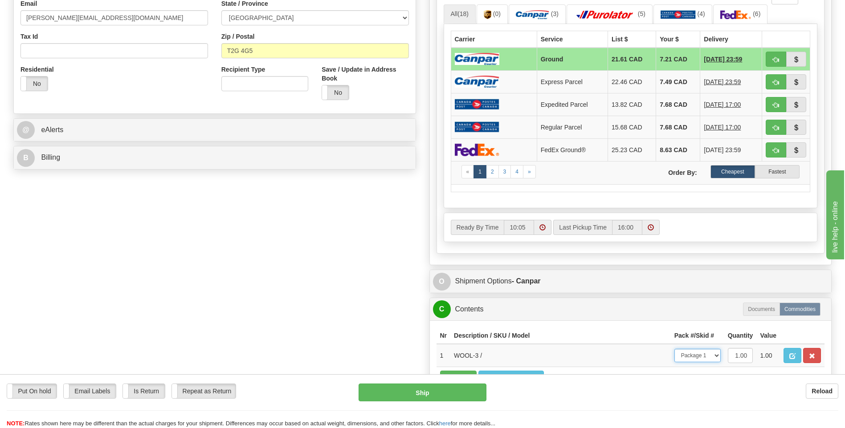
scroll to position [356, 0]
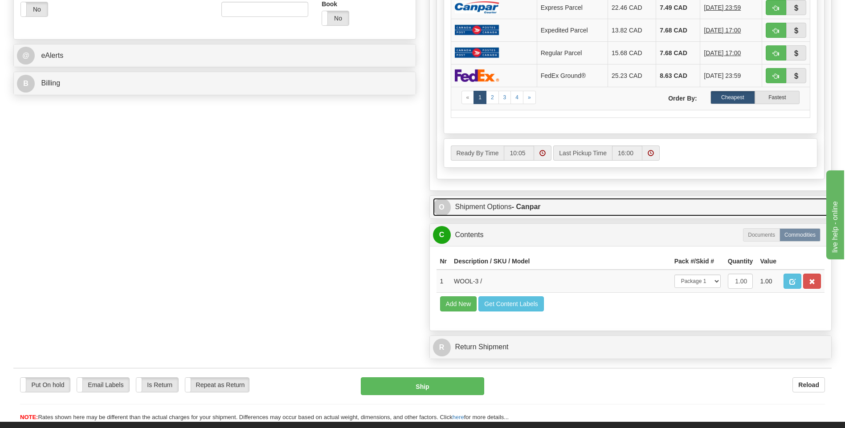
click at [519, 202] on link "O Shipment Options - Canpar" at bounding box center [630, 207] width 395 height 18
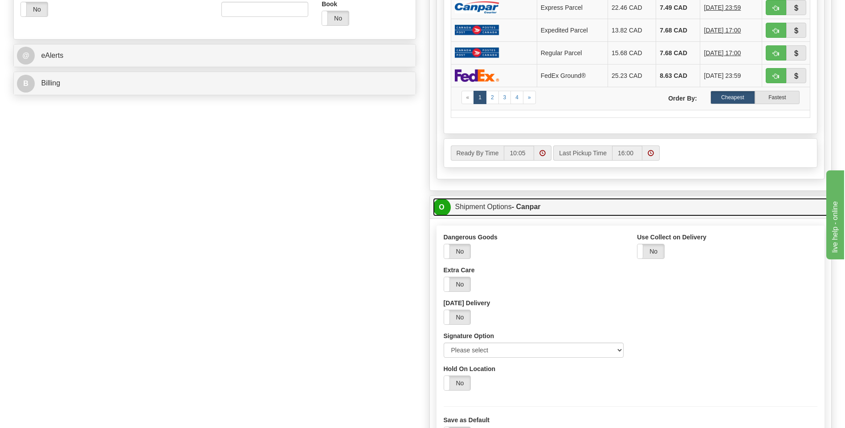
click at [506, 202] on link "O Shipment Options - Canpar" at bounding box center [630, 207] width 395 height 18
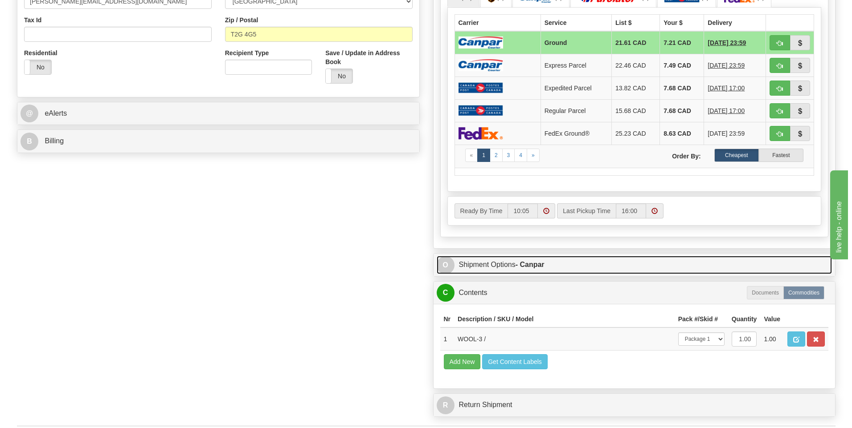
scroll to position [401, 0]
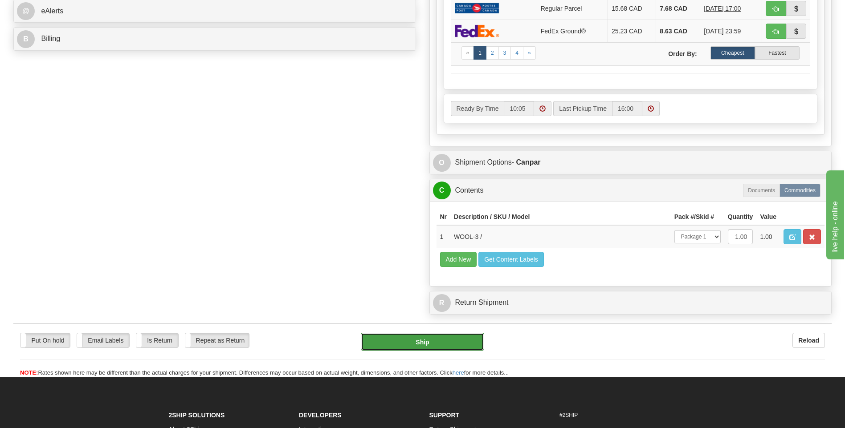
click at [414, 342] on button "Ship" at bounding box center [422, 342] width 123 height 18
type input "1"
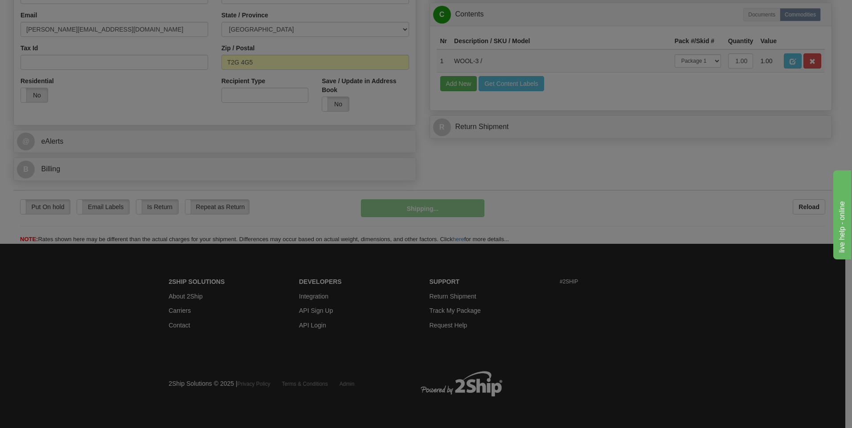
scroll to position [271, 0]
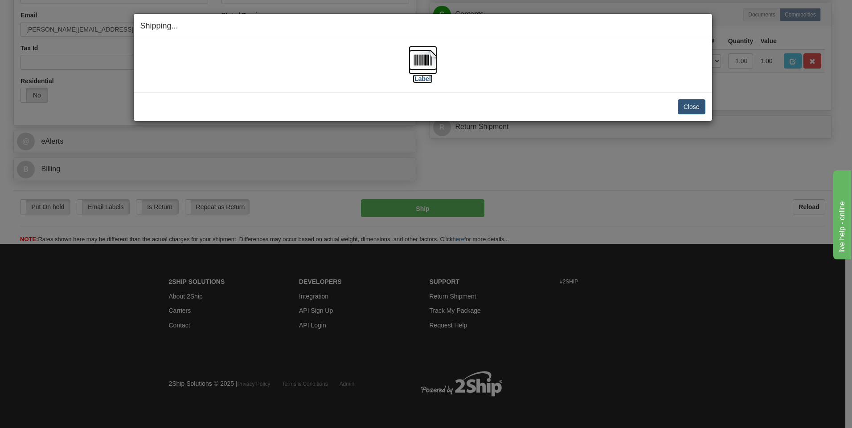
click at [417, 76] on label "[Label]" at bounding box center [422, 78] width 20 height 9
click at [692, 103] on button "Close" at bounding box center [691, 106] width 28 height 15
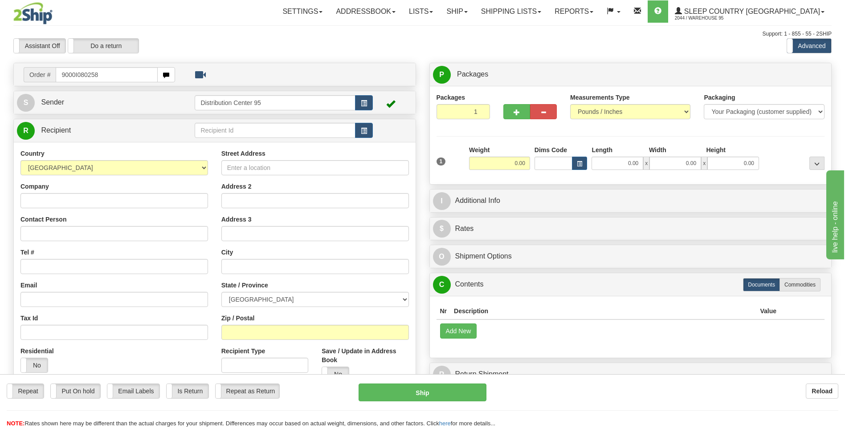
type input "9000I080258"
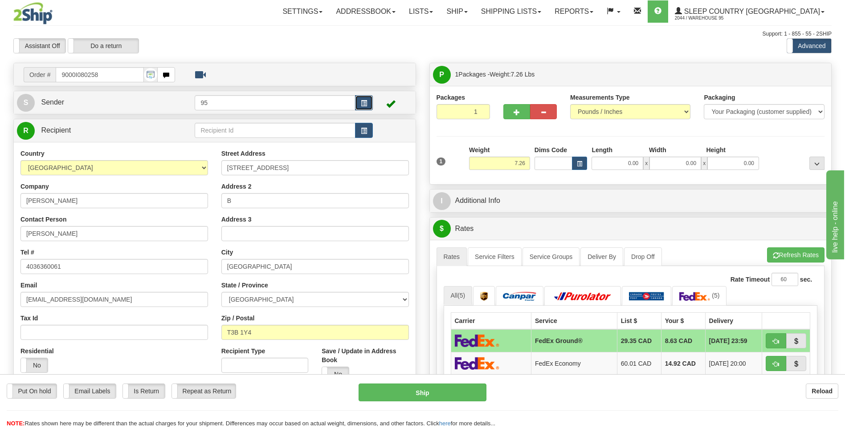
click at [364, 102] on span "button" at bounding box center [364, 104] width 6 height 6
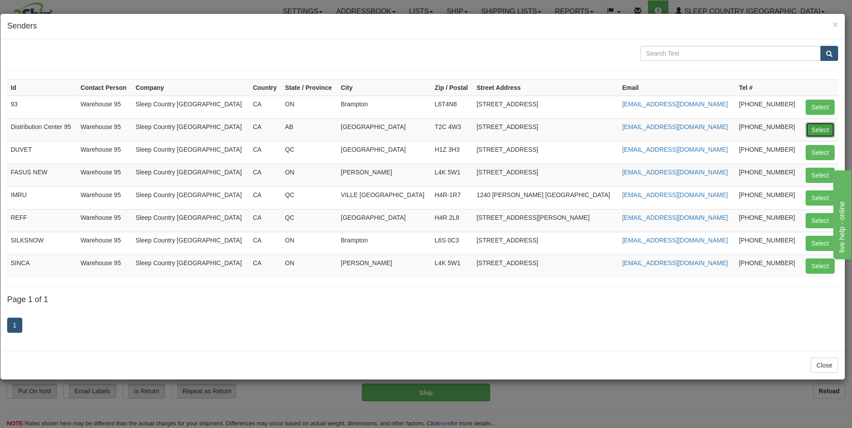
click at [823, 125] on button "Select" at bounding box center [819, 129] width 29 height 15
type input "Distribution Center 95"
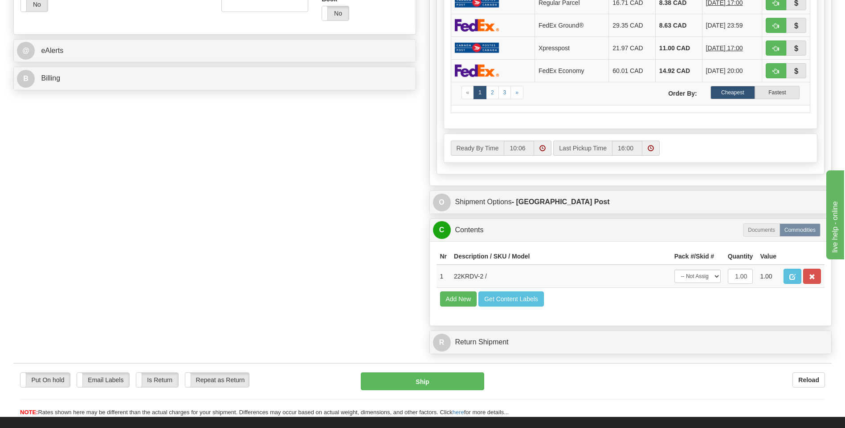
scroll to position [356, 0]
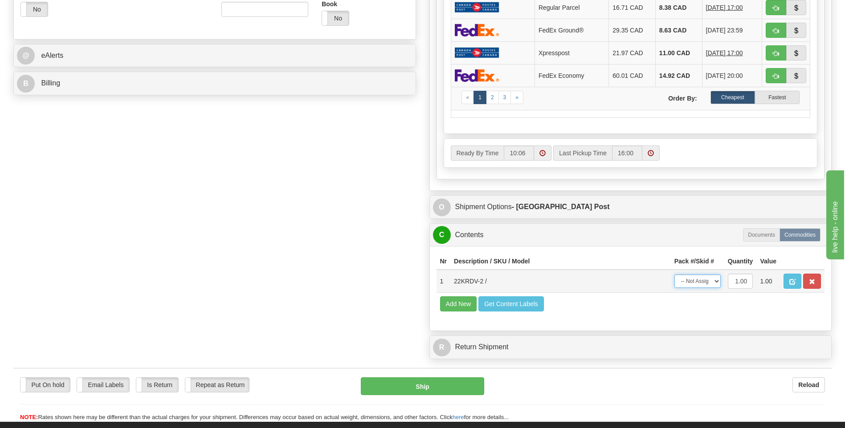
click at [711, 283] on select "-- Not Assigned -- Package 1" at bounding box center [697, 281] width 46 height 13
select select "0"
click at [674, 275] on select "-- Not Assigned -- Package 1" at bounding box center [697, 281] width 46 height 13
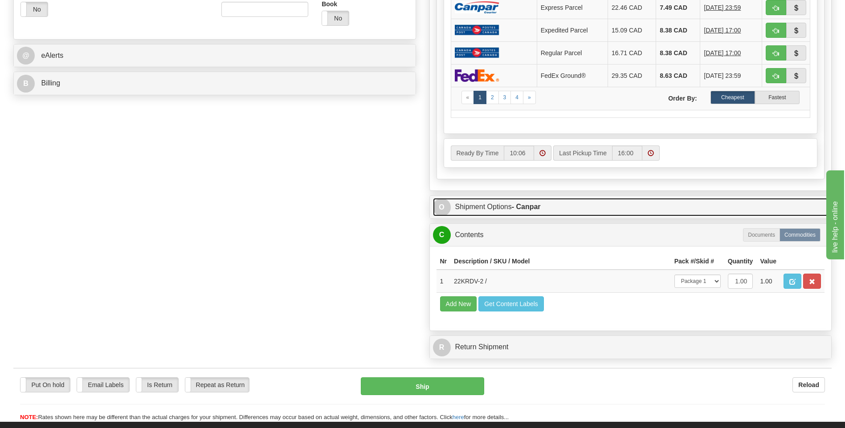
click at [490, 210] on link "O Shipment Options - Canpar" at bounding box center [630, 207] width 395 height 18
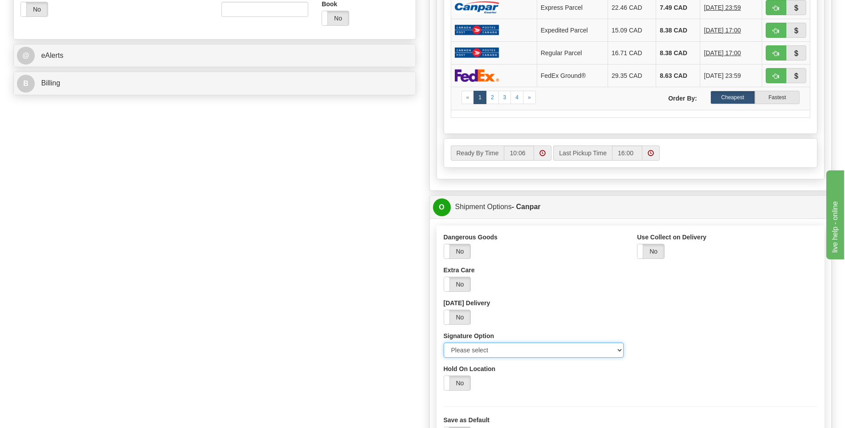
click at [527, 346] on select "Please select No Signature Required Signature Required Adult Signature" at bounding box center [534, 350] width 180 height 15
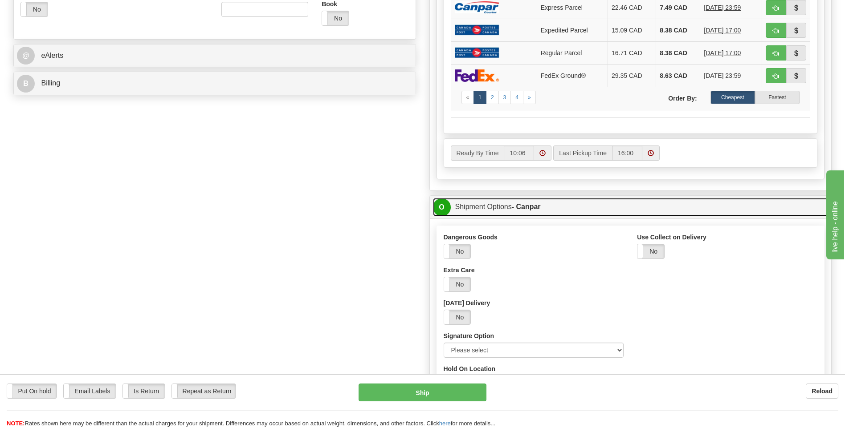
click at [477, 207] on link "O Shipment Options - Canpar" at bounding box center [630, 207] width 395 height 18
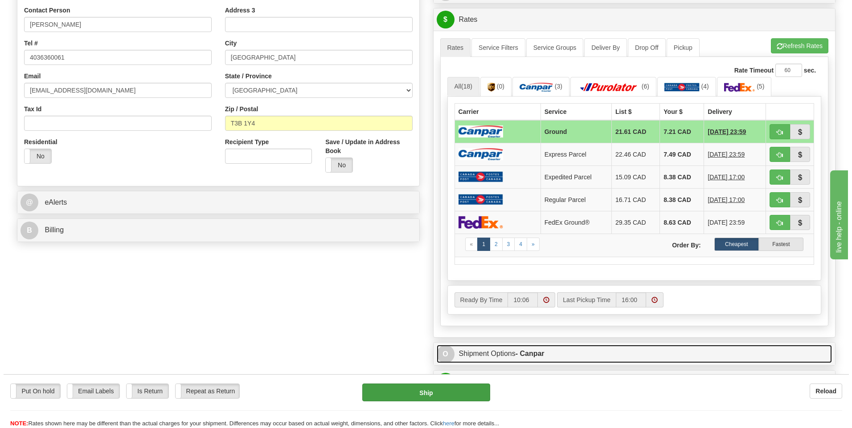
scroll to position [223, 0]
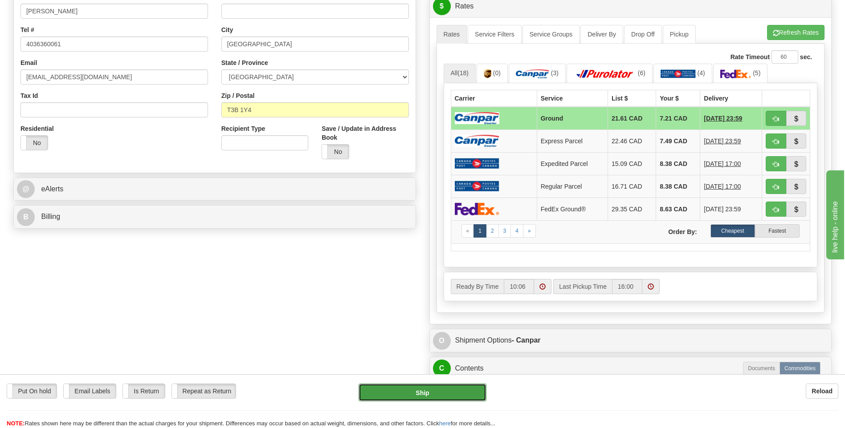
click at [406, 398] on button "Ship" at bounding box center [422, 393] width 127 height 18
type input "1"
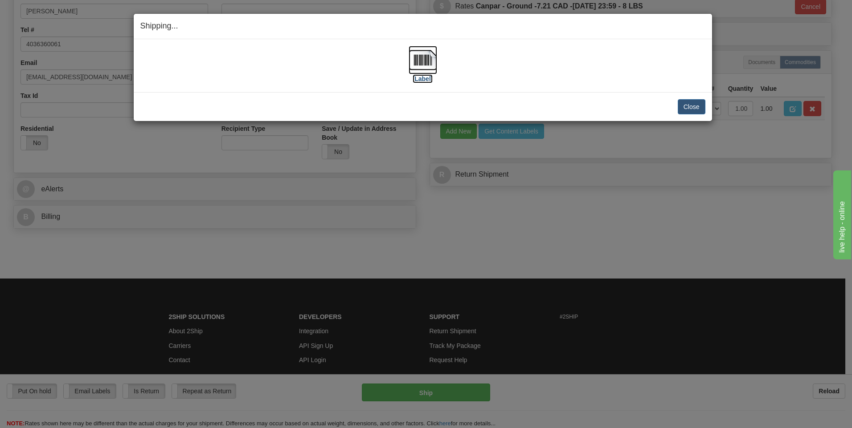
click at [415, 74] on label "[Label]" at bounding box center [422, 78] width 20 height 9
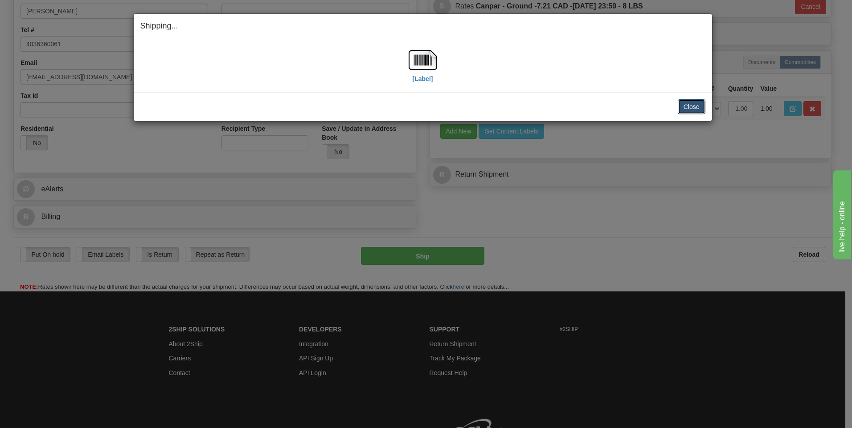
click at [702, 105] on button "Close" at bounding box center [691, 106] width 28 height 15
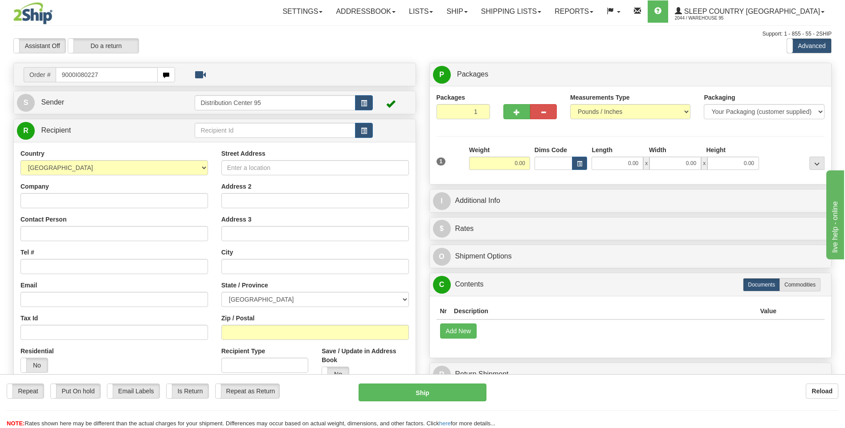
type input "9000I080227"
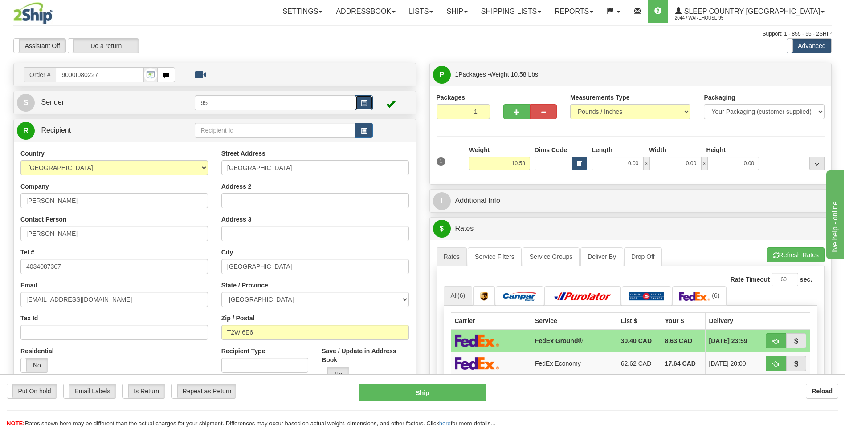
click at [361, 103] on span "button" at bounding box center [364, 104] width 6 height 6
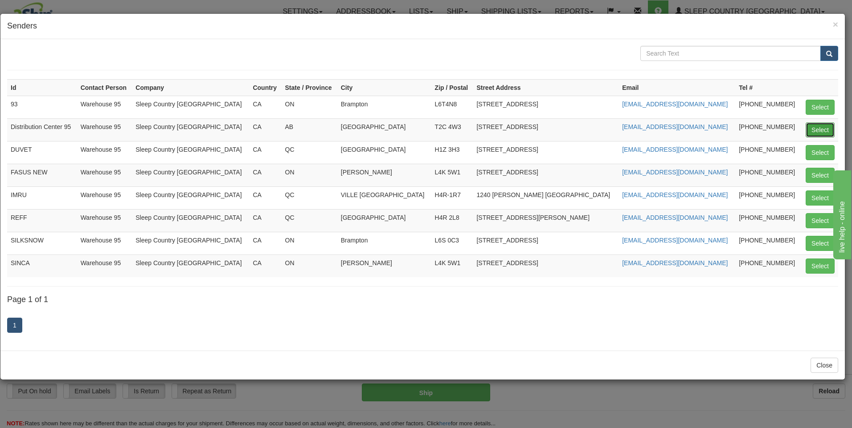
click at [823, 127] on button "Select" at bounding box center [819, 129] width 29 height 15
type input "Distribution Center 95"
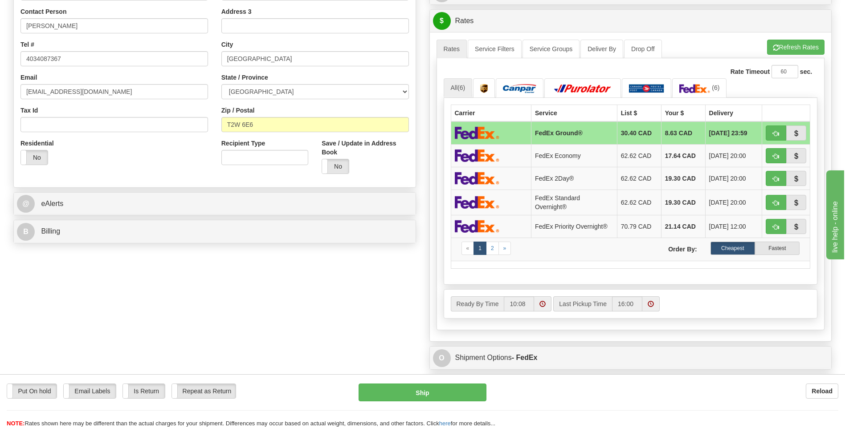
scroll to position [312, 0]
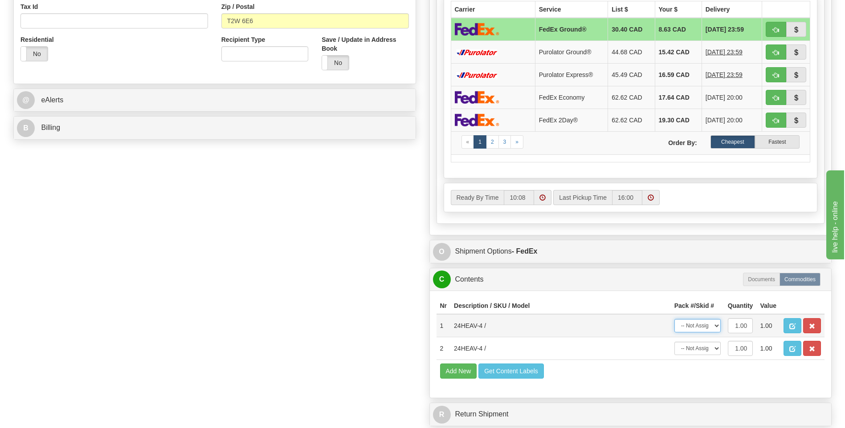
click at [694, 328] on select "-- Not Assigned -- Package 1" at bounding box center [697, 325] width 46 height 13
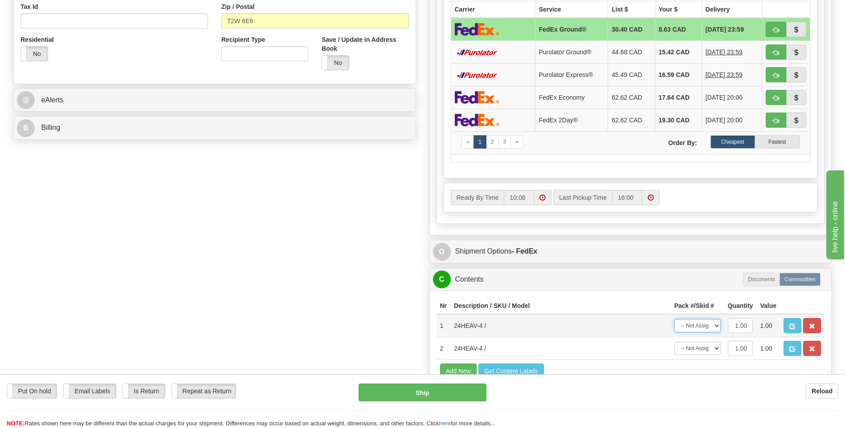
select select "0"
click at [674, 319] on select "-- Not Assigned -- Package 1" at bounding box center [697, 325] width 46 height 13
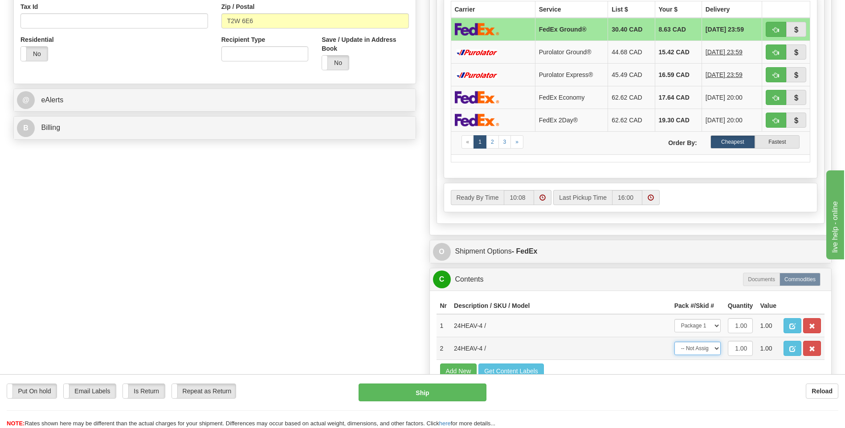
click at [702, 348] on select "-- Not Assigned -- Package 1" at bounding box center [697, 348] width 46 height 13
select select "0"
click at [674, 342] on select "-- Not Assigned -- Package 1" at bounding box center [697, 348] width 46 height 13
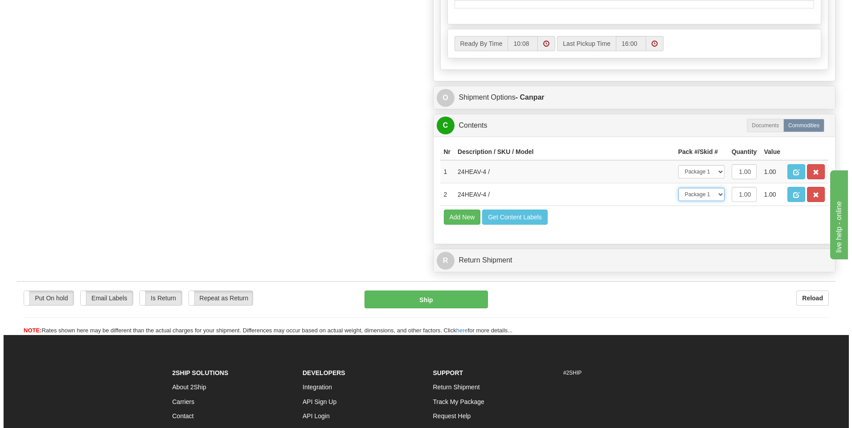
scroll to position [490, 0]
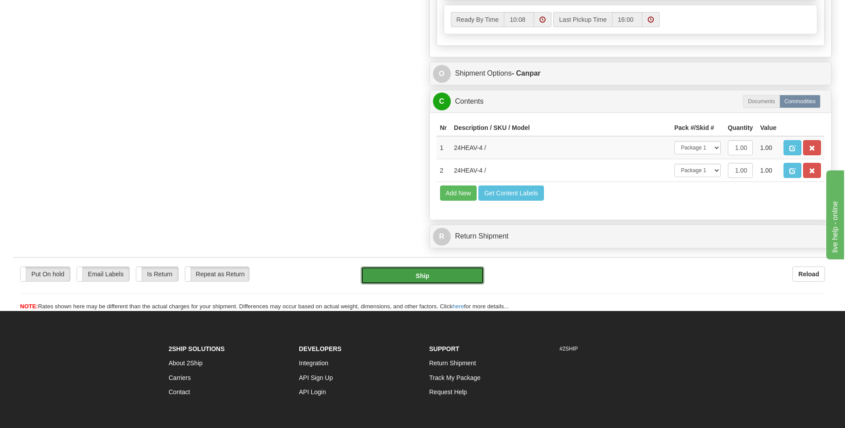
click at [472, 272] on button "Ship" at bounding box center [422, 276] width 123 height 18
type input "1"
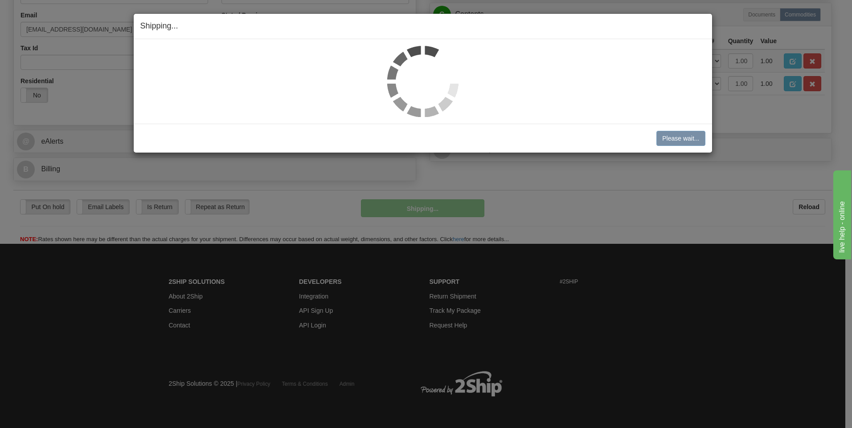
scroll to position [251, 0]
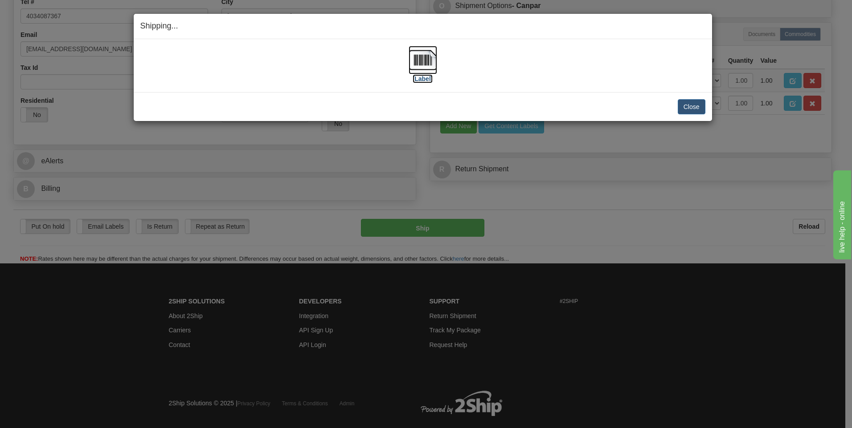
click at [430, 74] on label "[Label]" at bounding box center [422, 78] width 20 height 9
click at [683, 111] on button "Close" at bounding box center [691, 106] width 28 height 15
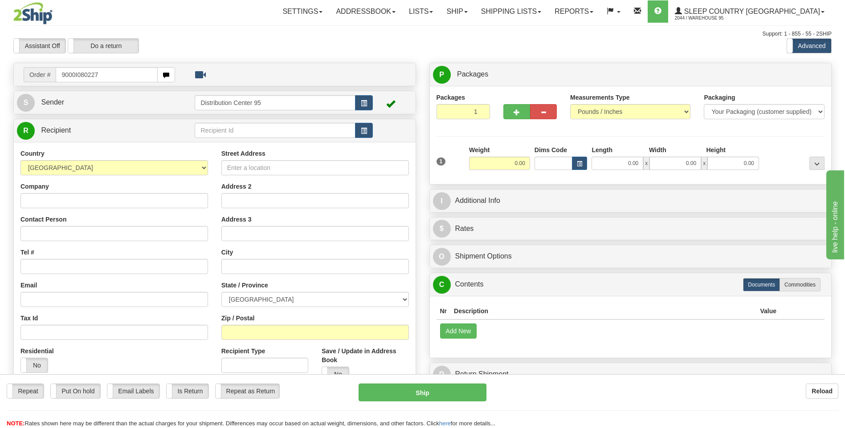
type input "9000I080227"
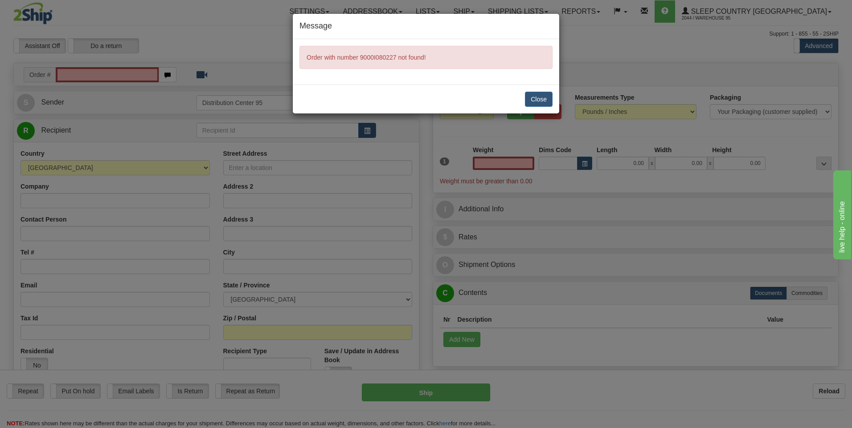
type input "0.00"
click at [532, 96] on button "Close" at bounding box center [539, 99] width 28 height 15
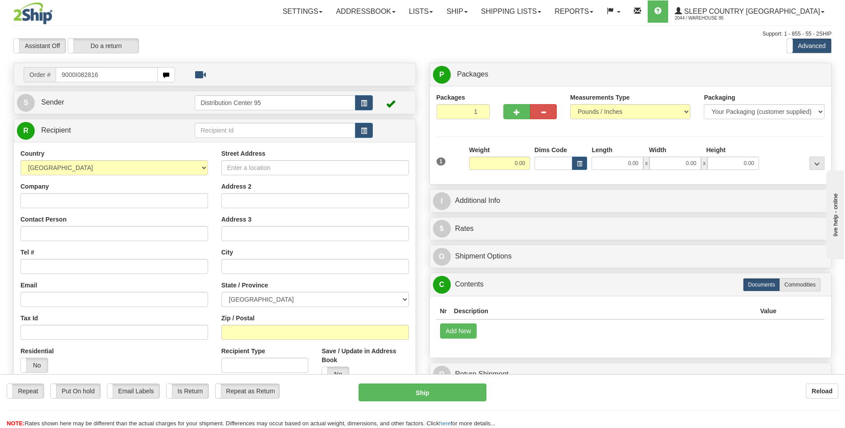
type input "9000I082816"
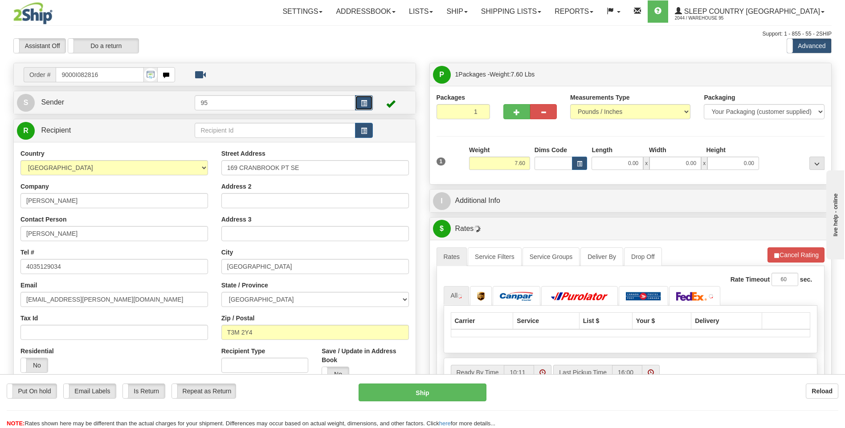
click at [359, 102] on button "button" at bounding box center [364, 102] width 18 height 15
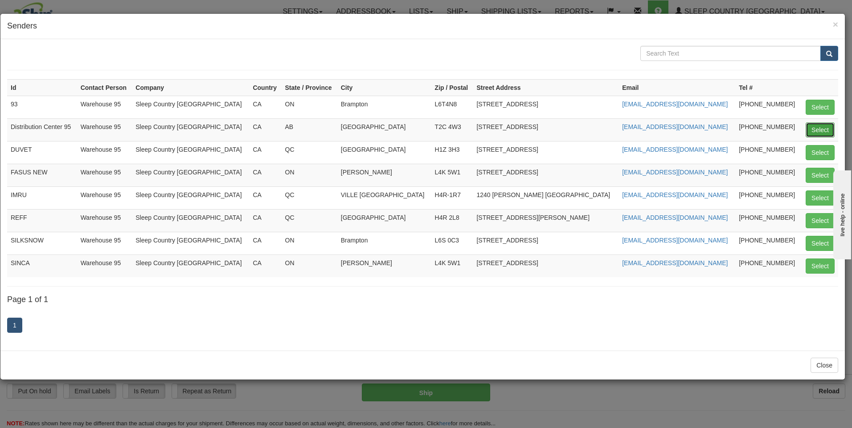
click at [813, 130] on button "Select" at bounding box center [819, 129] width 29 height 15
type input "Distribution Center 95"
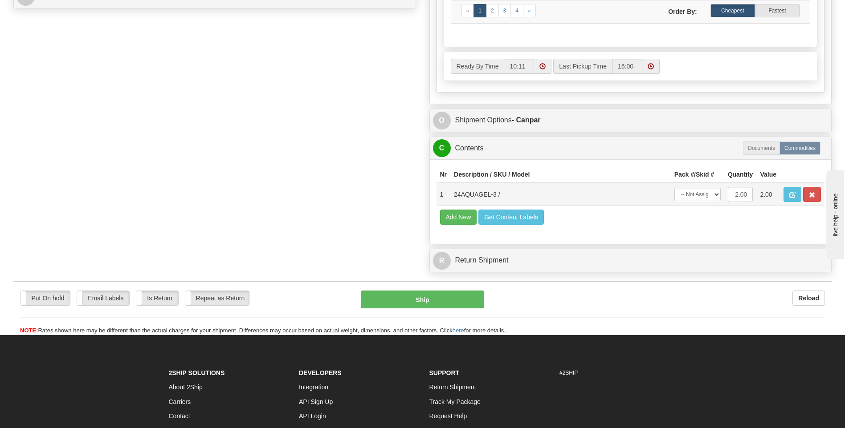
scroll to position [445, 0]
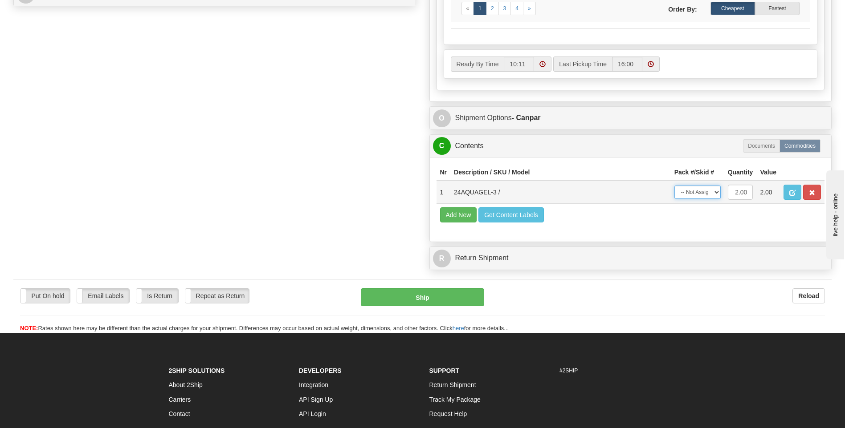
click at [702, 187] on select "-- Not Assigned -- Package 1" at bounding box center [697, 192] width 46 height 13
select select "0"
click at [674, 186] on select "-- Not Assigned -- Package 1" at bounding box center [697, 192] width 46 height 13
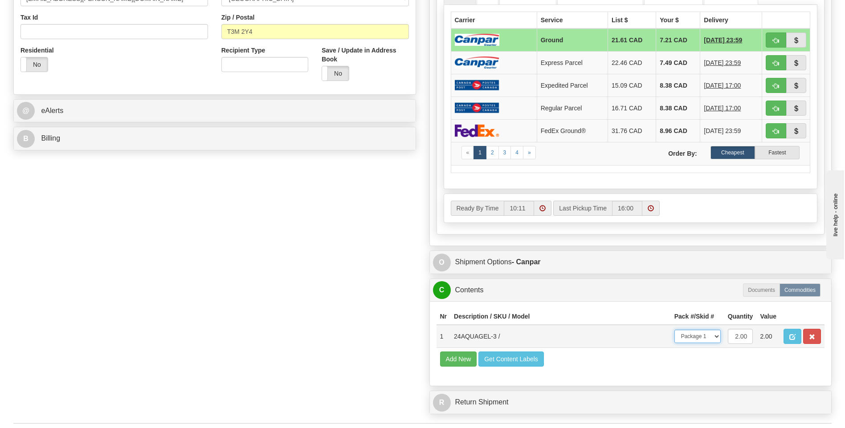
scroll to position [401, 0]
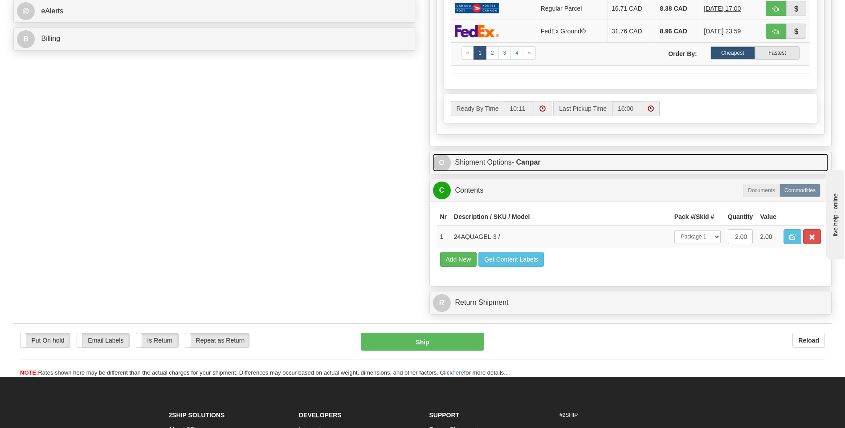
click at [497, 163] on link "O Shipment Options - Canpar" at bounding box center [630, 163] width 395 height 18
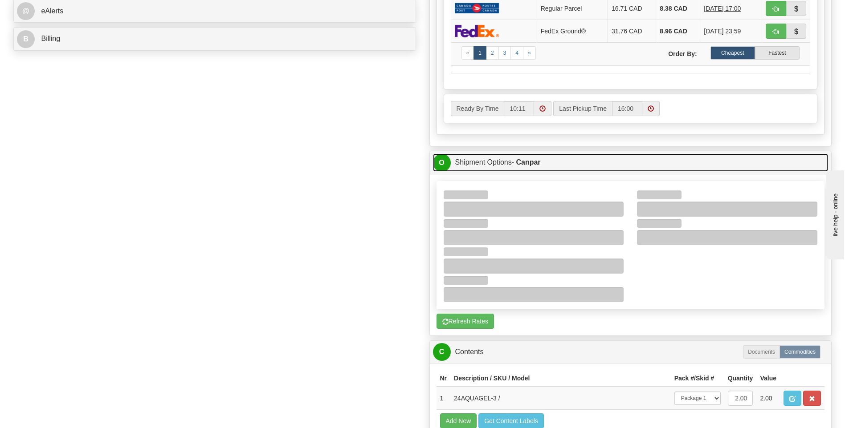
click at [497, 163] on link "O Shipment Options - Canpar" at bounding box center [630, 163] width 395 height 18
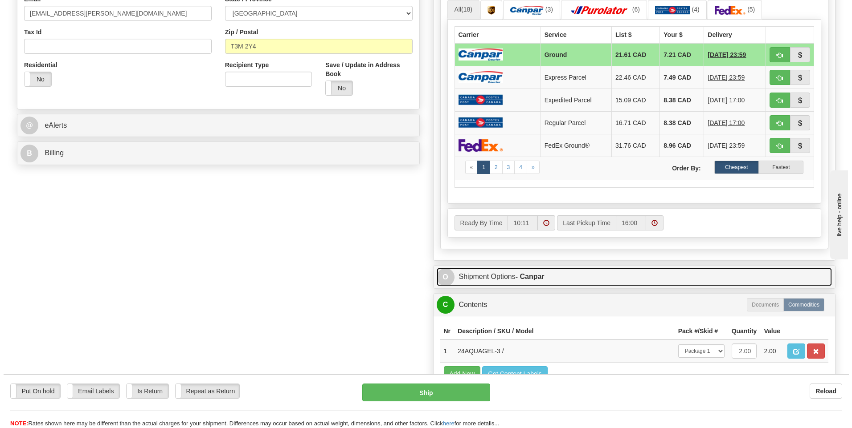
scroll to position [445, 0]
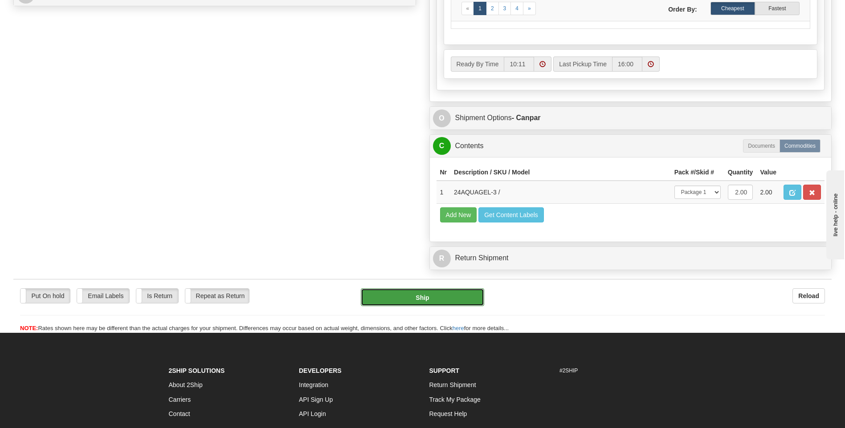
click at [407, 294] on button "Ship" at bounding box center [422, 298] width 123 height 18
type input "1"
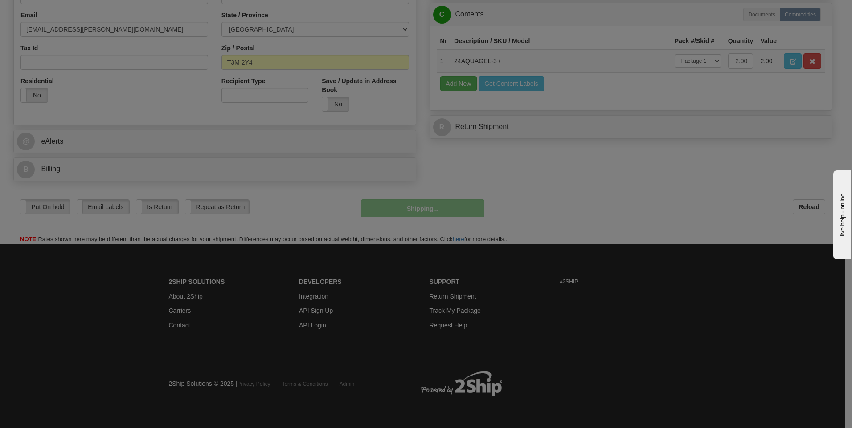
scroll to position [271, 0]
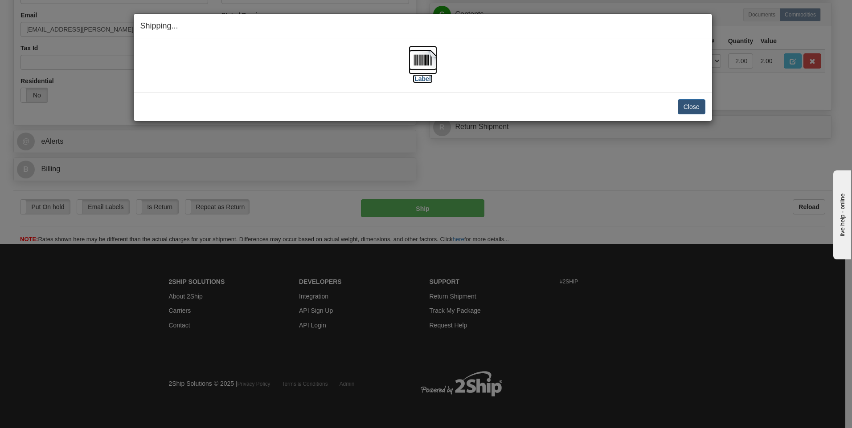
click at [424, 78] on label "[Label]" at bounding box center [422, 78] width 20 height 9
click at [681, 103] on button "Close" at bounding box center [691, 106] width 28 height 15
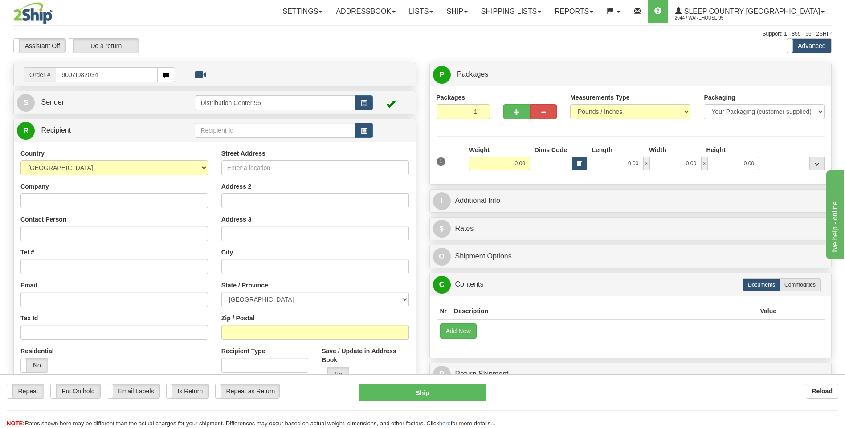
type input "9007I082034"
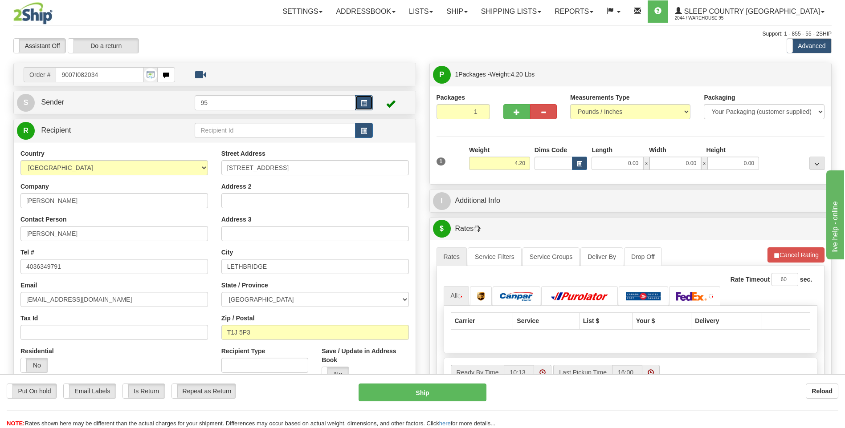
click at [367, 98] on button "button" at bounding box center [364, 102] width 18 height 15
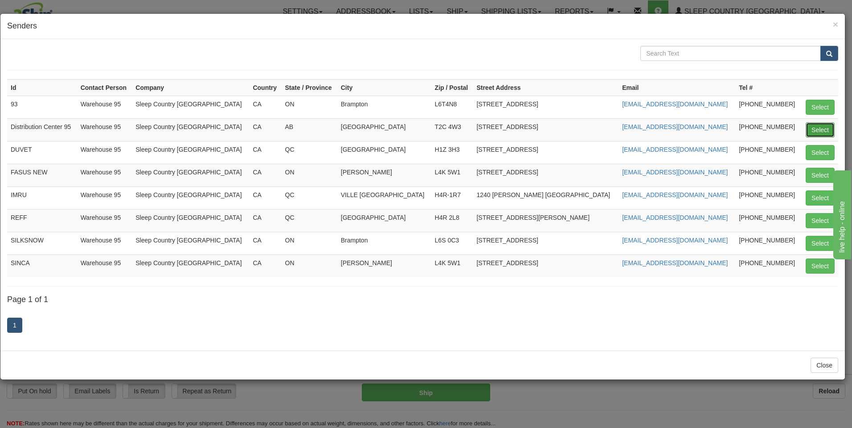
click at [828, 128] on button "Select" at bounding box center [819, 129] width 29 height 15
type input "Distribution Center 95"
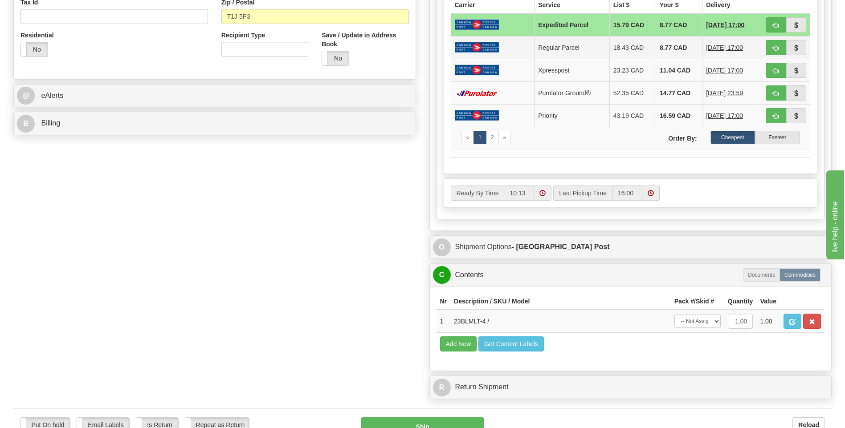
scroll to position [522, 0]
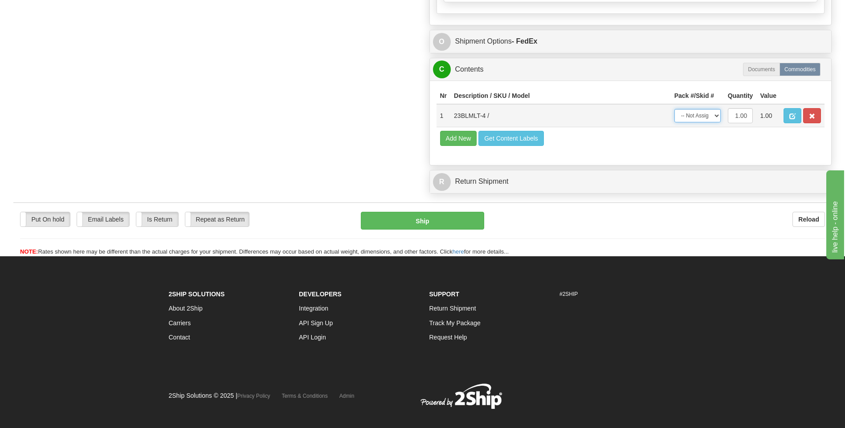
click at [708, 119] on select "-- Not Assigned -- Package 1" at bounding box center [697, 115] width 46 height 13
select select "0"
click at [674, 109] on select "-- Not Assigned -- Package 1" at bounding box center [697, 115] width 46 height 13
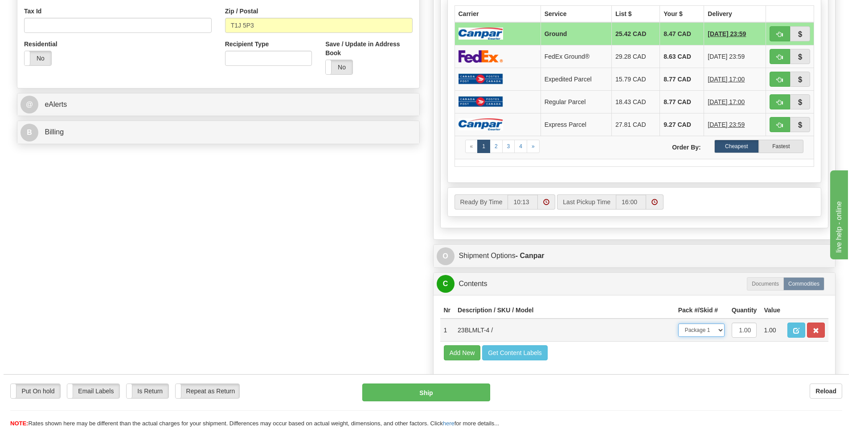
scroll to position [401, 0]
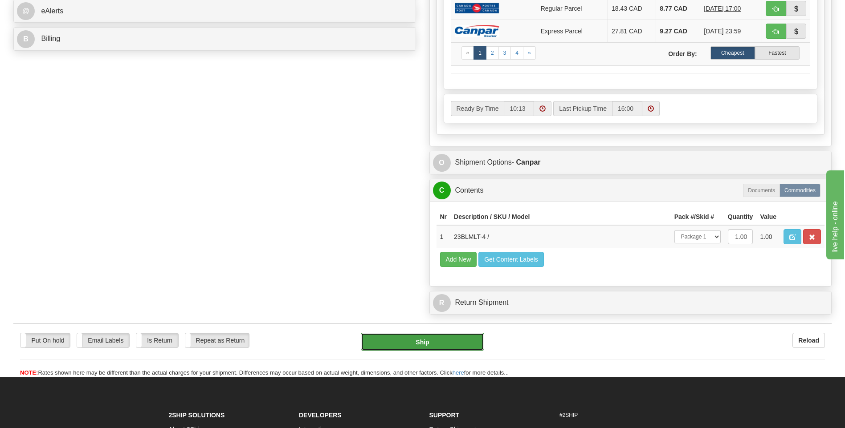
click at [422, 346] on button "Ship" at bounding box center [422, 342] width 123 height 18
type input "1"
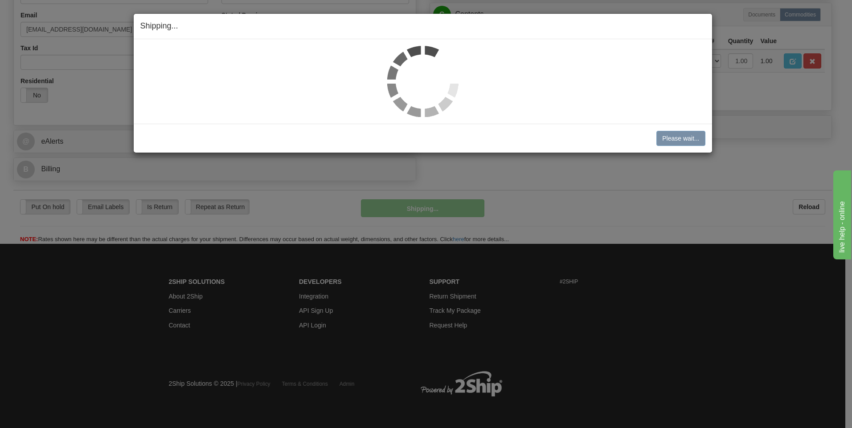
scroll to position [271, 0]
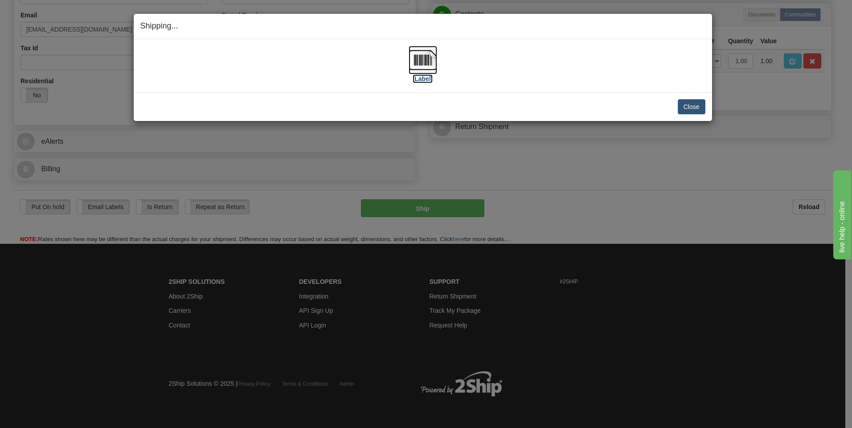
click at [428, 81] on label "[Label]" at bounding box center [422, 78] width 20 height 9
click at [702, 104] on button "Close" at bounding box center [691, 106] width 28 height 15
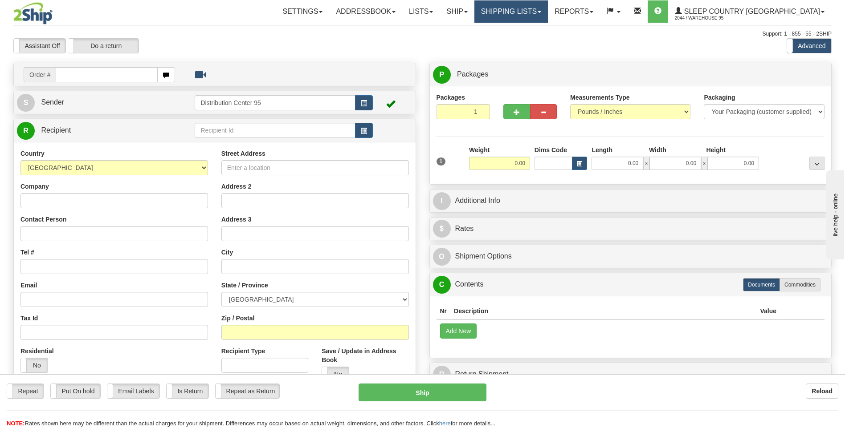
click at [548, 12] on link "Shipping lists" at bounding box center [510, 11] width 73 height 22
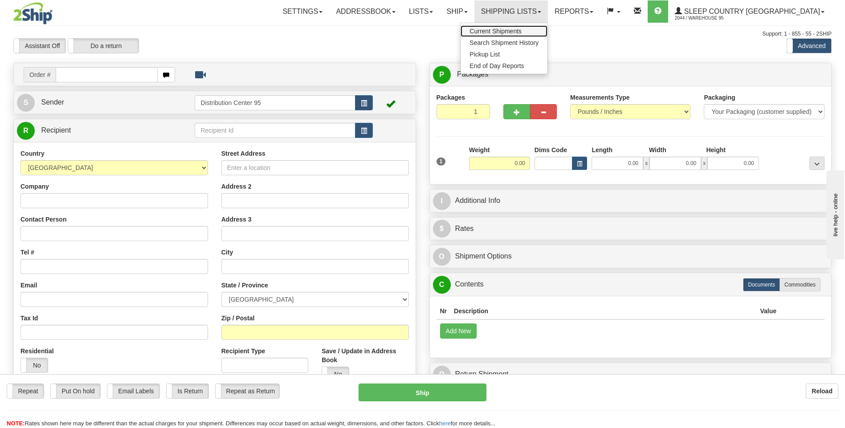
click at [522, 29] on span "Current Shipments" at bounding box center [495, 31] width 52 height 7
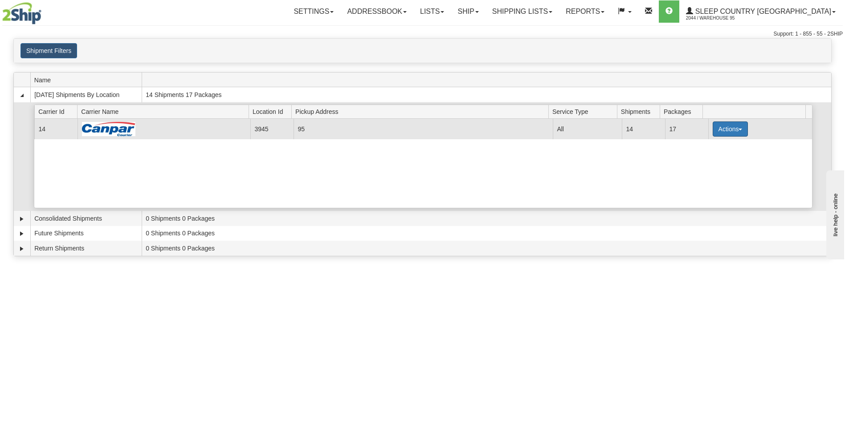
click at [729, 128] on button "Actions" at bounding box center [731, 129] width 36 height 15
click at [693, 158] on span "Close" at bounding box center [695, 157] width 20 height 6
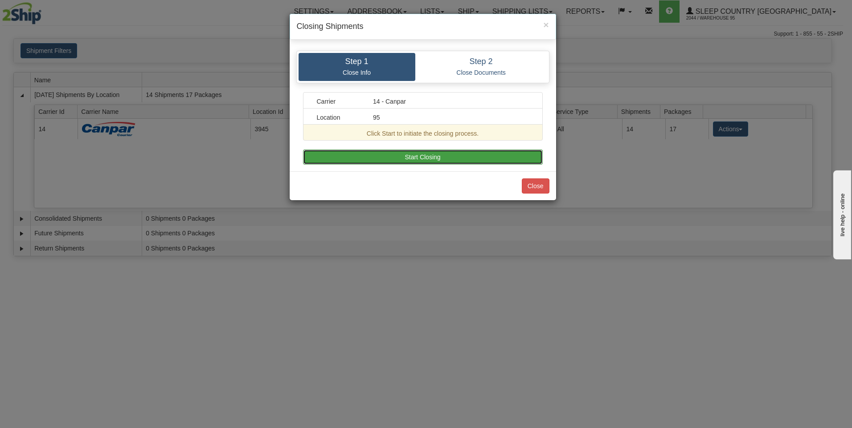
click at [355, 153] on button "Start Closing" at bounding box center [423, 157] width 240 height 15
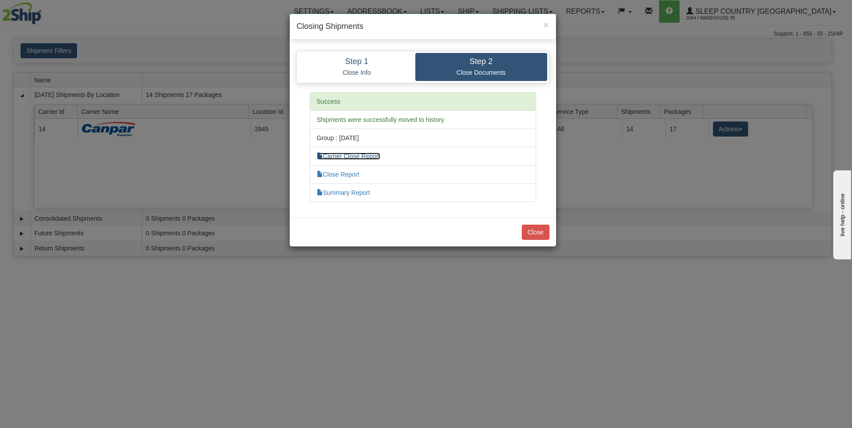
click at [334, 156] on link "Carrier Close Report" at bounding box center [348, 156] width 63 height 7
click at [344, 194] on link "Summary Report" at bounding box center [343, 192] width 53 height 7
